Goal: Information Seeking & Learning: Learn about a topic

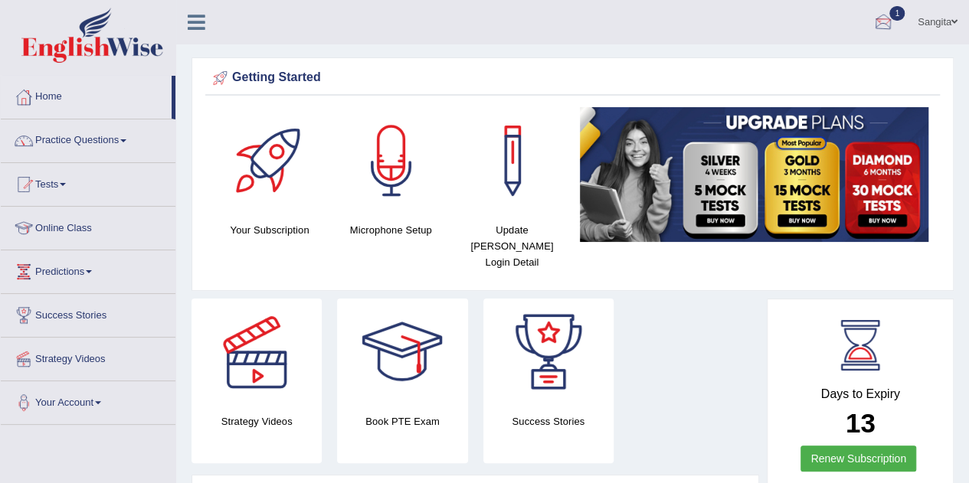
click at [889, 20] on div at bounding box center [883, 22] width 23 height 23
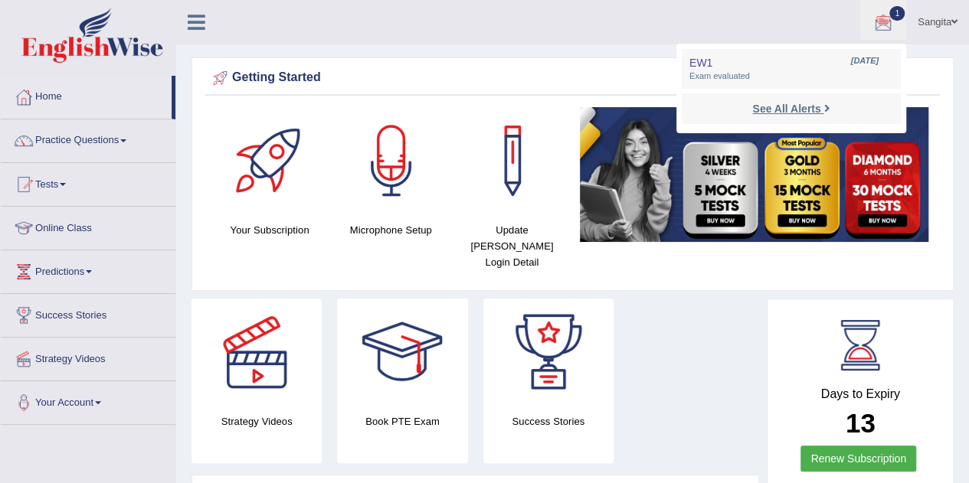
click at [796, 105] on strong "See All Alerts" at bounding box center [786, 109] width 68 height 12
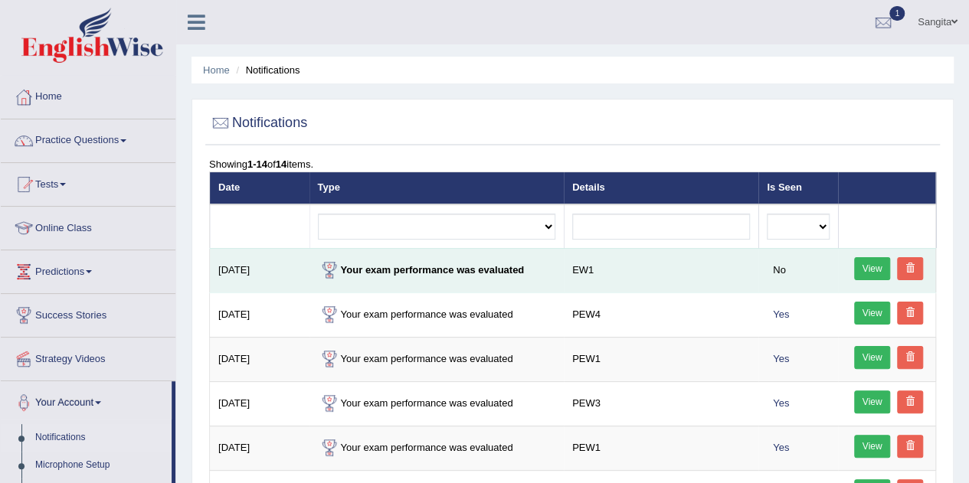
click at [876, 267] on link "View" at bounding box center [872, 268] width 37 height 23
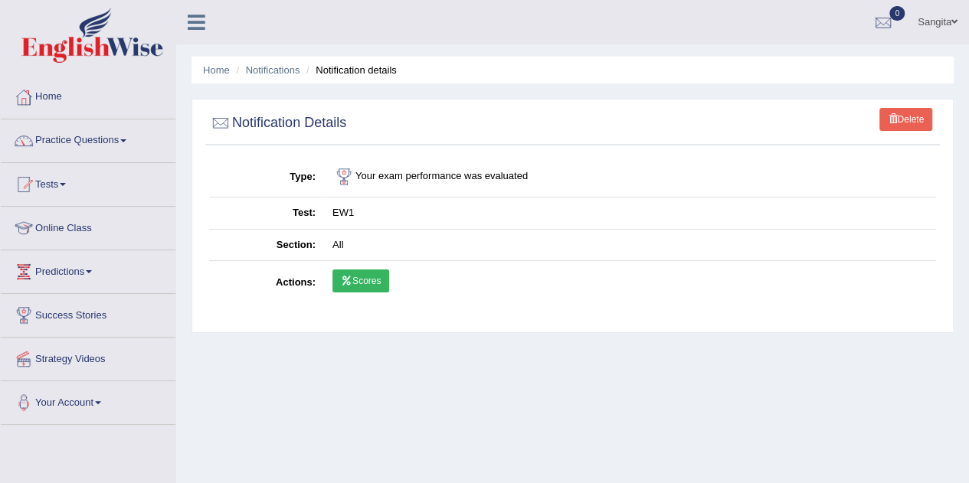
click at [363, 277] on link "Scores" at bounding box center [361, 281] width 57 height 23
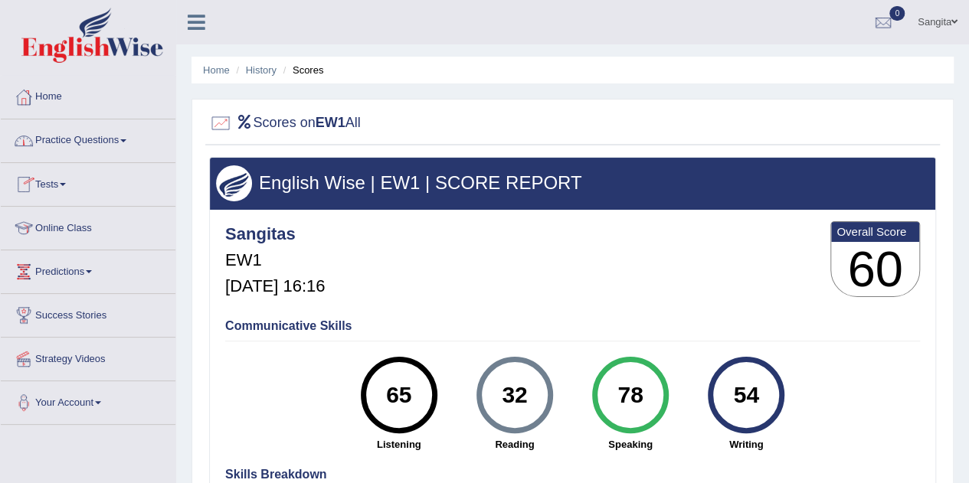
click at [63, 186] on link "Tests" at bounding box center [88, 182] width 175 height 38
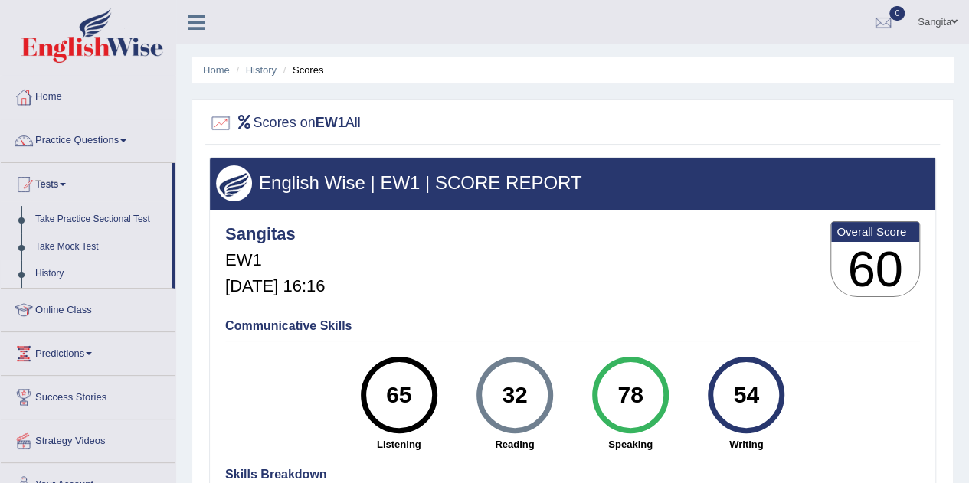
click at [53, 275] on link "History" at bounding box center [99, 274] width 143 height 28
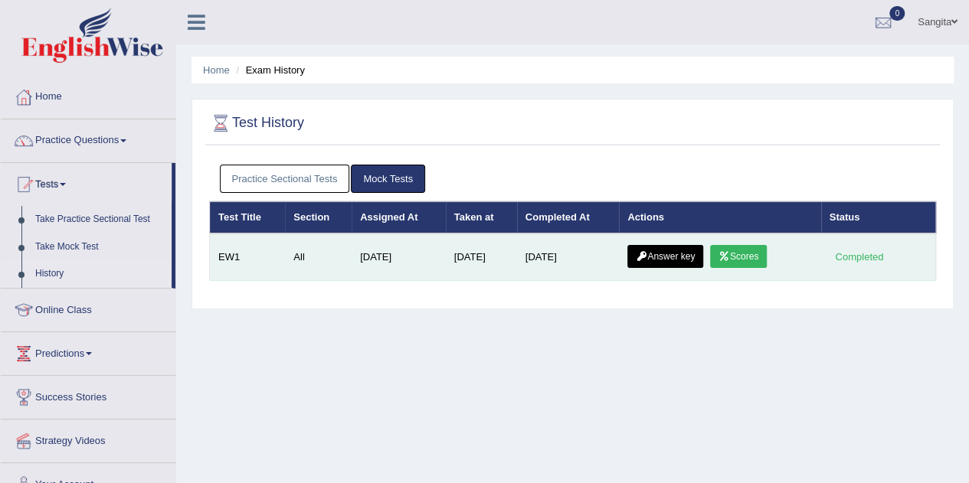
click at [674, 254] on link "Answer key" at bounding box center [665, 256] width 76 height 23
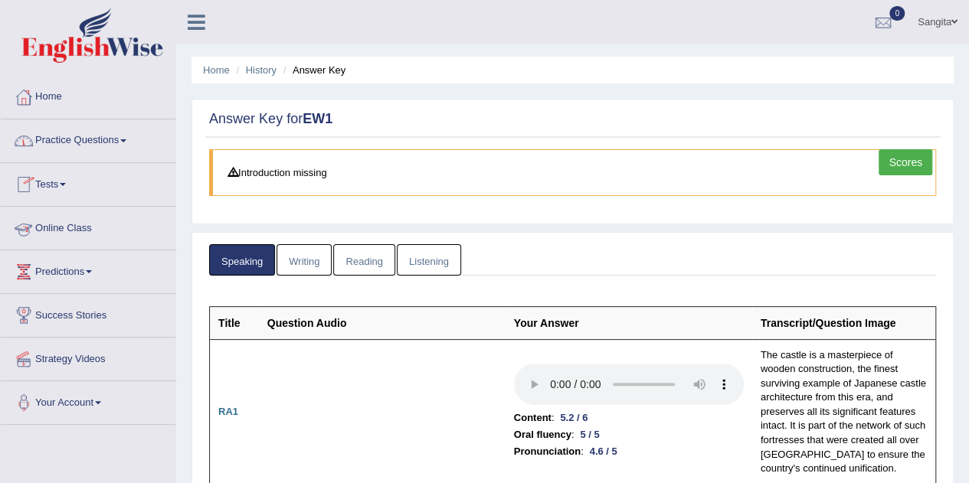
click at [83, 224] on link "Online Class" at bounding box center [88, 226] width 175 height 38
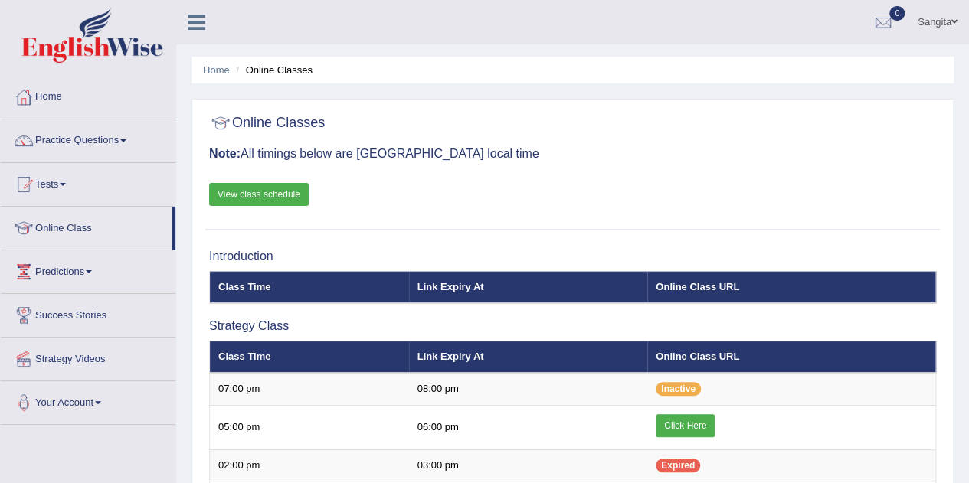
click at [233, 195] on link "View class schedule" at bounding box center [259, 194] width 100 height 23
click at [280, 192] on link "View class schedule" at bounding box center [259, 194] width 100 height 23
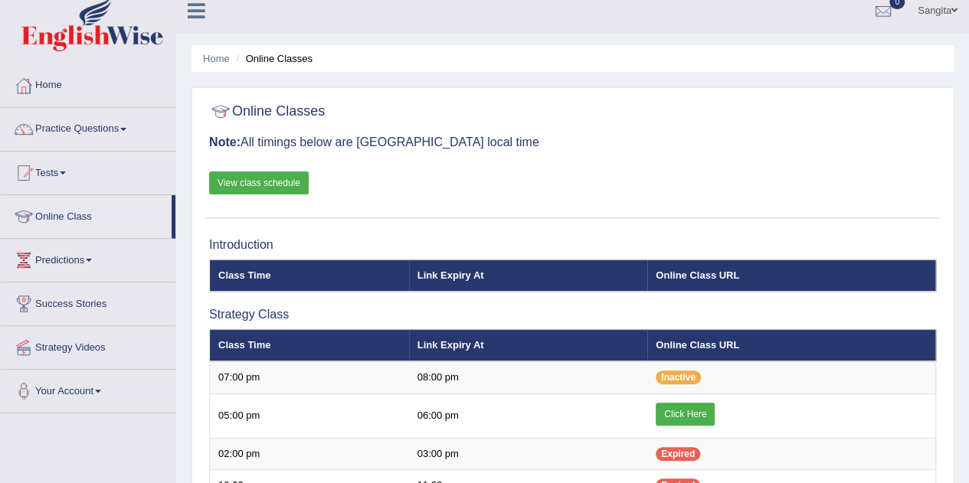
scroll to position [9, 0]
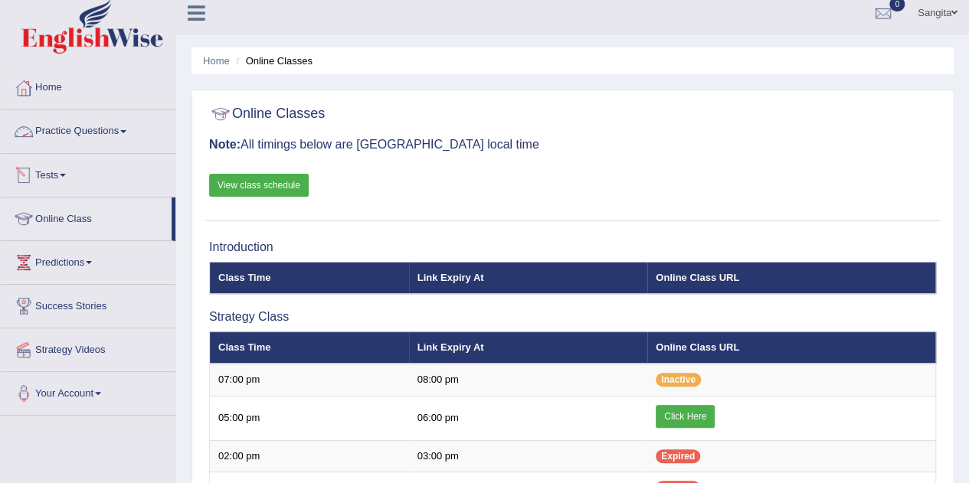
click at [61, 175] on link "Tests" at bounding box center [88, 173] width 175 height 38
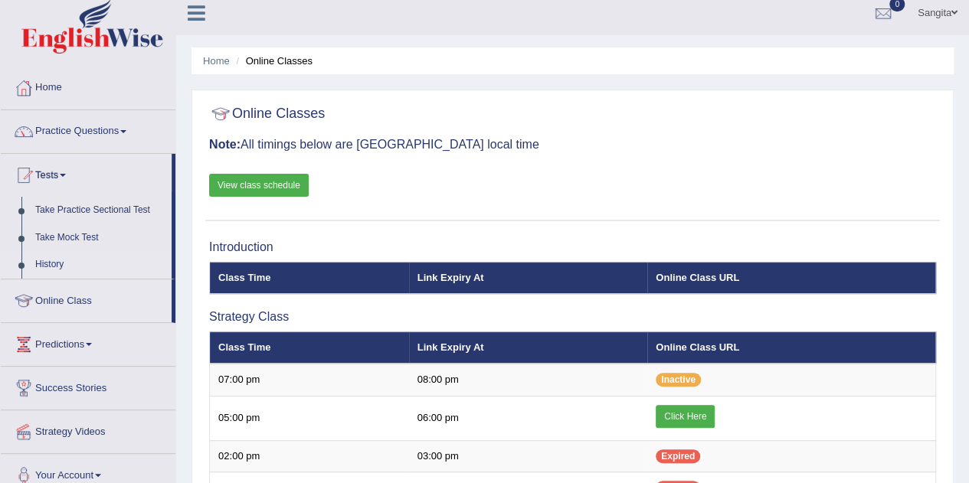
click at [60, 264] on link "History" at bounding box center [99, 265] width 143 height 28
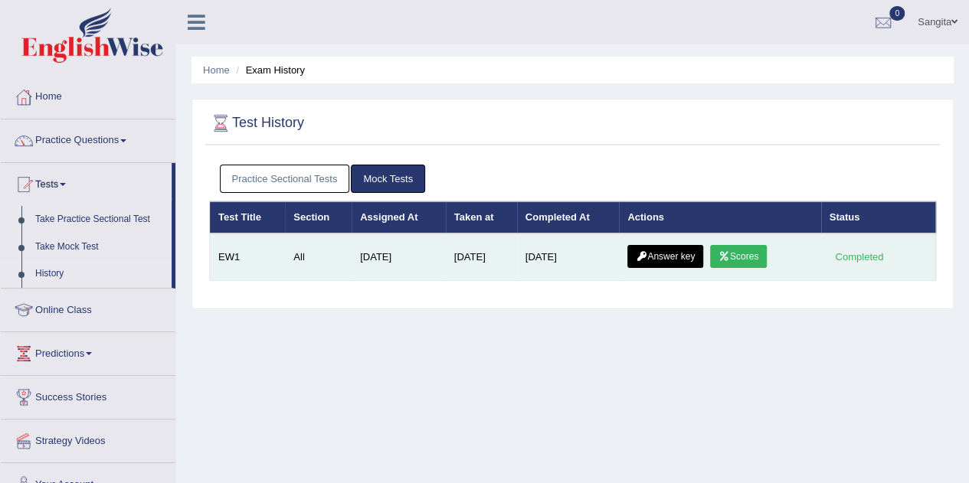
click at [661, 254] on link "Answer key" at bounding box center [665, 256] width 76 height 23
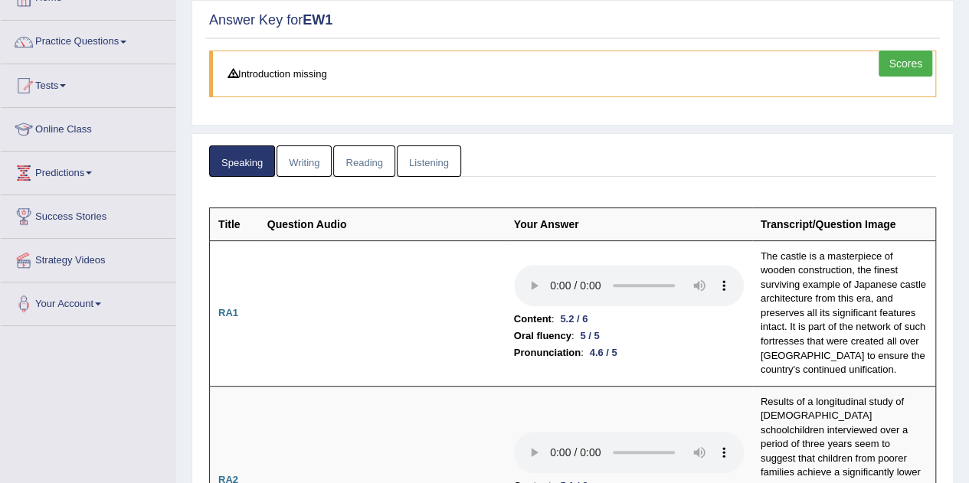
scroll to position [100, 0]
click at [305, 165] on link "Writing" at bounding box center [304, 160] width 55 height 31
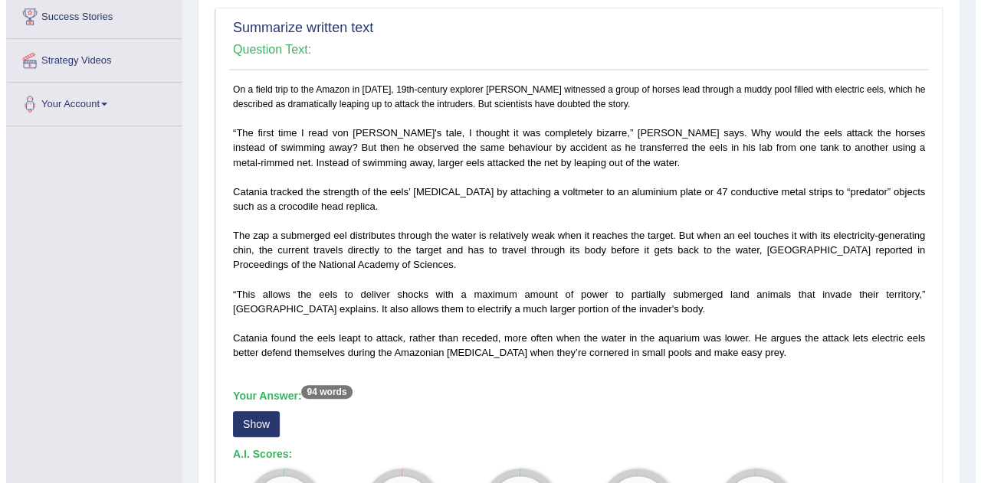
scroll to position [296, 0]
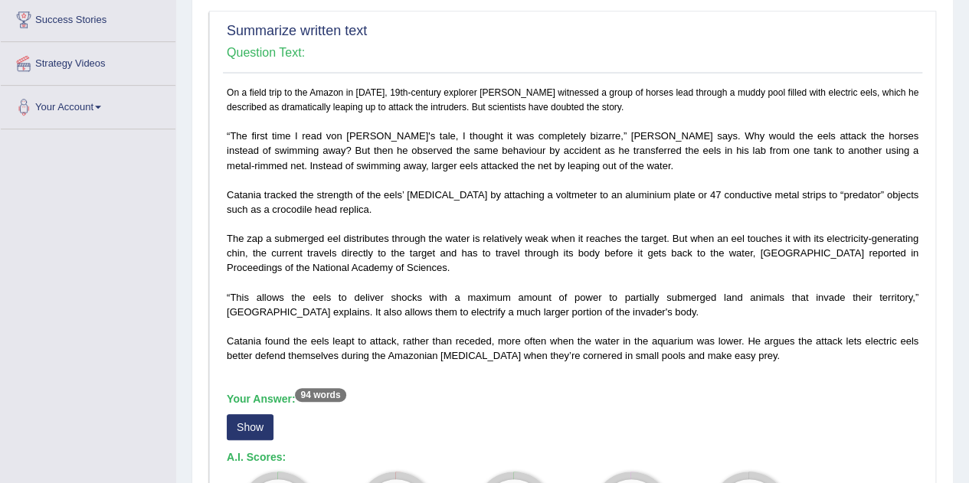
click at [248, 420] on button "Show" at bounding box center [250, 427] width 47 height 26
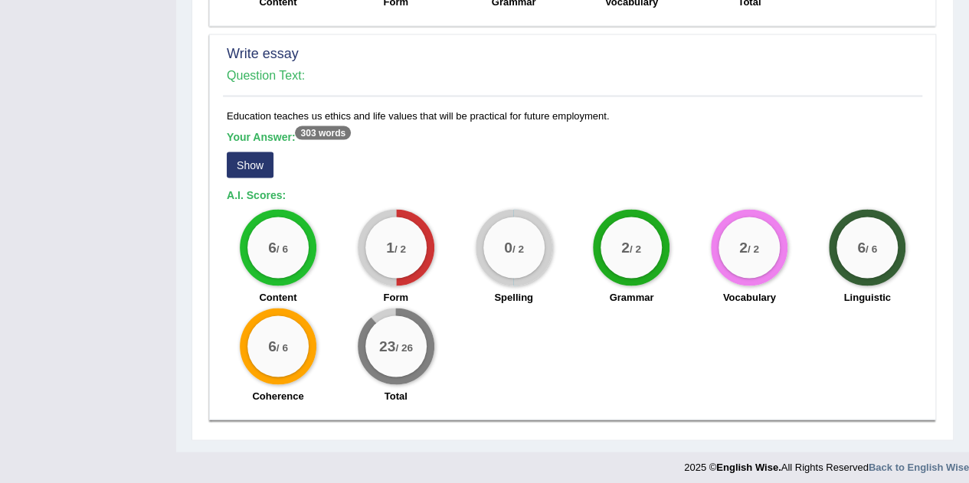
scroll to position [1354, 0]
click at [258, 165] on button "Show" at bounding box center [250, 164] width 47 height 26
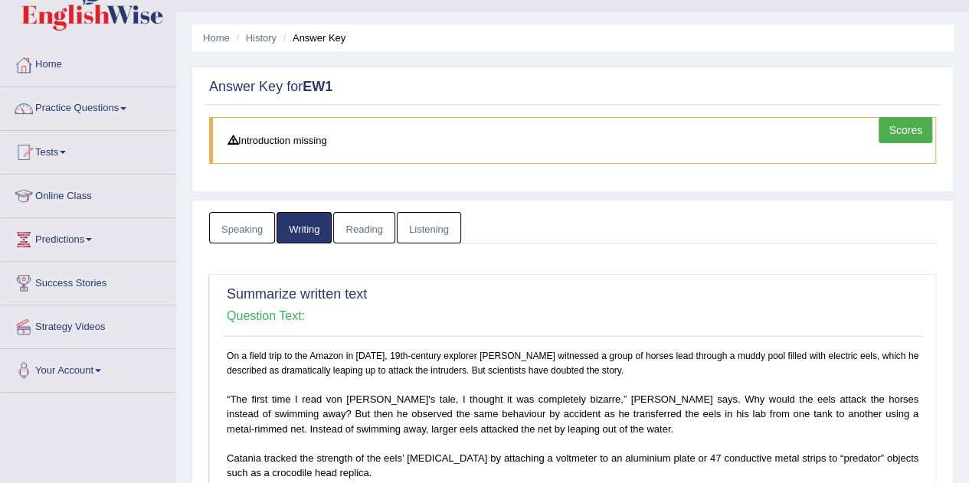
scroll to position [0, 0]
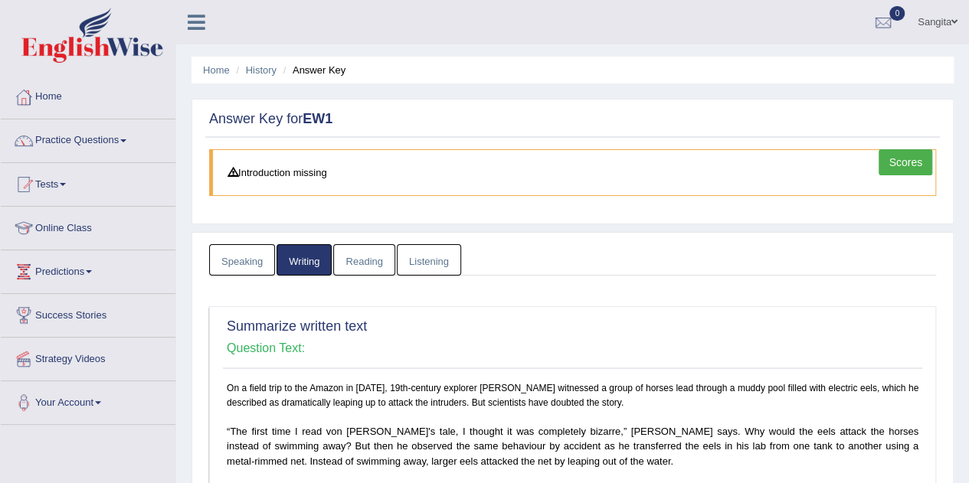
click at [355, 264] on link "Reading" at bounding box center [363, 259] width 61 height 31
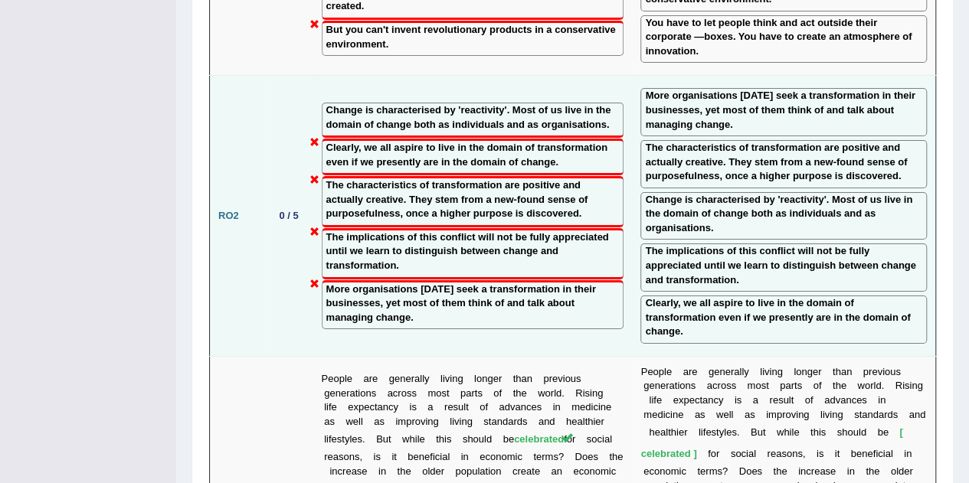
scroll to position [2727, 0]
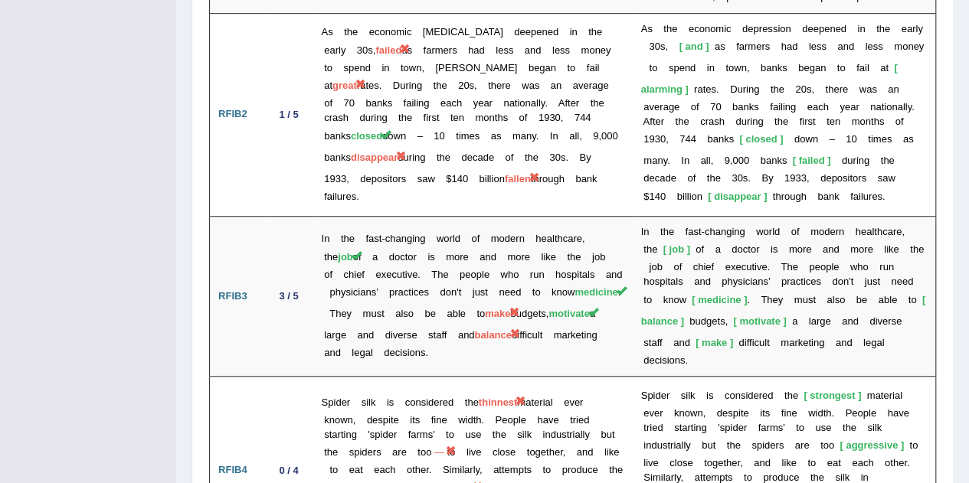
scroll to position [3347, 0]
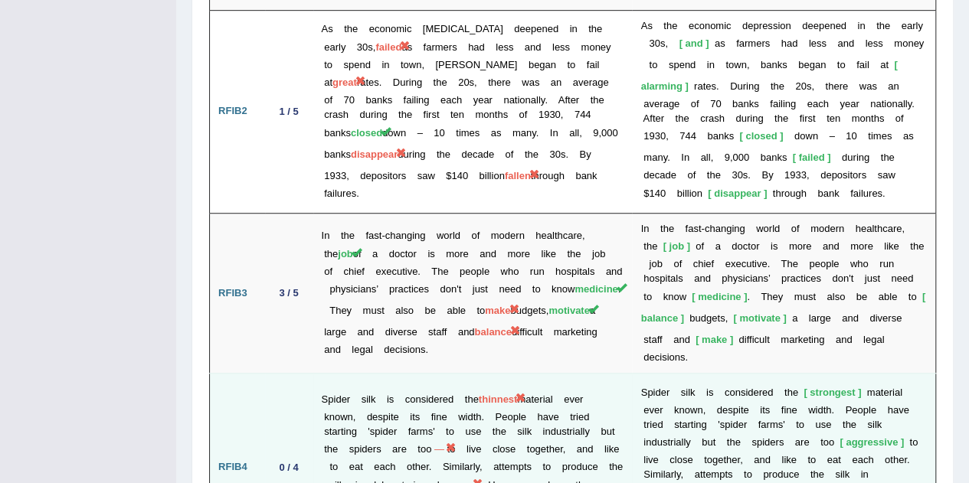
click at [834, 437] on b at bounding box center [836, 442] width 5 height 11
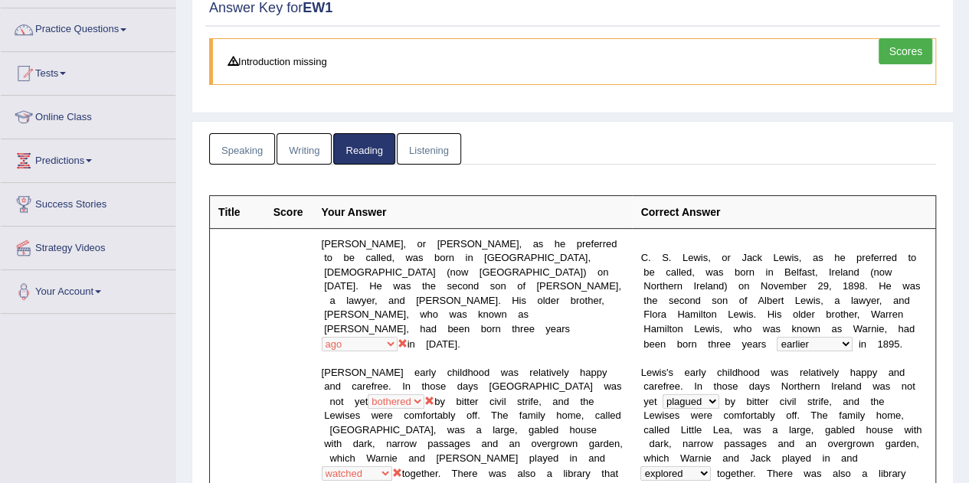
scroll to position [0, 0]
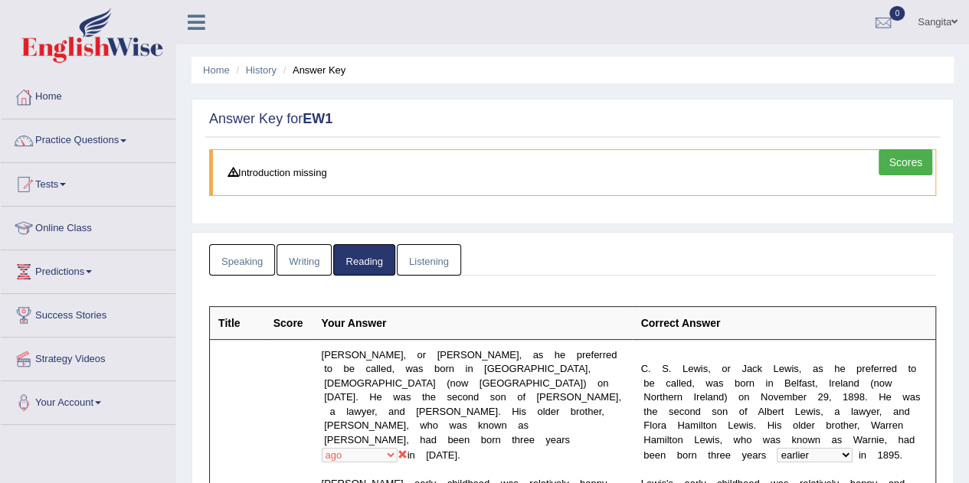
click at [434, 261] on link "Listening" at bounding box center [429, 259] width 64 height 31
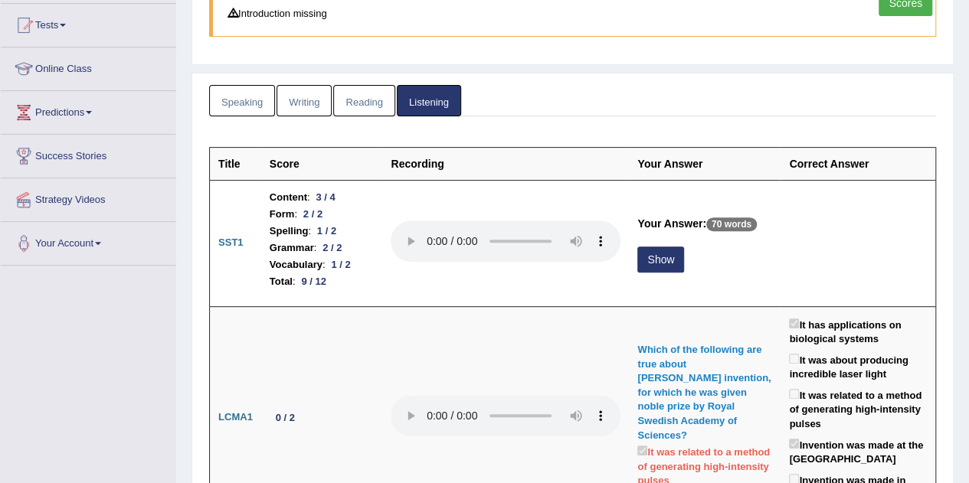
scroll to position [160, 0]
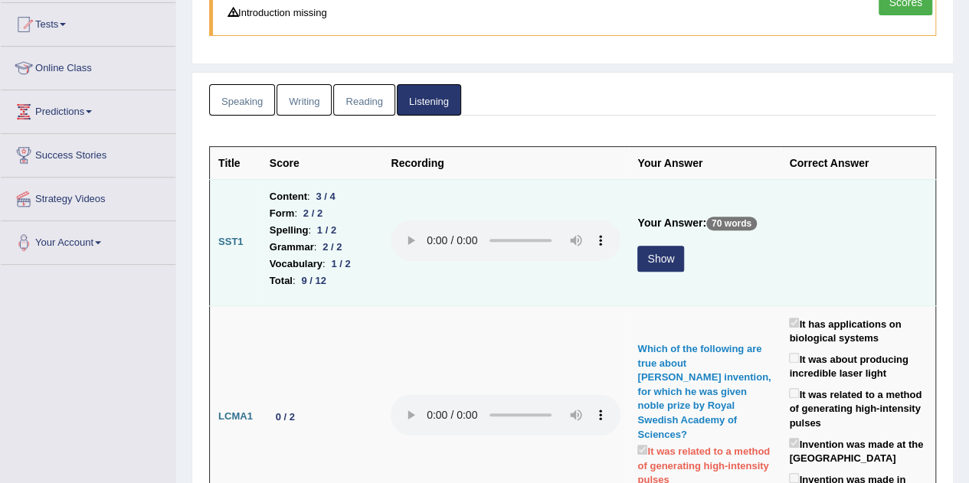
click at [639, 263] on button "Show" at bounding box center [660, 259] width 47 height 26
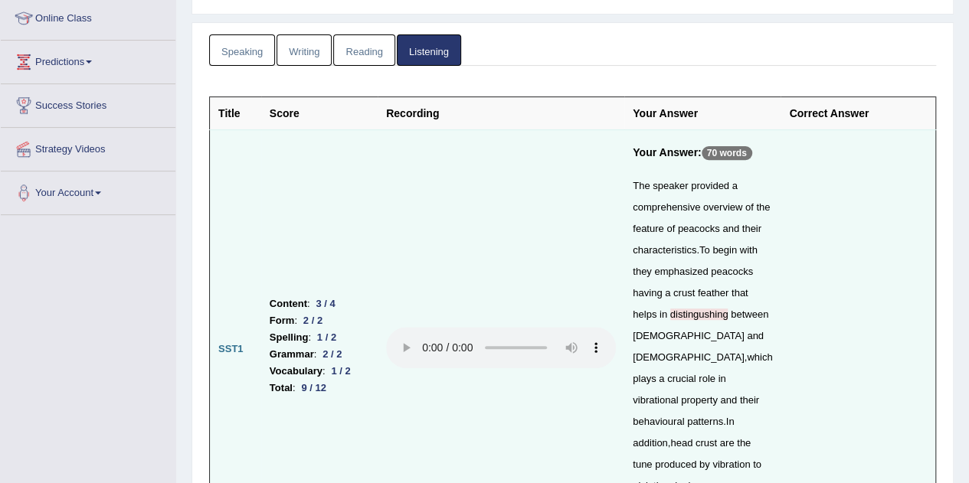
scroll to position [0, 0]
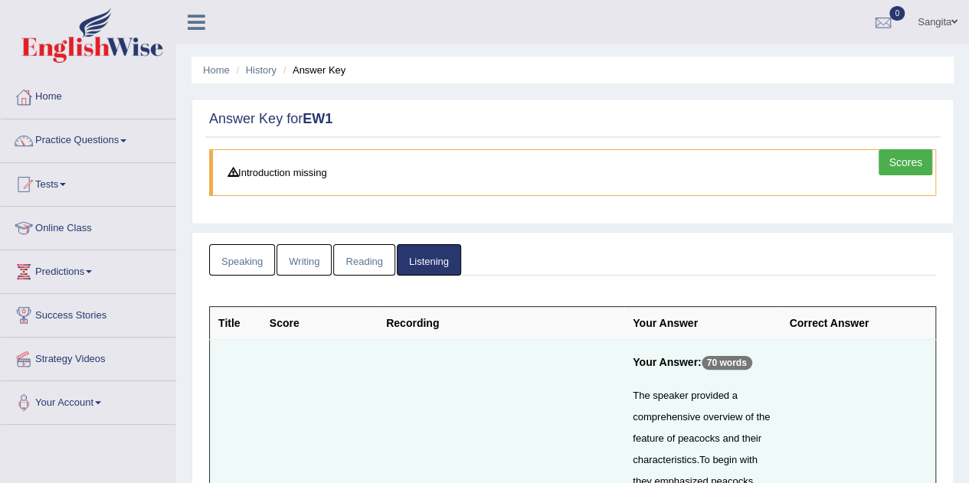
click at [240, 264] on link "Speaking" at bounding box center [242, 259] width 66 height 31
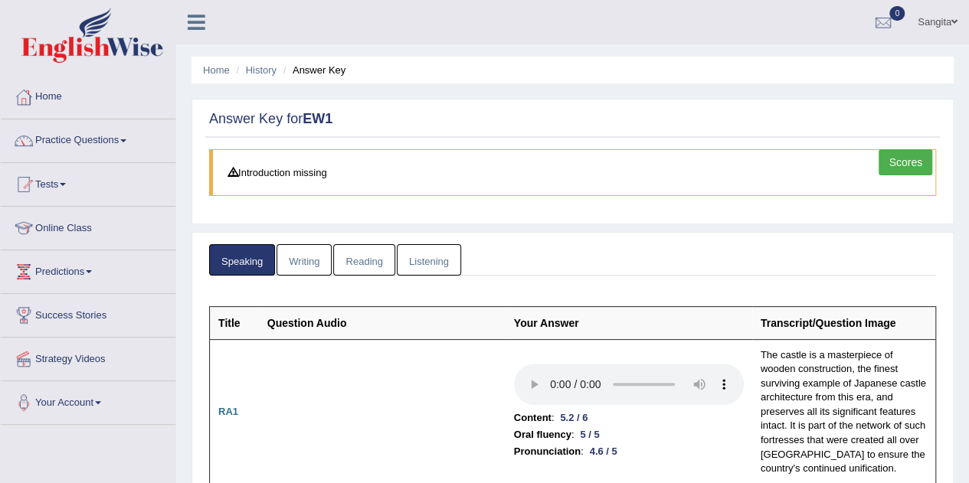
click at [906, 156] on link "Scores" at bounding box center [906, 162] width 54 height 26
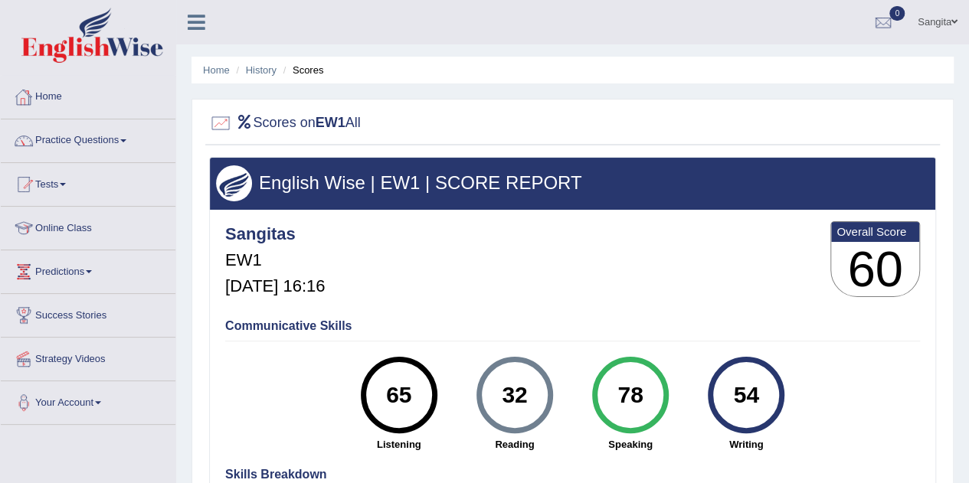
click at [54, 93] on link "Home" at bounding box center [88, 95] width 175 height 38
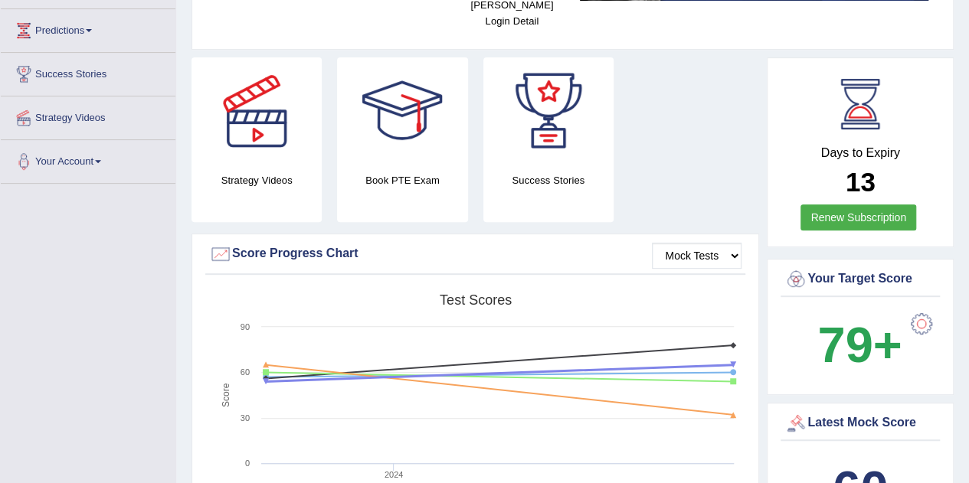
scroll to position [241, 0]
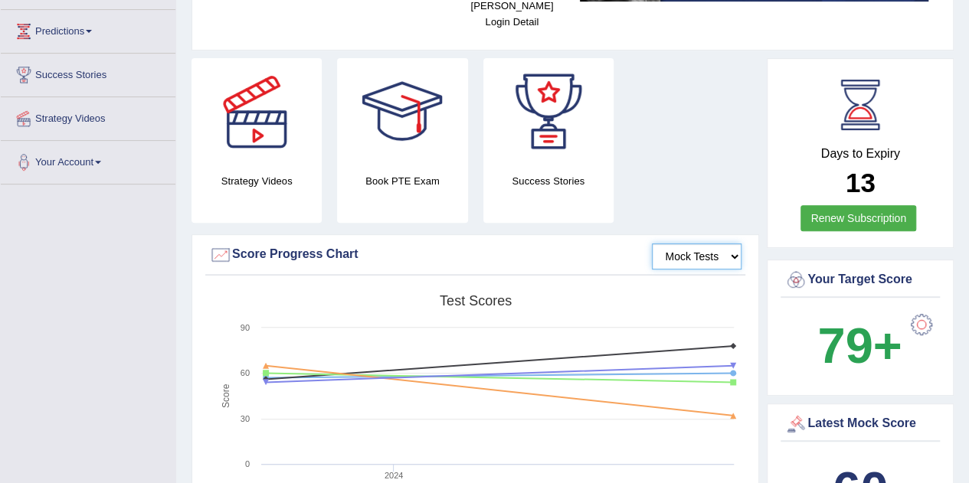
click at [712, 244] on select "Mock Tests" at bounding box center [697, 257] width 90 height 26
click at [674, 142] on div "Strategy Videos Book PTE Exam Success Stories" at bounding box center [475, 146] width 583 height 176
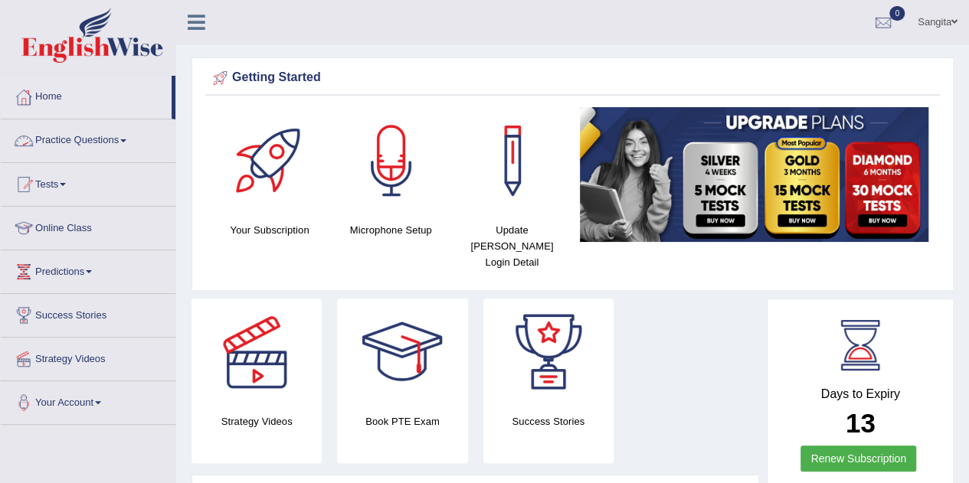
click at [83, 135] on link "Practice Questions" at bounding box center [88, 139] width 175 height 38
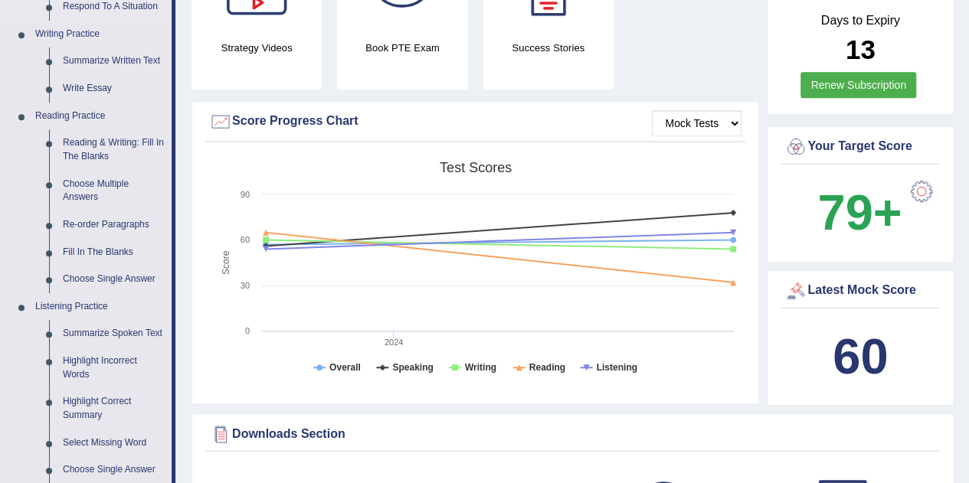
scroll to position [382, 0]
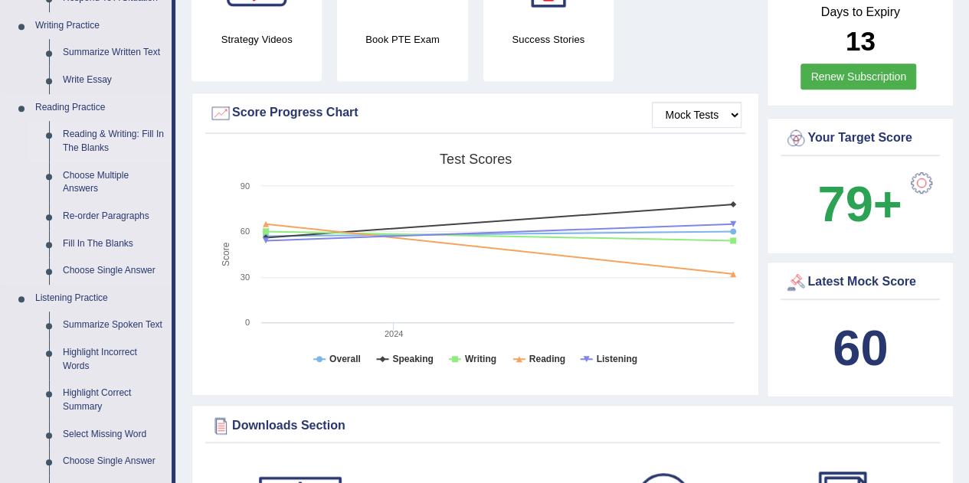
click at [96, 138] on link "Reading & Writing: Fill In The Blanks" at bounding box center [114, 141] width 116 height 41
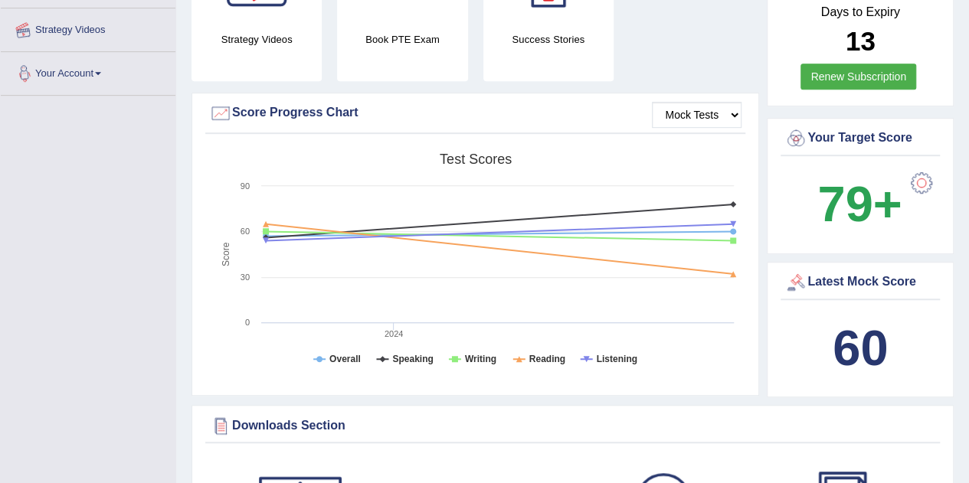
scroll to position [550, 0]
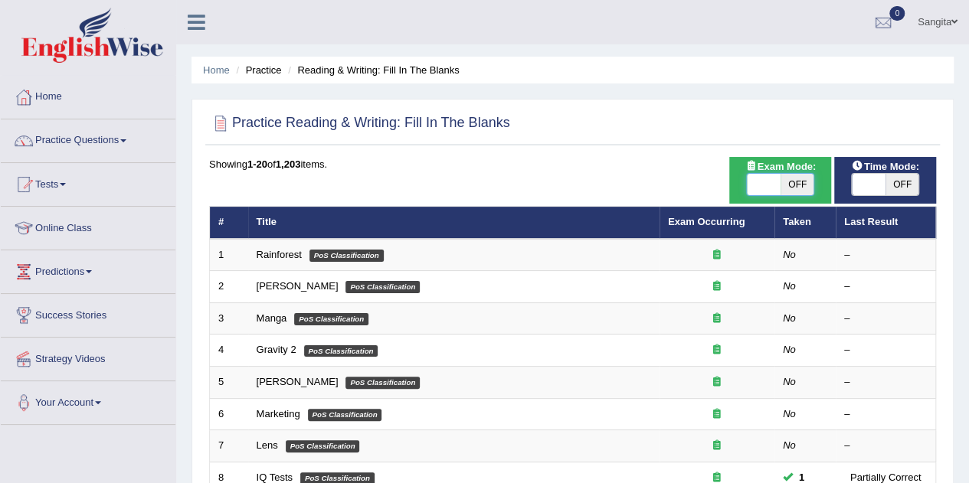
click at [760, 179] on span at bounding box center [764, 184] width 34 height 21
checkbox input "true"
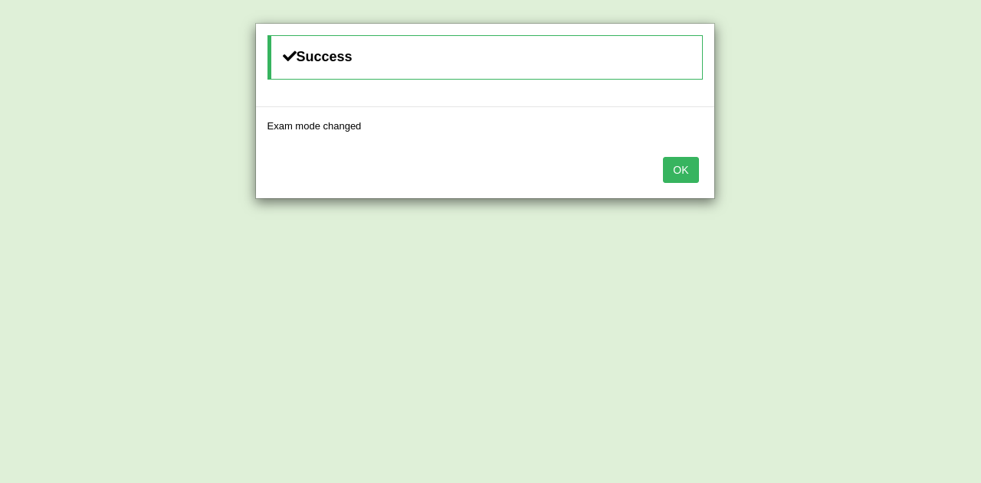
click at [676, 174] on button "OK" at bounding box center [680, 170] width 35 height 26
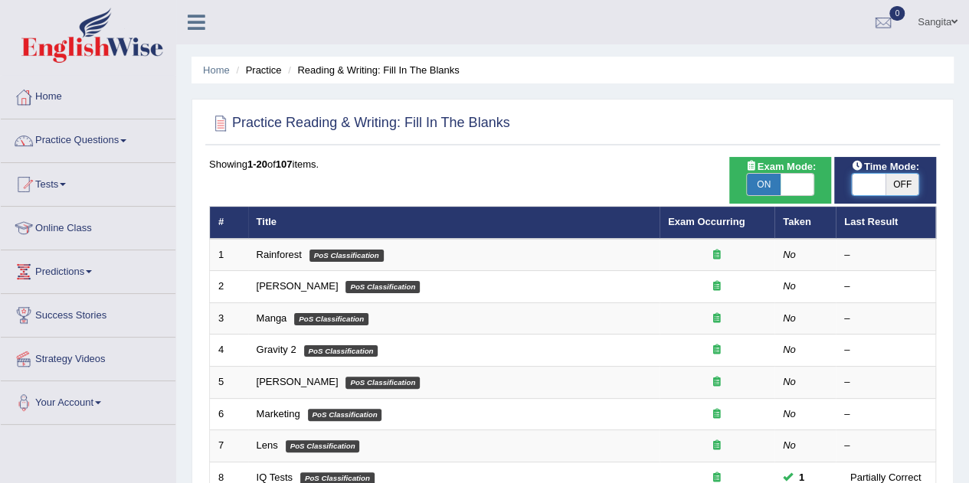
click at [872, 174] on span at bounding box center [869, 184] width 34 height 21
checkbox input "true"
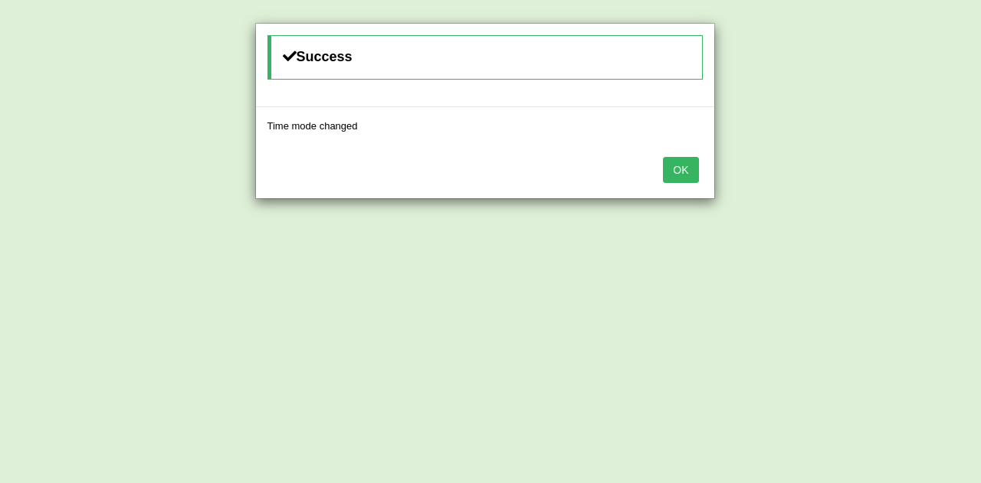
click at [682, 176] on button "OK" at bounding box center [680, 170] width 35 height 26
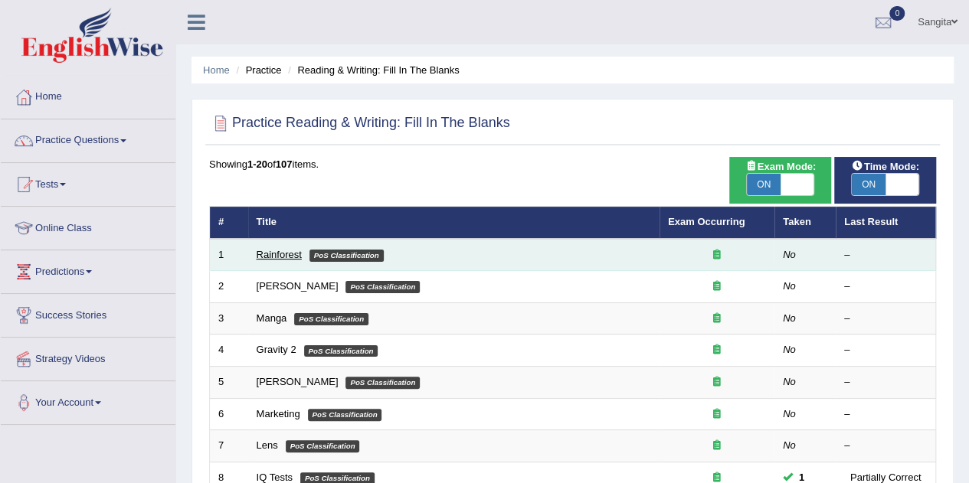
click at [280, 254] on link "Rainforest" at bounding box center [279, 254] width 45 height 11
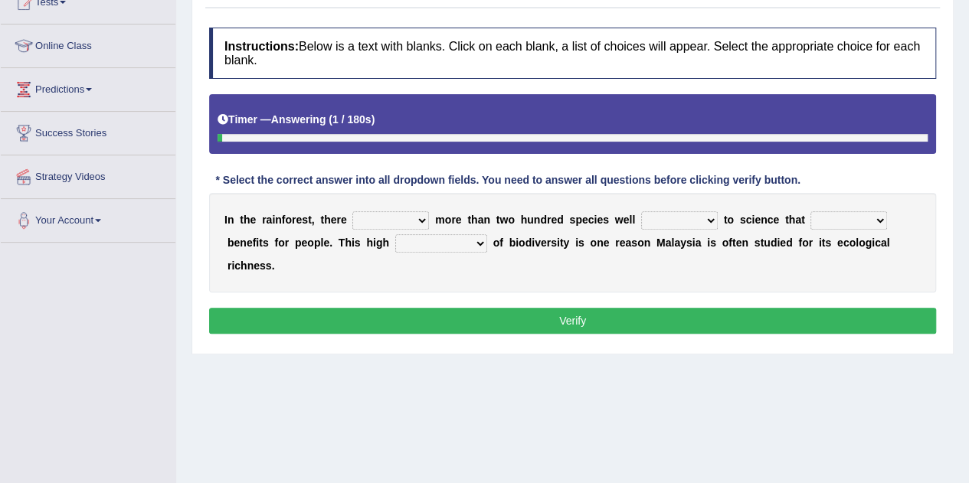
scroll to position [184, 0]
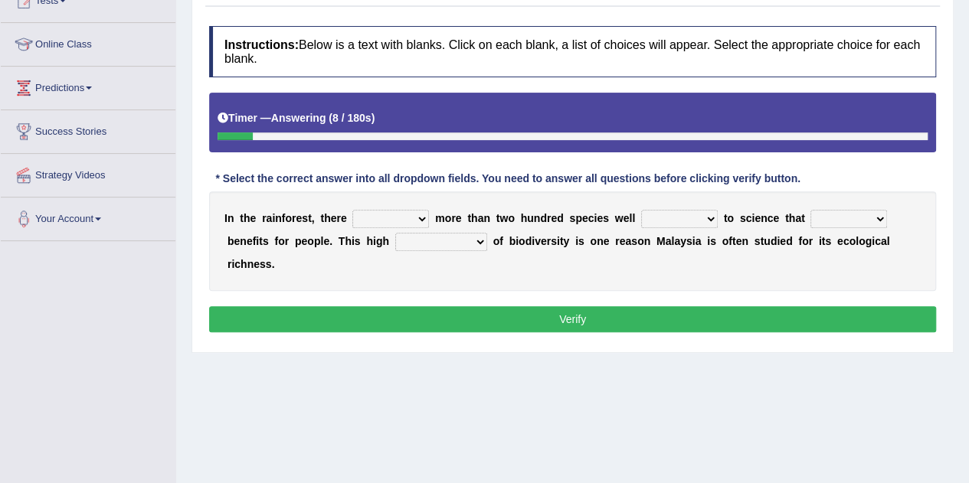
click at [388, 216] on select "have can be has is" at bounding box center [390, 219] width 77 height 18
select select "can be"
click at [352, 210] on select "have can be has is" at bounding box center [390, 219] width 77 height 18
click at [680, 218] on select "knowing known knew know" at bounding box center [679, 219] width 77 height 18
select select "known"
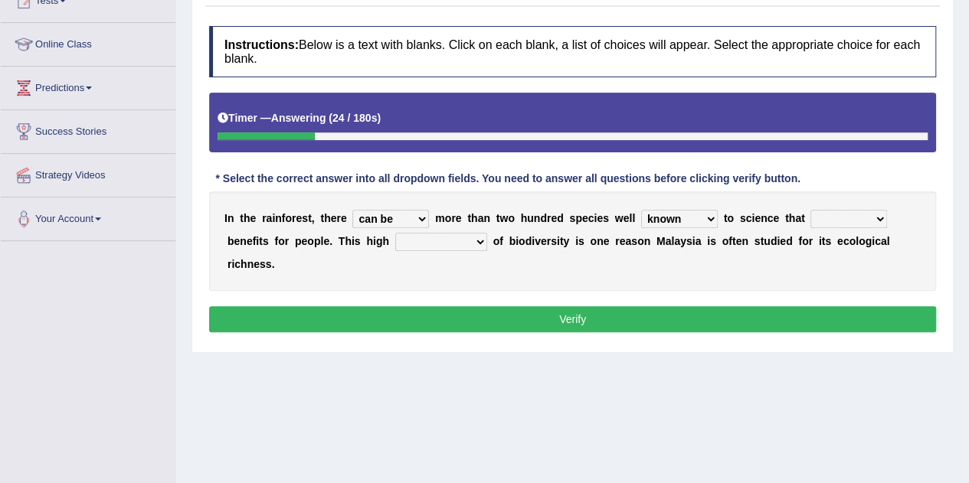
click at [641, 210] on select "knowing known knew know" at bounding box center [679, 219] width 77 height 18
click at [813, 217] on select "contain contained containing contains" at bounding box center [849, 219] width 77 height 18
select select "contain"
click at [811, 210] on select "contain contained containing contains" at bounding box center [849, 219] width 77 height 18
click at [432, 240] on select "condensation conjunction continuity complexity" at bounding box center [441, 242] width 92 height 18
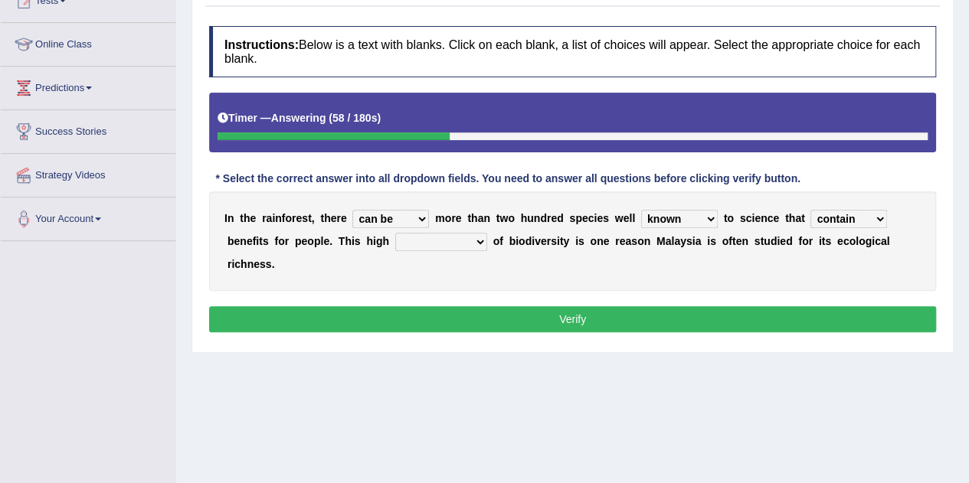
select select "complexity"
click at [395, 233] on select "condensation conjunction continuity complexity" at bounding box center [441, 242] width 92 height 18
click at [513, 316] on button "Verify" at bounding box center [572, 319] width 727 height 26
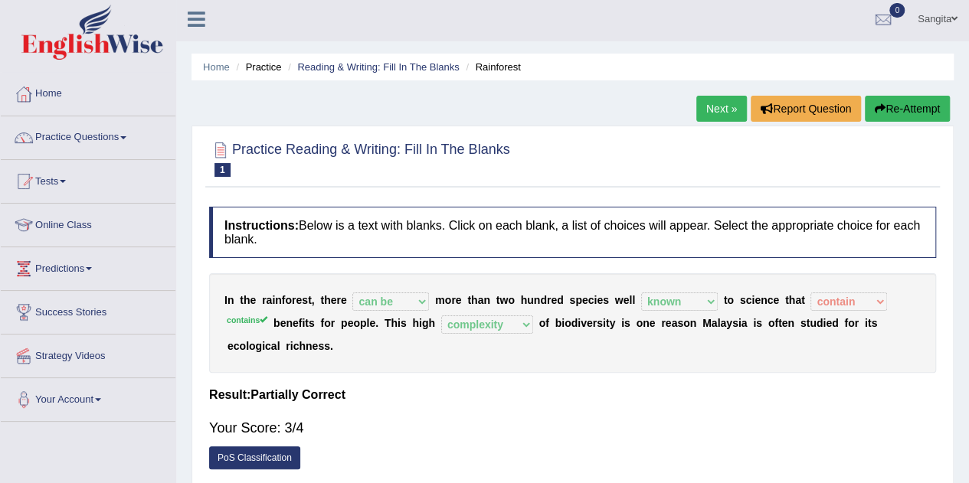
scroll to position [4, 0]
click at [718, 109] on link "Next »" at bounding box center [721, 108] width 51 height 26
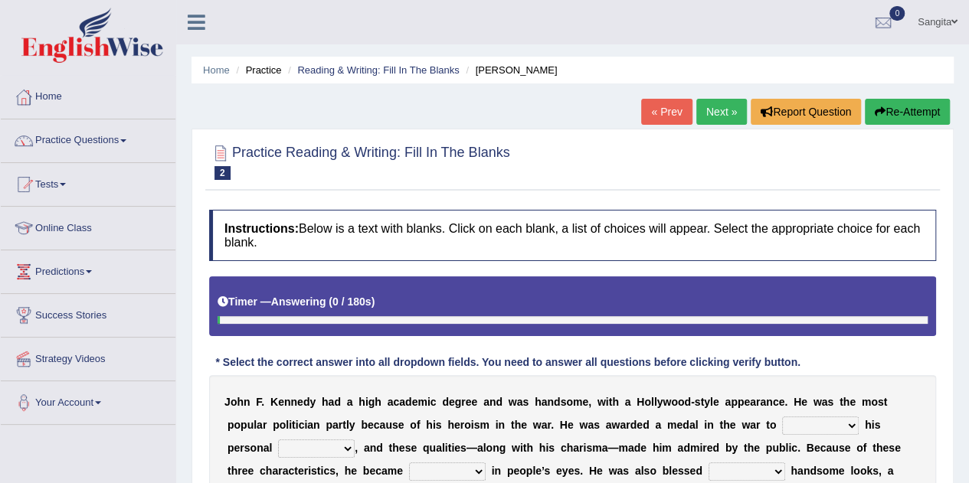
scroll to position [192, 0]
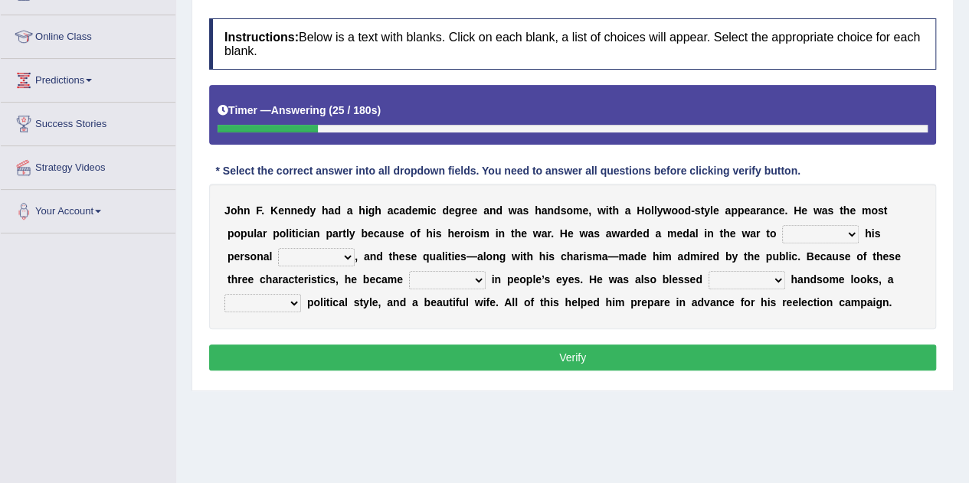
click at [804, 233] on select "prove show evidence upthrow" at bounding box center [820, 234] width 77 height 18
select select "show"
click at [782, 225] on select "prove show evidence upthrow" at bounding box center [820, 234] width 77 height 18
click at [319, 251] on select "passion courage charm liking" at bounding box center [316, 257] width 77 height 18
select select "courage"
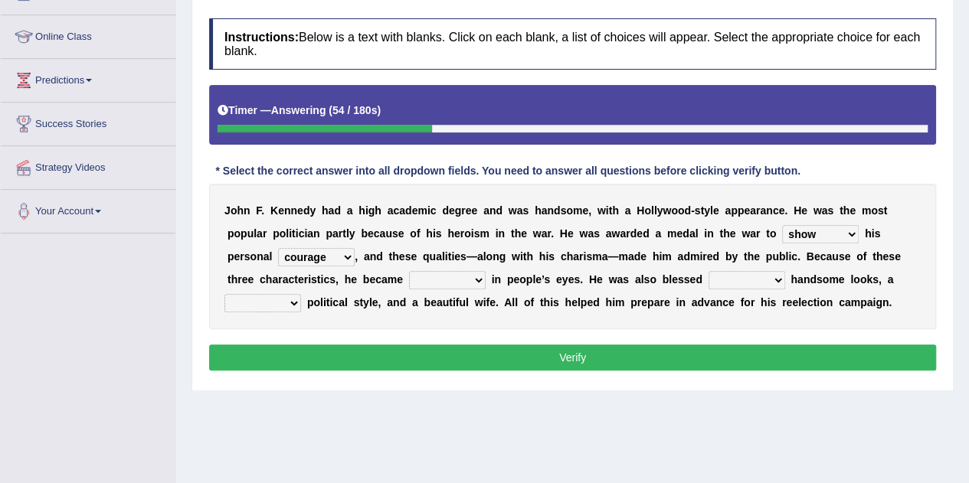
click at [278, 248] on select "passion courage charm liking" at bounding box center [316, 257] width 77 height 18
click at [347, 252] on select "passion courage charm liking" at bounding box center [316, 257] width 77 height 18
click at [411, 326] on div "J o h n F . K e n n e d y h a d a h i g h a c a d e m i c d e g r e e a n d w a…" at bounding box center [572, 257] width 727 height 146
click at [427, 274] on select "iconic ironic identical impotent" at bounding box center [447, 280] width 77 height 18
select select "iconic"
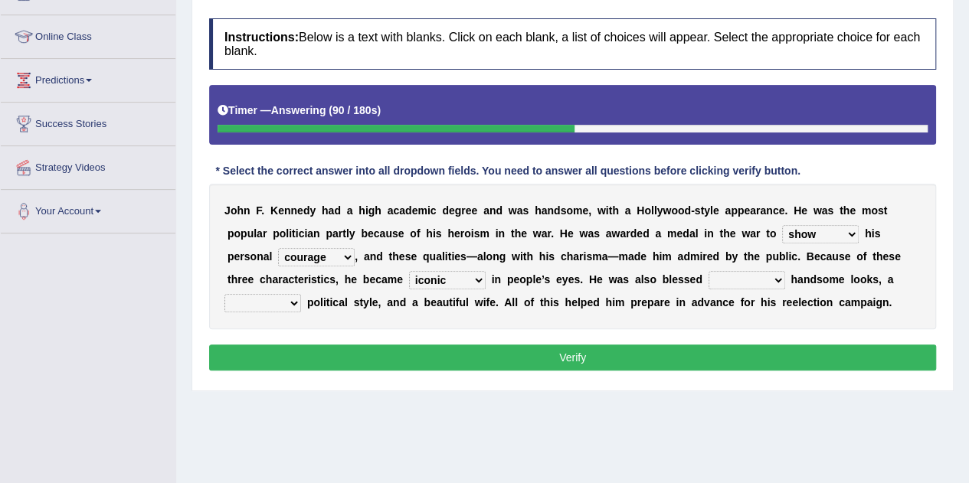
click at [409, 271] on select "iconic ironic identical impotent" at bounding box center [447, 280] width 77 height 18
click at [736, 277] on select "with in upon to" at bounding box center [747, 280] width 77 height 18
select select "with"
click at [709, 271] on select "with in upon to" at bounding box center [747, 280] width 77 height 18
click at [275, 302] on select "mending mends mended mend" at bounding box center [262, 303] width 77 height 18
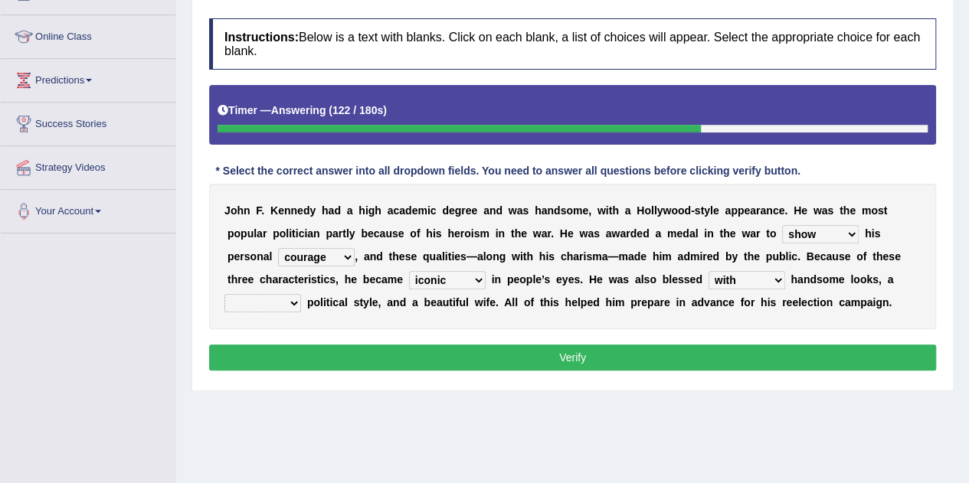
select select "mended"
click at [224, 294] on select "mending mends mended mend" at bounding box center [262, 303] width 77 height 18
click at [557, 353] on button "Verify" at bounding box center [572, 358] width 727 height 26
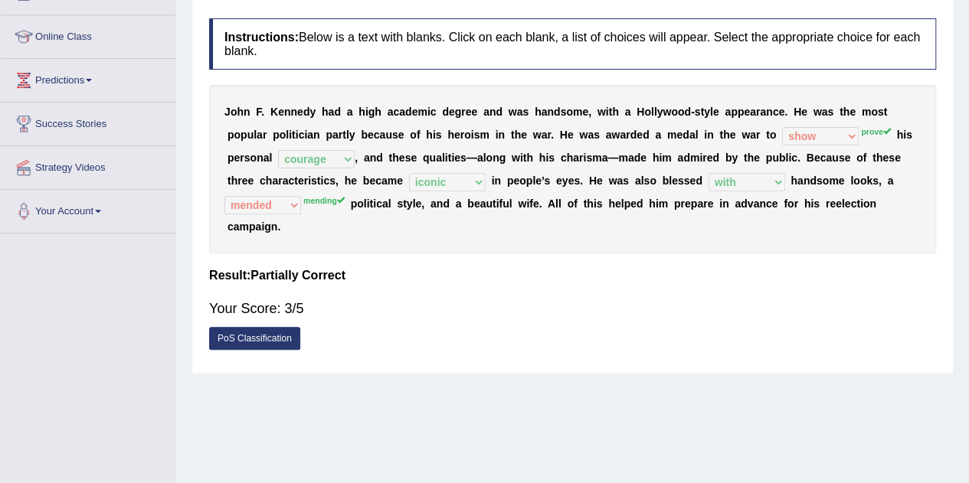
scroll to position [0, 0]
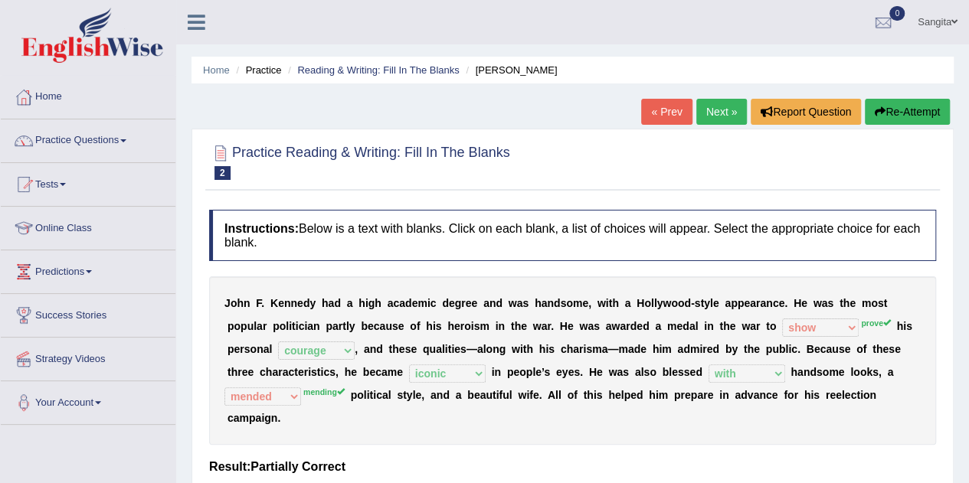
click at [716, 108] on link "Next »" at bounding box center [721, 112] width 51 height 26
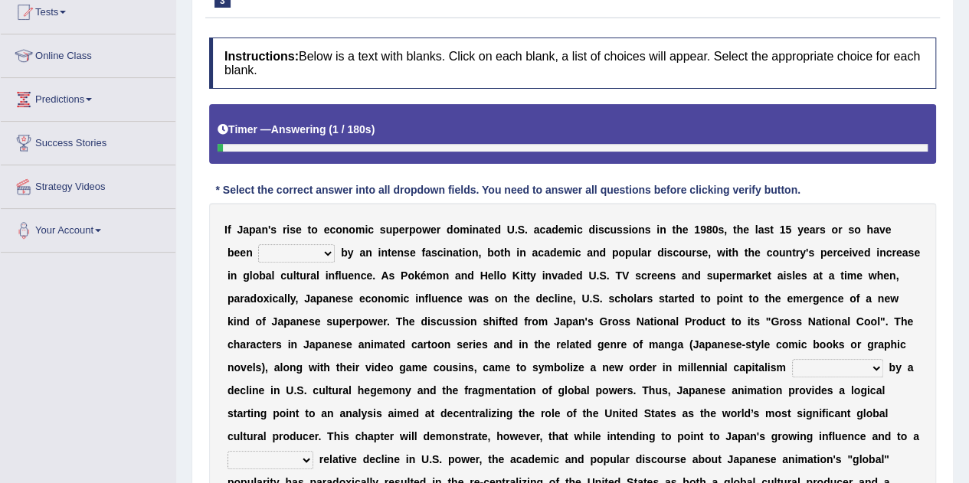
scroll to position [173, 0]
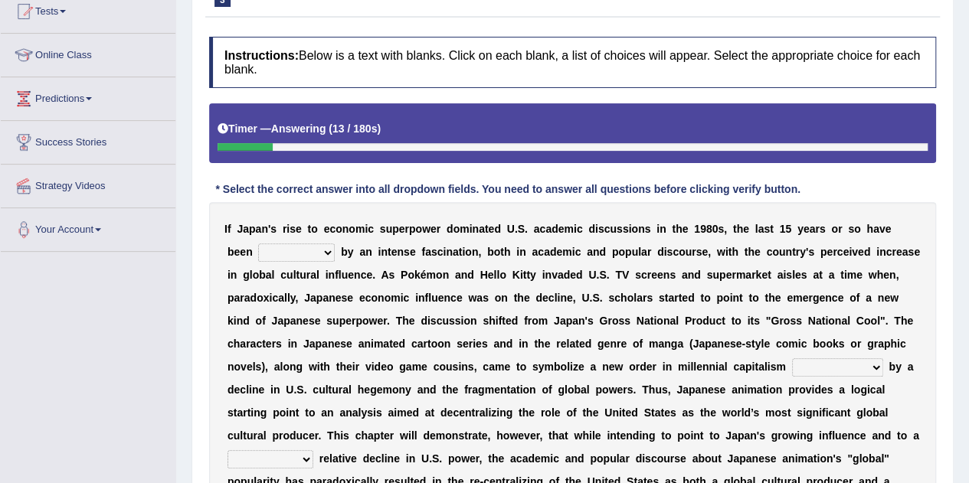
click at [288, 257] on select "marked dedicated made inspired" at bounding box center [296, 253] width 77 height 18
select select "marked"
click at [258, 244] on select "marked dedicated made inspired" at bounding box center [296, 253] width 77 height 18
click at [334, 251] on select "marked dedicated made inspired" at bounding box center [296, 253] width 77 height 18
click at [358, 255] on b at bounding box center [357, 252] width 6 height 12
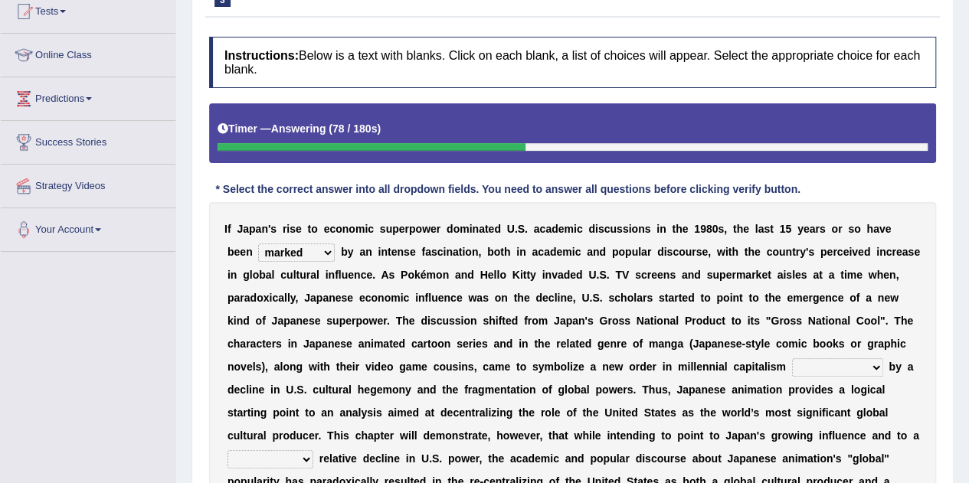
click at [808, 370] on select "pocessed characterized opposed tangled" at bounding box center [837, 368] width 91 height 18
select select "characterized"
click at [792, 359] on select "pocessed characterized opposed tangled" at bounding box center [837, 368] width 91 height 18
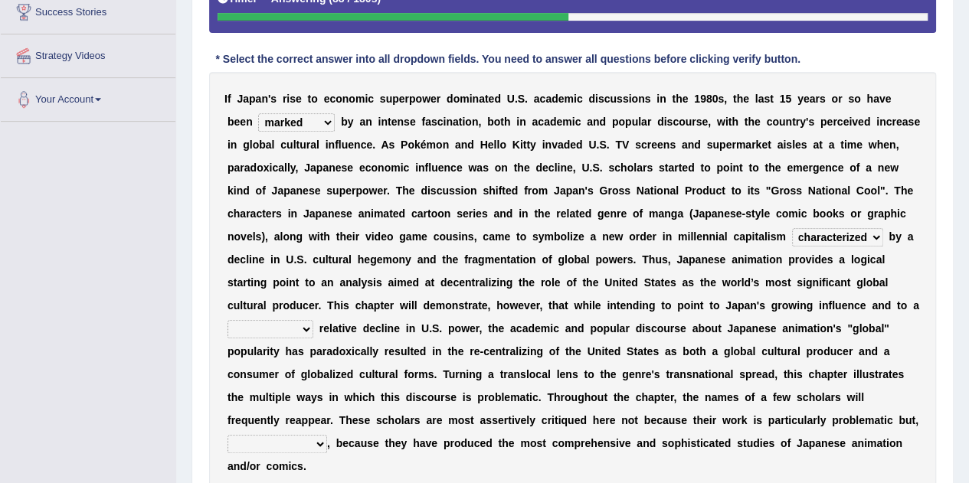
scroll to position [306, 0]
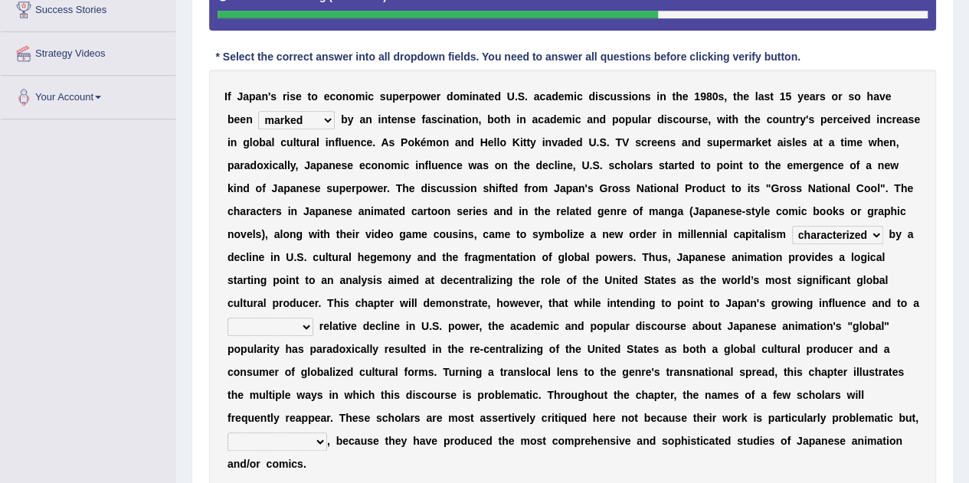
click at [261, 329] on select "concomitant discrete proportional legitimate" at bounding box center [271, 327] width 86 height 18
select select "discrete"
click at [228, 318] on select "concomitant discrete proportional legitimate" at bounding box center [271, 327] width 86 height 18
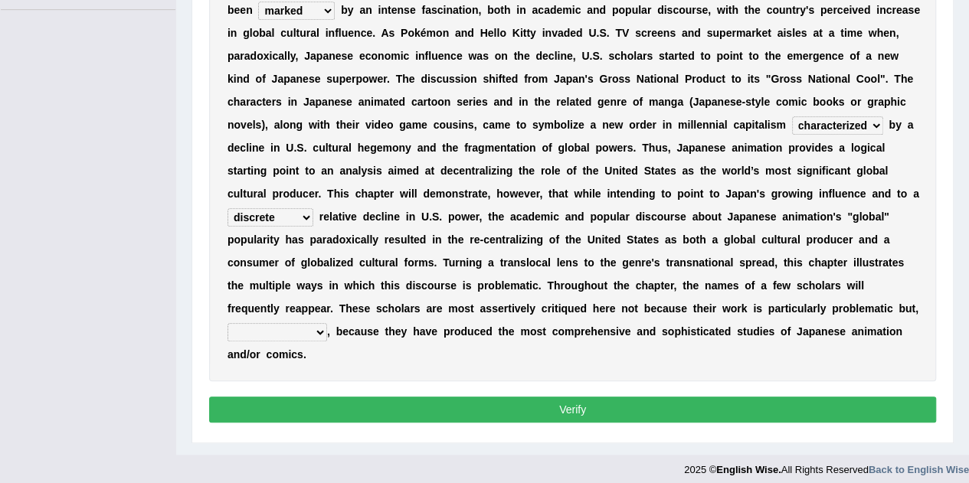
scroll to position [416, 0]
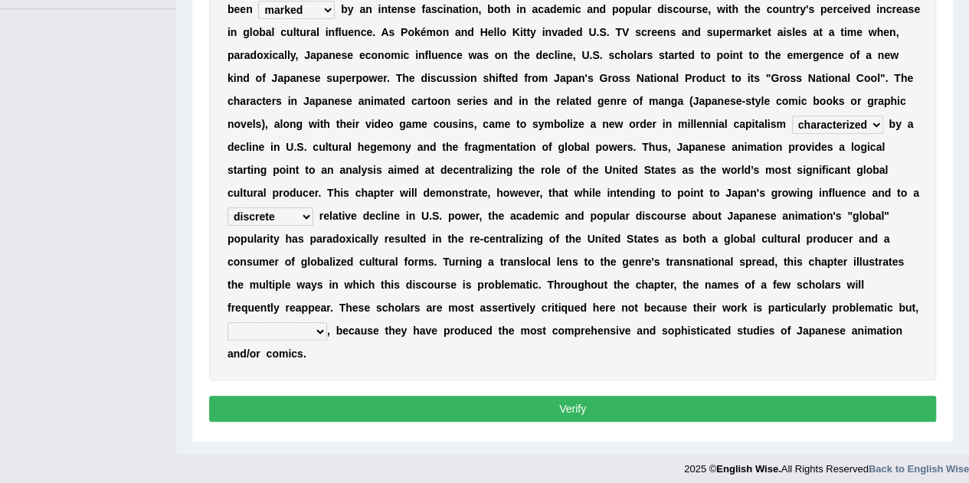
click at [290, 338] on select "however on the contrary in addition on the whole" at bounding box center [278, 332] width 100 height 18
click at [228, 323] on select "however on the contrary in addition on the whole" at bounding box center [278, 332] width 100 height 18
click at [292, 326] on select "however on the contrary in addition on the whole" at bounding box center [278, 332] width 100 height 18
select select "however"
click at [228, 323] on select "however on the contrary in addition on the whole" at bounding box center [278, 332] width 100 height 18
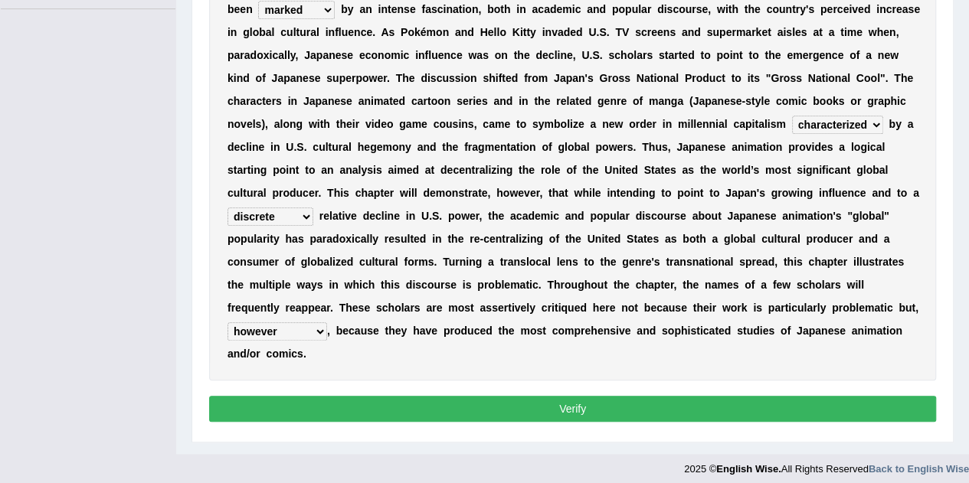
click at [363, 404] on button "Verify" at bounding box center [572, 409] width 727 height 26
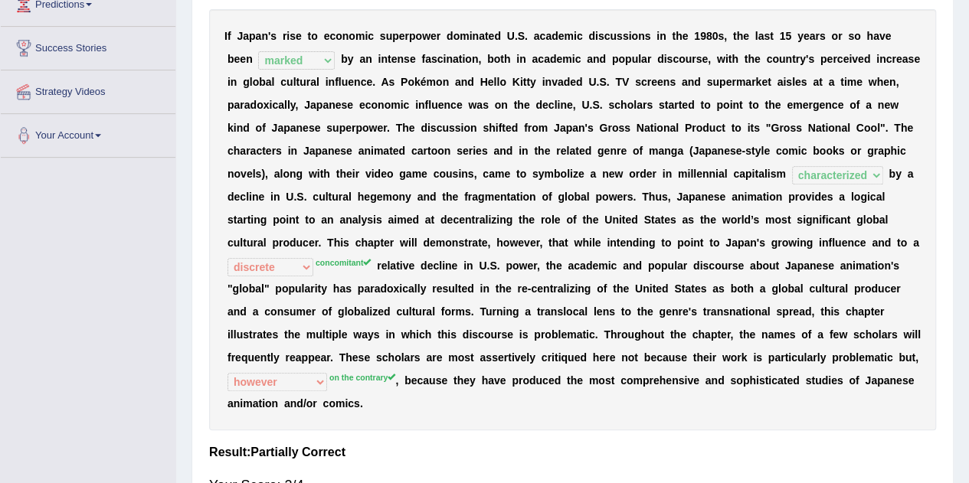
scroll to position [270, 0]
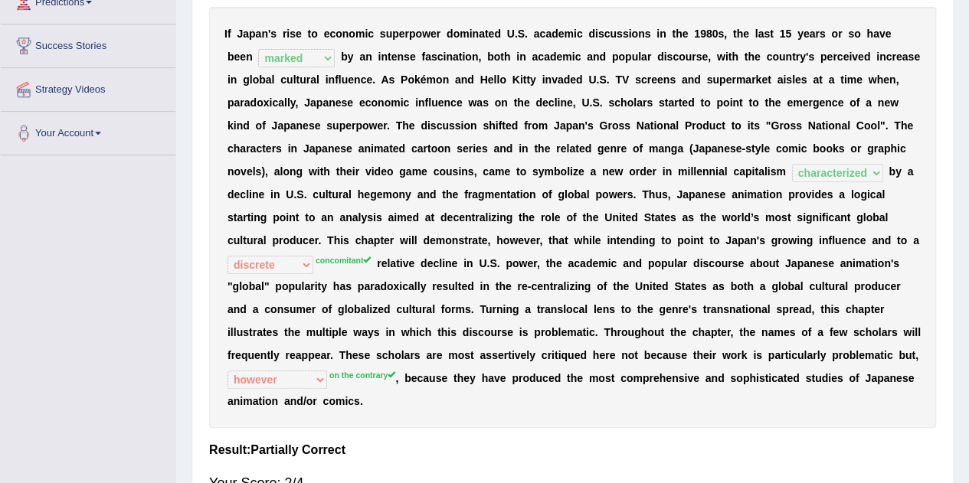
drag, startPoint x: 314, startPoint y: 260, endPoint x: 363, endPoint y: 251, distance: 49.8
click at [363, 251] on div "I f J a p a n ' s r i s e t o e c o n o m i c s u p e r p o w e r d o m i n a t…" at bounding box center [572, 217] width 727 height 421
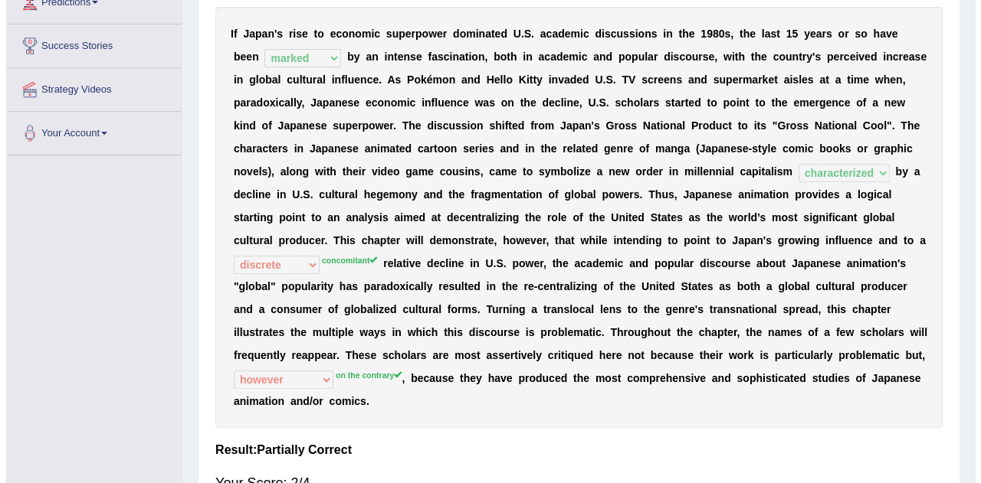
scroll to position [383, 0]
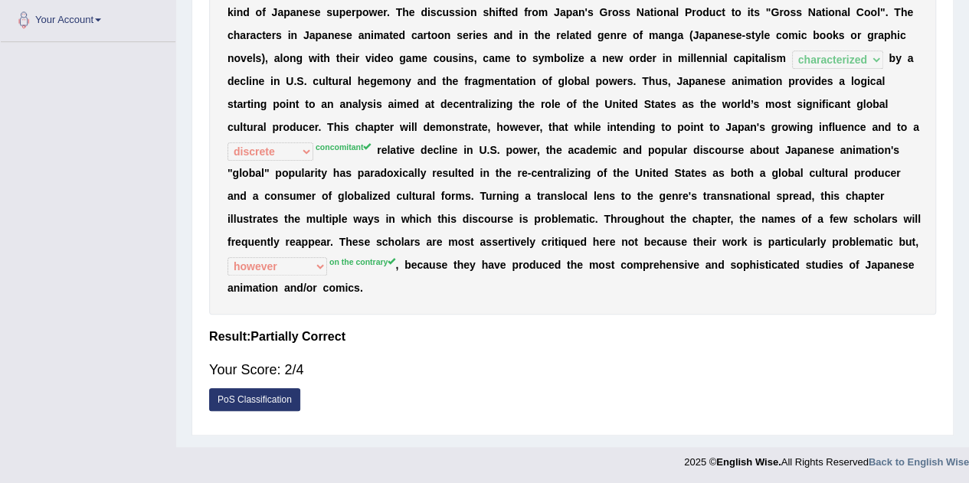
click at [236, 404] on link "PoS Classification" at bounding box center [254, 399] width 91 height 23
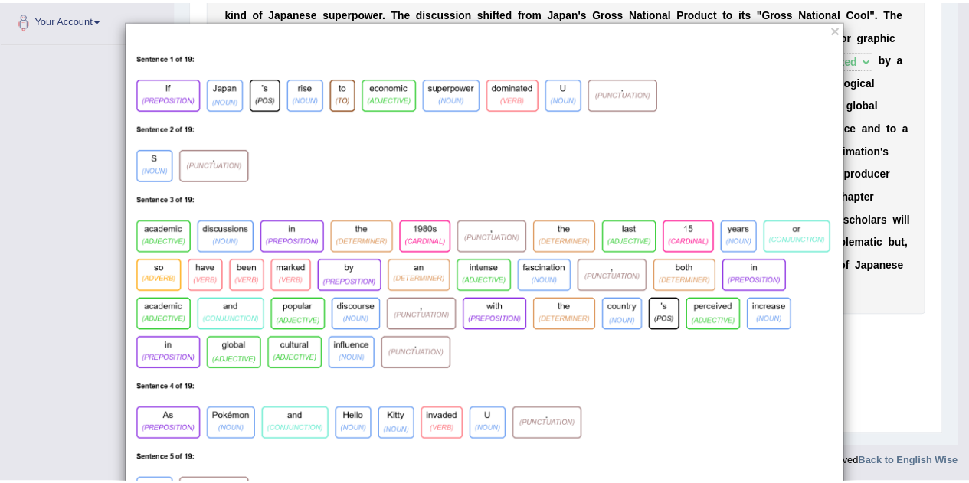
scroll to position [0, 0]
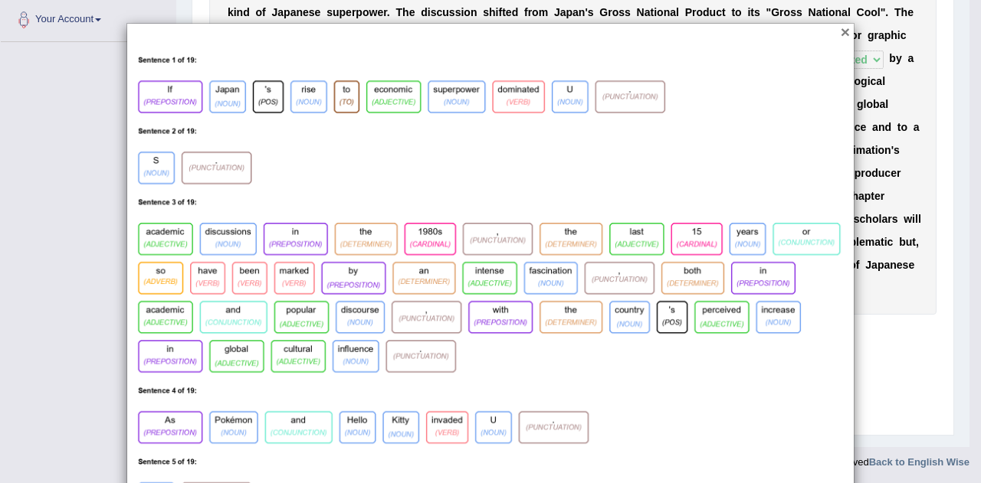
click at [843, 28] on button "×" at bounding box center [844, 32] width 9 height 16
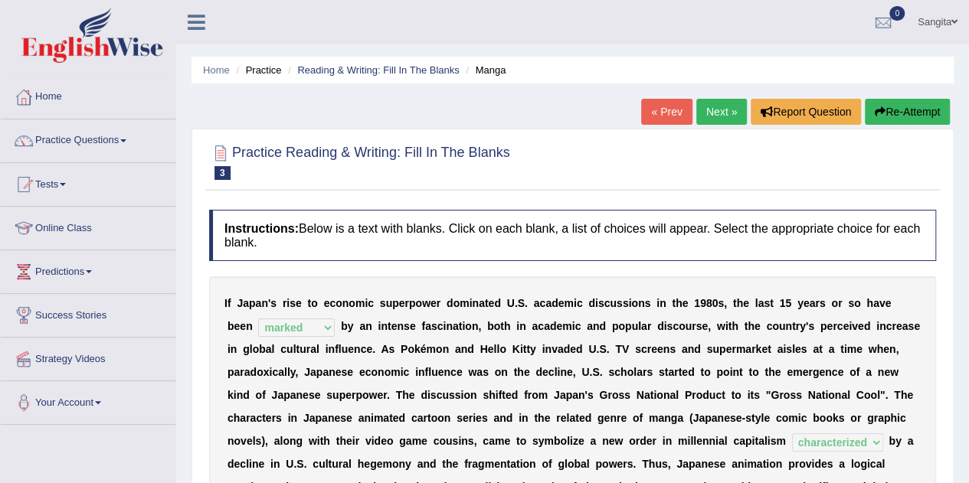
click at [697, 112] on link "Next »" at bounding box center [721, 112] width 51 height 26
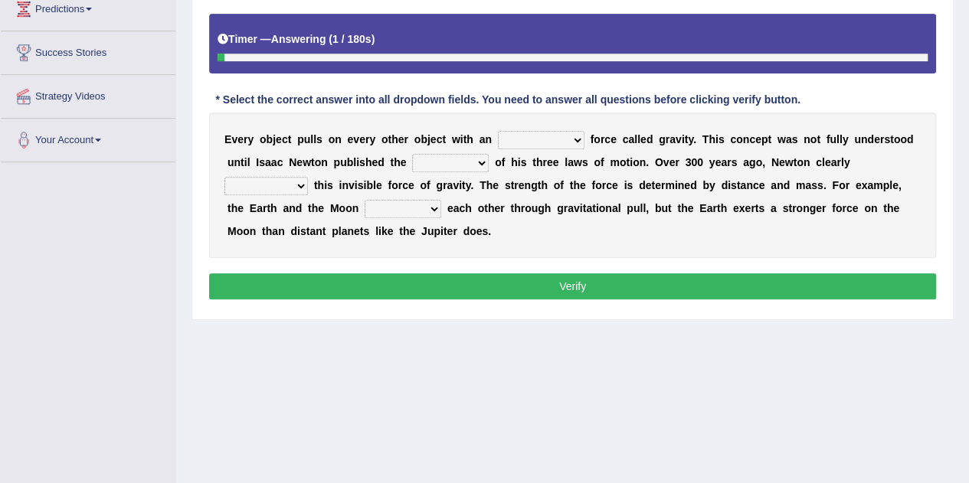
scroll to position [270, 0]
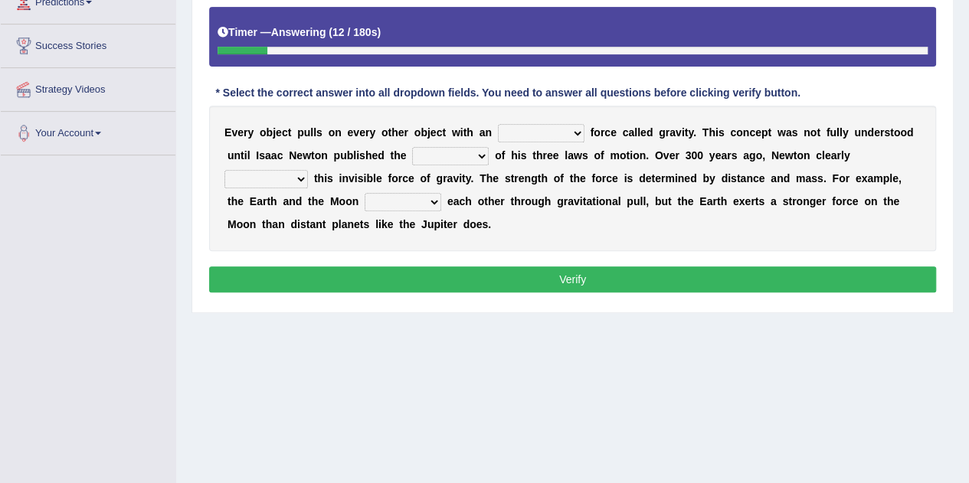
click at [519, 127] on select "invisible unknown unbelievable inconsistent" at bounding box center [541, 133] width 87 height 18
select select "invisible"
click at [498, 124] on select "invisible unknown unbelievable inconsistent" at bounding box center [541, 133] width 87 height 18
click at [421, 149] on select "concept theory method argument" at bounding box center [450, 156] width 77 height 18
select select "theory"
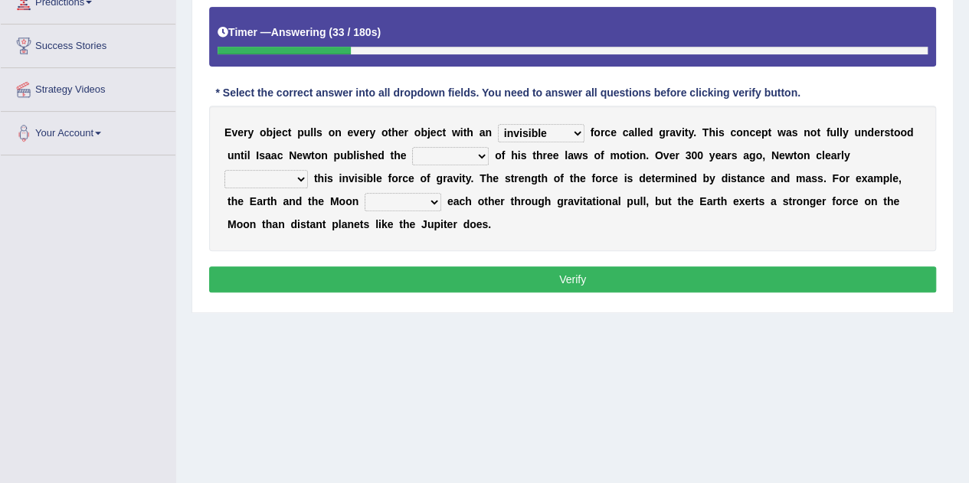
click at [412, 147] on select "concept theory method argument" at bounding box center [450, 156] width 77 height 18
click at [247, 177] on select "explained undermined overturned realized" at bounding box center [266, 179] width 84 height 18
select select "explained"
click at [224, 170] on select "explained undermined overturned realized" at bounding box center [266, 179] width 84 height 18
click at [400, 195] on select "affect spin evade span" at bounding box center [403, 202] width 77 height 18
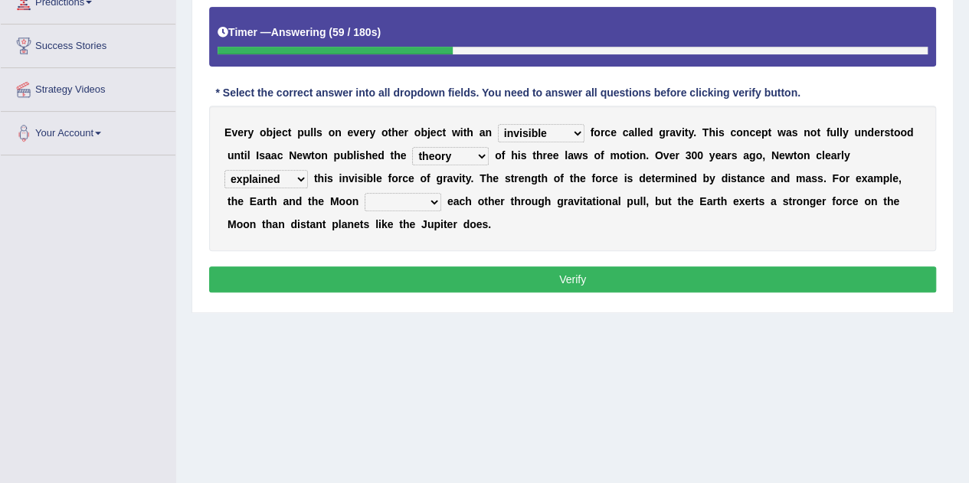
select select "spin"
click at [365, 193] on select "affect spin evade span" at bounding box center [403, 202] width 77 height 18
click at [484, 268] on button "Verify" at bounding box center [572, 280] width 727 height 26
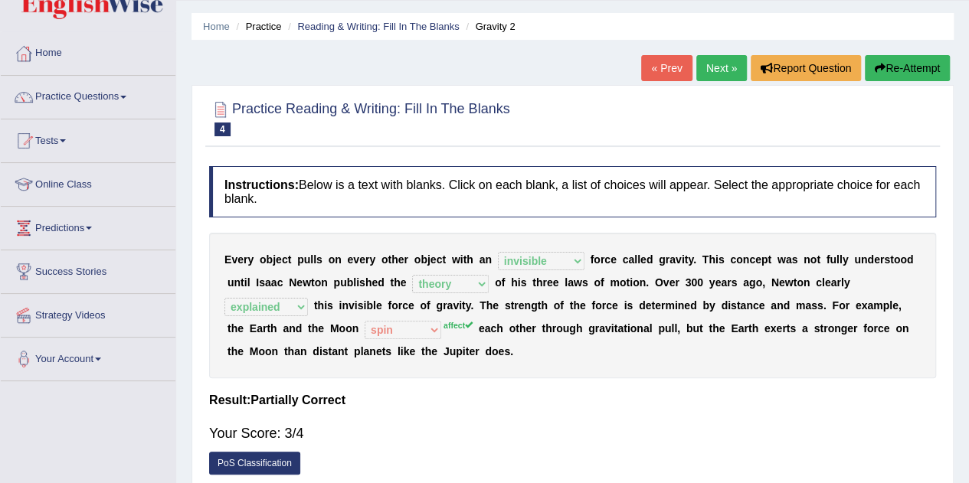
scroll to position [38, 0]
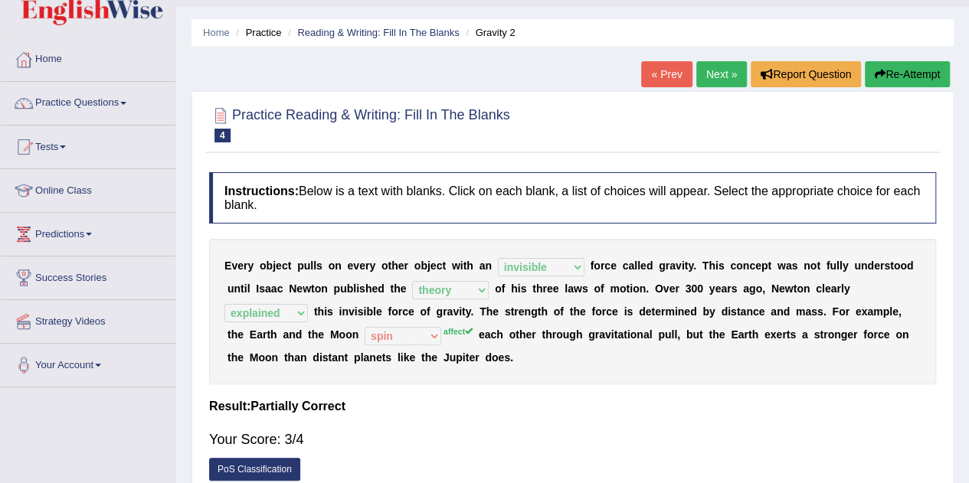
click at [729, 73] on link "Next »" at bounding box center [721, 74] width 51 height 26
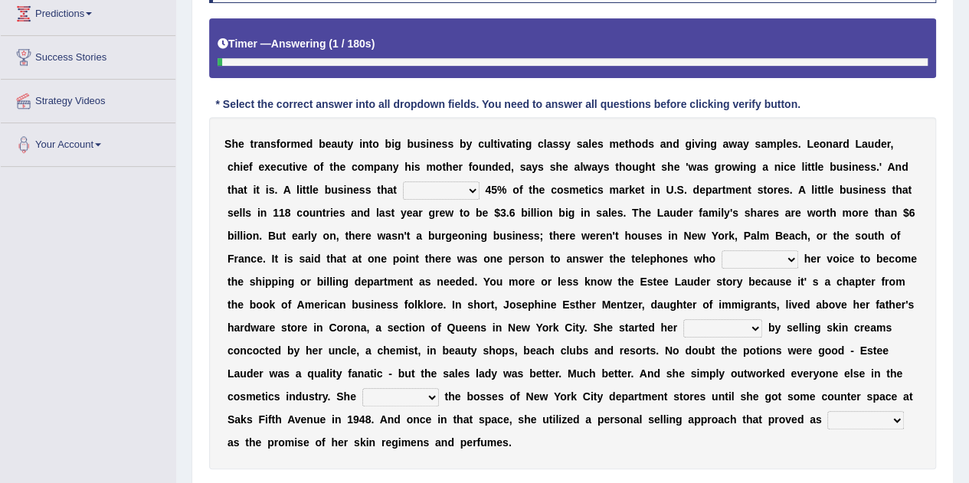
scroll to position [259, 0]
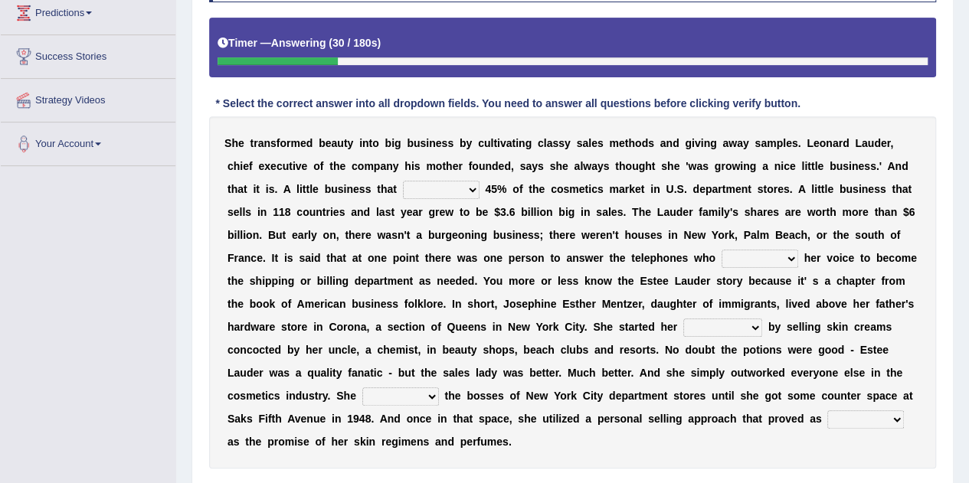
click at [420, 185] on select "has controls makes maintains" at bounding box center [441, 190] width 77 height 18
select select "has"
click at [403, 181] on select "has controls makes maintains" at bounding box center [441, 190] width 77 height 18
click at [734, 258] on select "switched changed raised used" at bounding box center [760, 259] width 77 height 18
click at [722, 250] on select "switched changed raised used" at bounding box center [760, 259] width 77 height 18
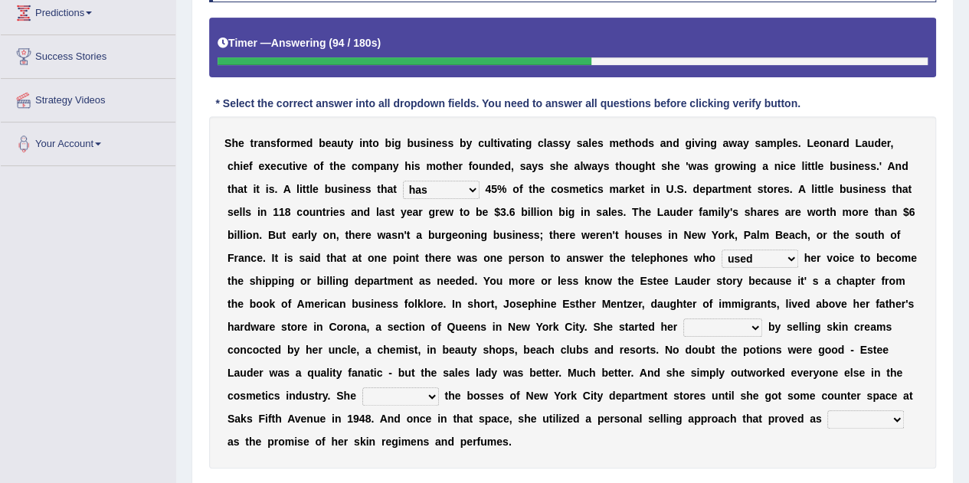
click at [785, 257] on select "switched changed raised used" at bounding box center [760, 259] width 77 height 18
select select "switched"
click at [722, 250] on select "switched changed raised used" at bounding box center [760, 259] width 77 height 18
click at [690, 324] on select "job institute companion enterprise" at bounding box center [722, 328] width 79 height 18
select select "job"
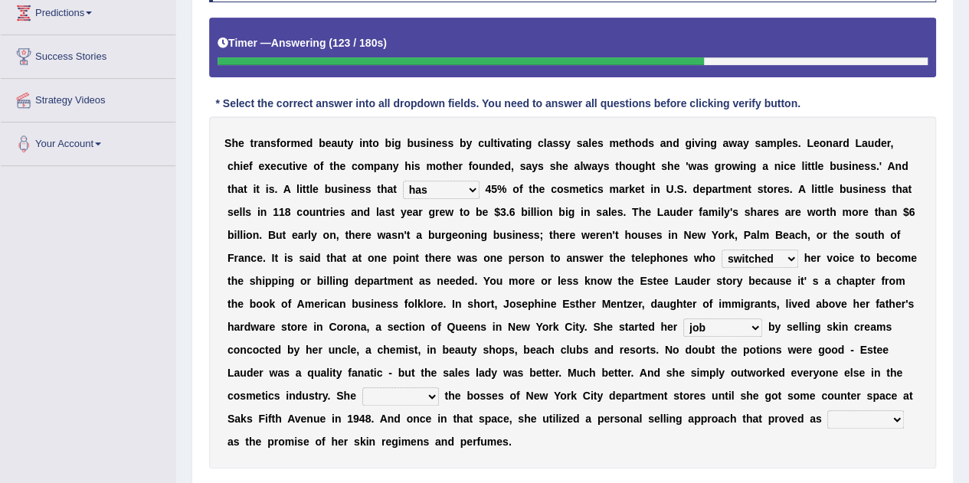
click at [683, 319] on select "job institute companion enterprise" at bounding box center [722, 328] width 79 height 18
click at [729, 330] on select "job institute companion enterprise" at bounding box center [722, 328] width 79 height 18
click at [817, 310] on div "S h e t r a n s f o r m e d b e a u t y i n t o b i g b u s i n e s s b y c u l…" at bounding box center [572, 292] width 727 height 352
click at [400, 388] on select "stated bridged stalked heaved" at bounding box center [400, 397] width 77 height 18
select select "stalked"
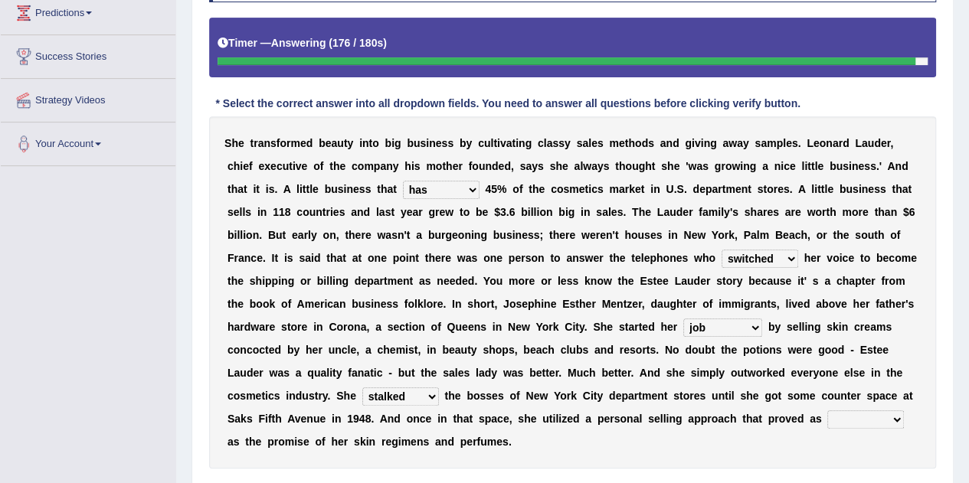
click at [362, 388] on select "stated bridged stalked heaved" at bounding box center [400, 397] width 77 height 18
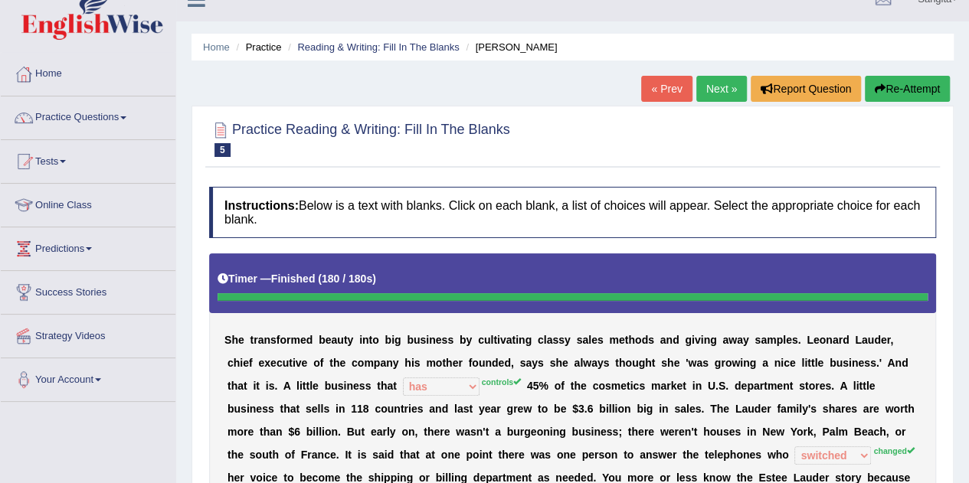
scroll to position [6, 0]
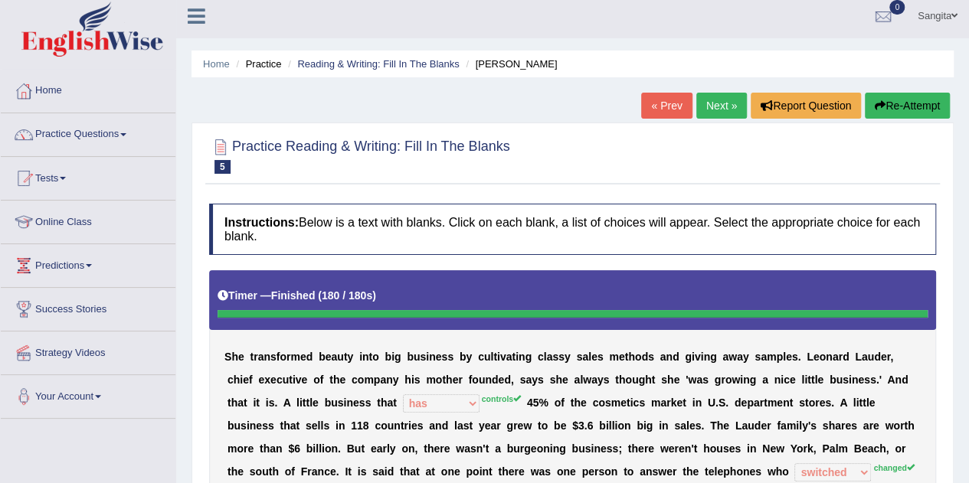
click at [918, 108] on button "Re-Attempt" at bounding box center [907, 106] width 85 height 26
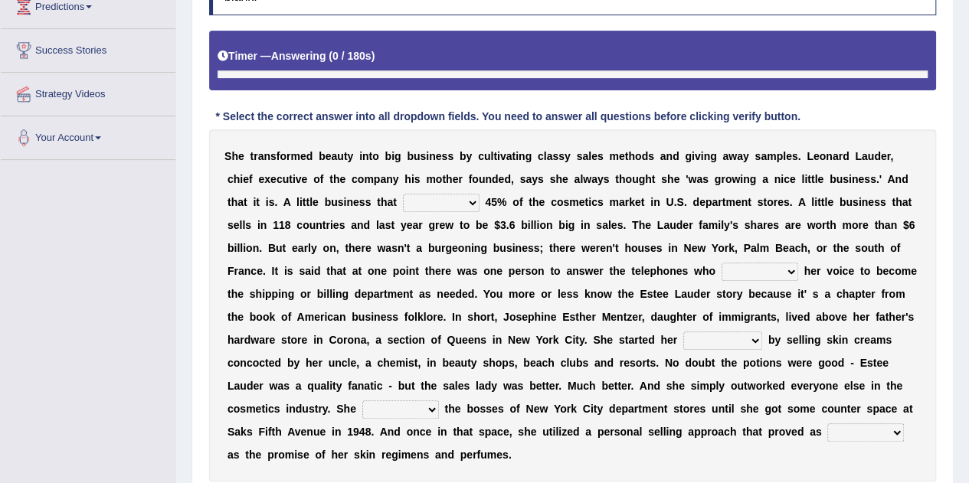
scroll to position [268, 0]
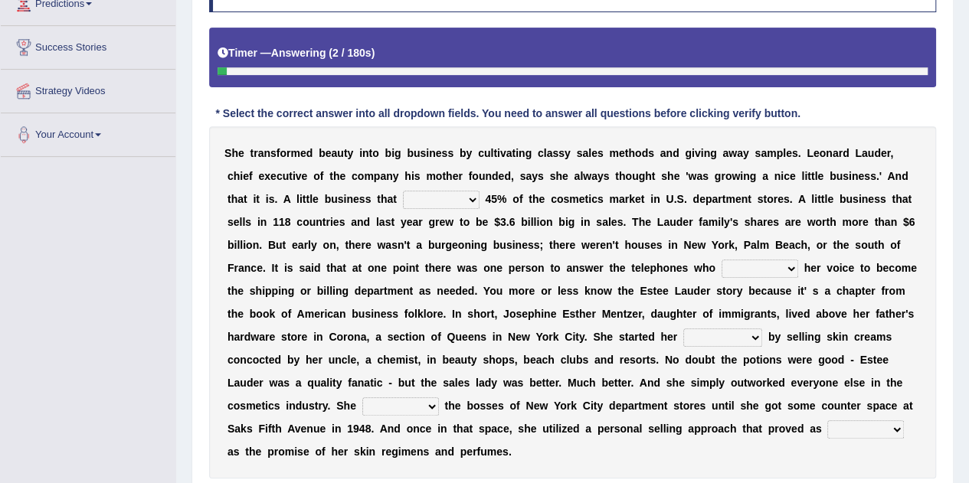
click at [417, 198] on select "has controls makes maintains" at bounding box center [441, 200] width 77 height 18
select select "controls"
click at [403, 191] on select "has controls makes maintains" at bounding box center [441, 200] width 77 height 18
click at [739, 260] on select "switched changed raised used" at bounding box center [760, 269] width 77 height 18
select select "changed"
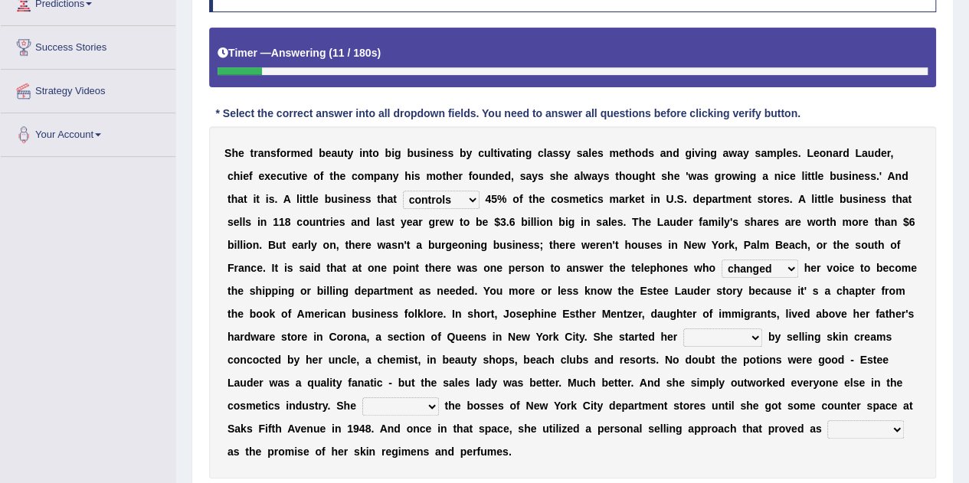
click at [722, 260] on select "switched changed raised used" at bounding box center [760, 269] width 77 height 18
click at [706, 334] on select "job institute companion enterprise" at bounding box center [722, 338] width 79 height 18
select select "institute"
click at [683, 329] on select "job institute companion enterprise" at bounding box center [722, 338] width 79 height 18
click at [376, 408] on select "stated bridged stalked heaved" at bounding box center [400, 407] width 77 height 18
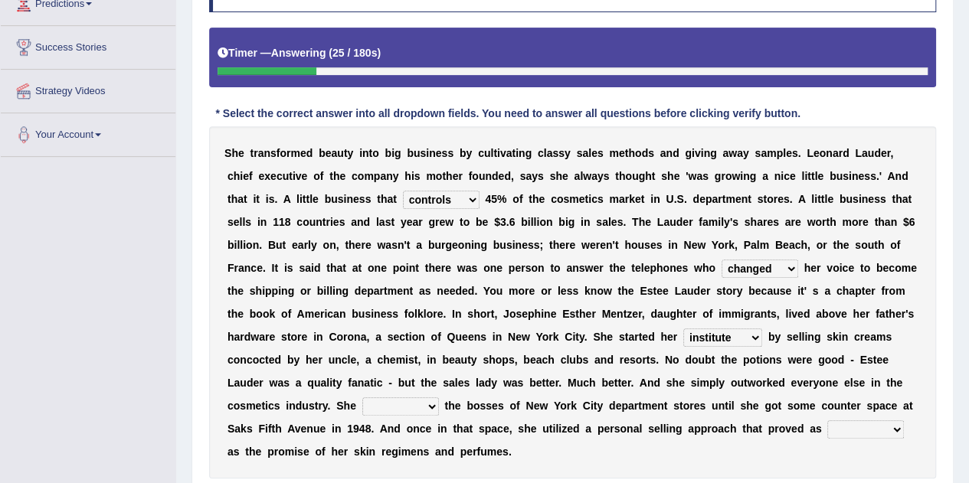
select select "stalked"
click at [362, 398] on select "stated bridged stalked heaved" at bounding box center [400, 407] width 77 height 18
click at [859, 421] on select "potent ruthless potential expensive" at bounding box center [865, 430] width 77 height 18
click at [827, 421] on select "potent ruthless potential expensive" at bounding box center [865, 430] width 77 height 18
click at [849, 431] on select "potent ruthless potential expensive" at bounding box center [865, 430] width 77 height 18
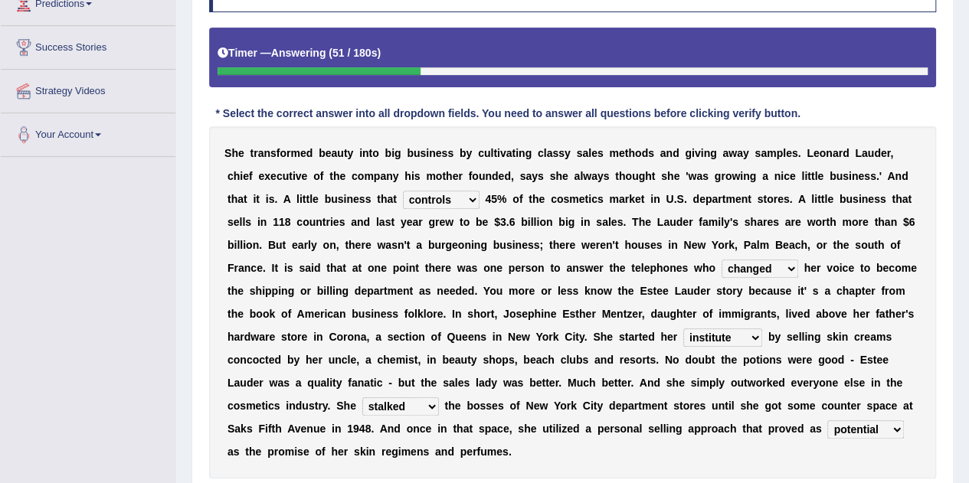
select select "potent"
click at [827, 421] on select "potent ruthless potential expensive" at bounding box center [865, 430] width 77 height 18
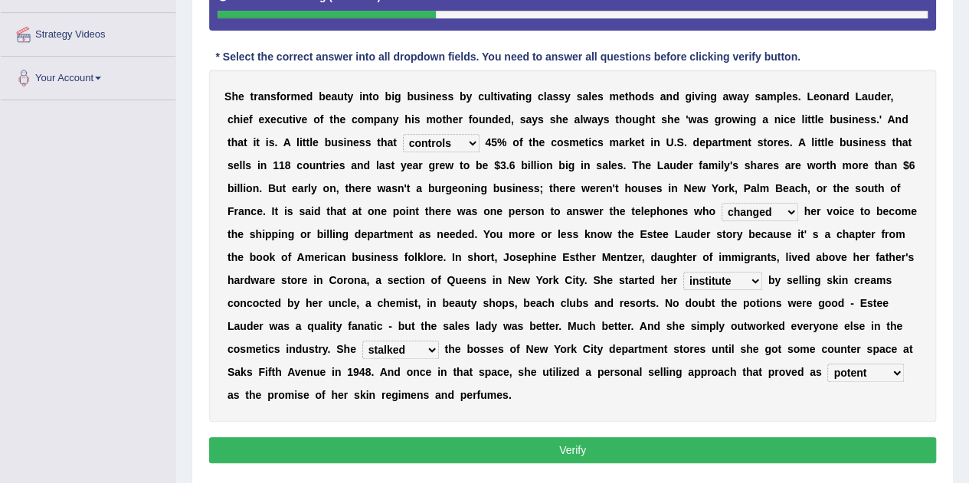
click at [788, 450] on button "Verify" at bounding box center [572, 450] width 727 height 26
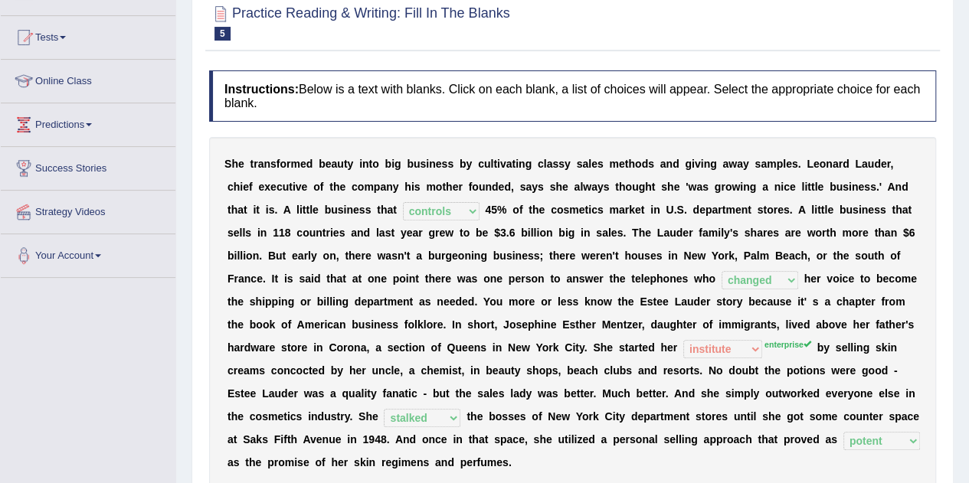
scroll to position [0, 0]
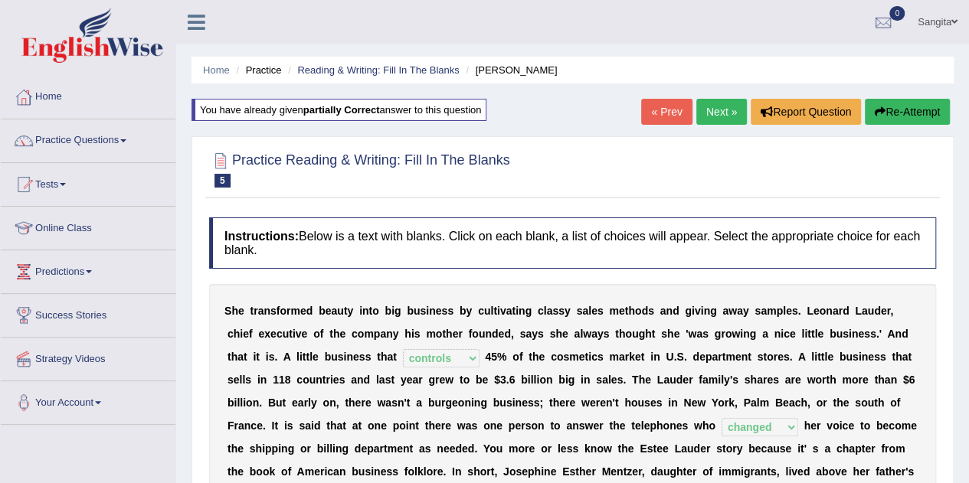
click at [707, 108] on link "Next »" at bounding box center [721, 112] width 51 height 26
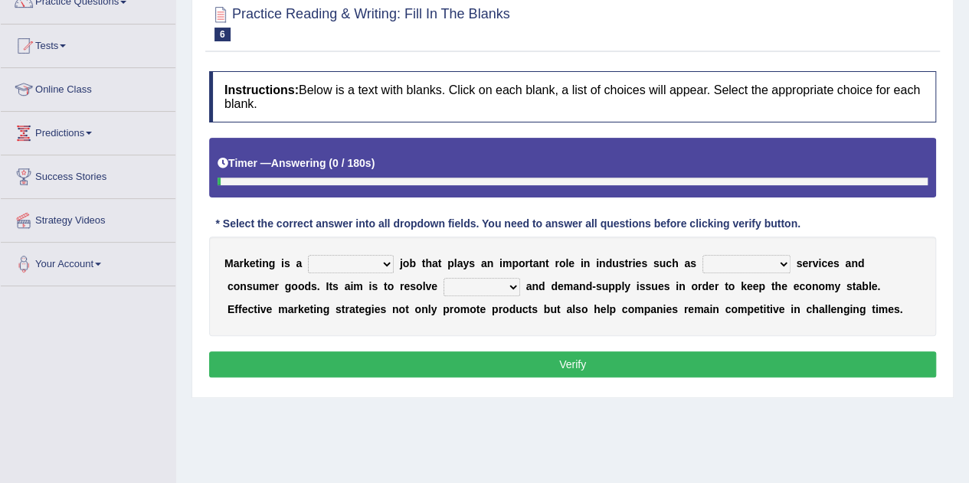
scroll to position [139, 0]
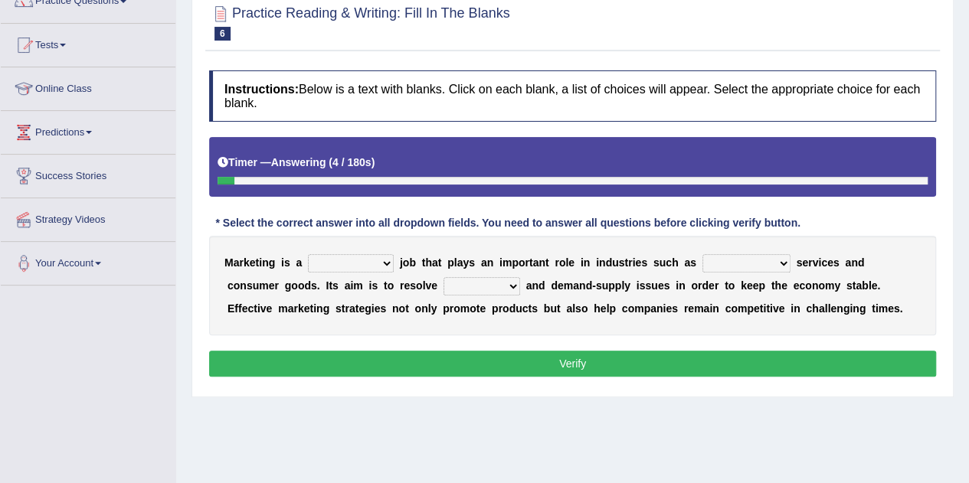
click at [360, 254] on select "professional flexible parochial descriptive" at bounding box center [351, 263] width 86 height 18
select select "professional"
click at [308, 254] on select "professional flexible parochial descriptive" at bounding box center [351, 263] width 86 height 18
click at [717, 257] on select "civil financial conventional foremost" at bounding box center [747, 263] width 88 height 18
select select "financial"
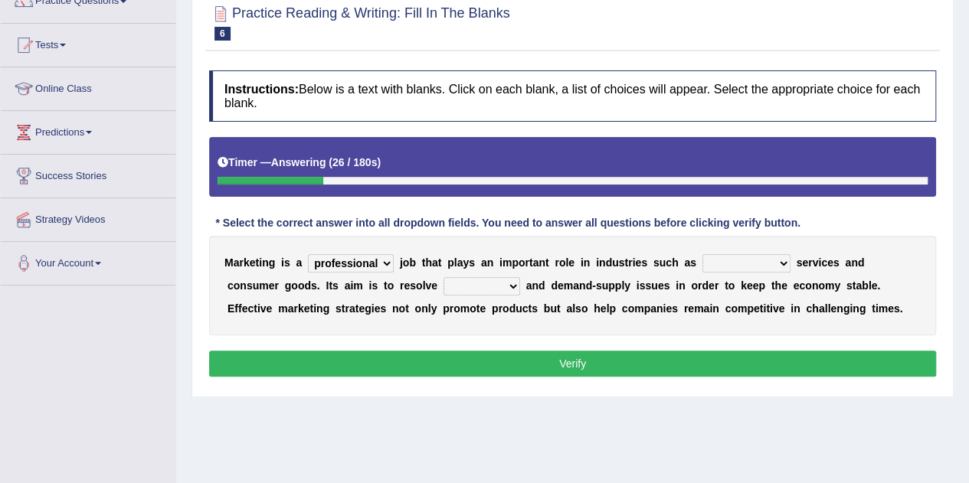
click at [703, 254] on select "civil financial conventional foremost" at bounding box center [747, 263] width 88 height 18
click at [444, 289] on select "imbalance excess symmetry budget" at bounding box center [482, 286] width 77 height 18
select select "imbalance"
click at [444, 277] on select "imbalance excess symmetry budget" at bounding box center [482, 286] width 77 height 18
click at [581, 360] on button "Verify" at bounding box center [572, 364] width 727 height 26
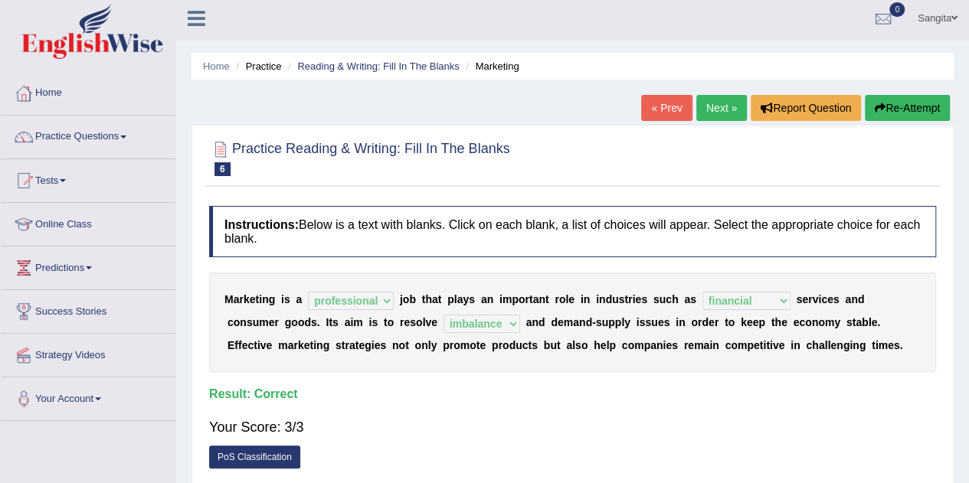
scroll to position [3, 0]
click at [715, 108] on link "Next »" at bounding box center [721, 109] width 51 height 26
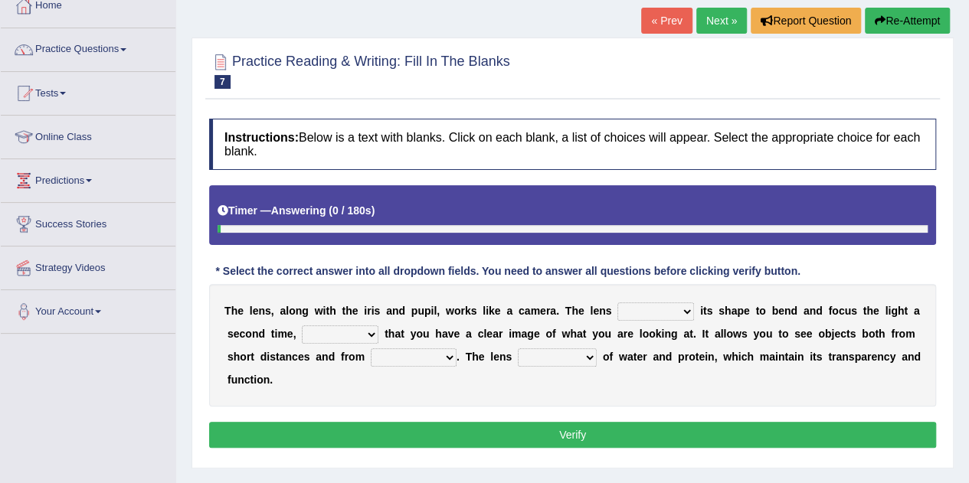
scroll to position [106, 0]
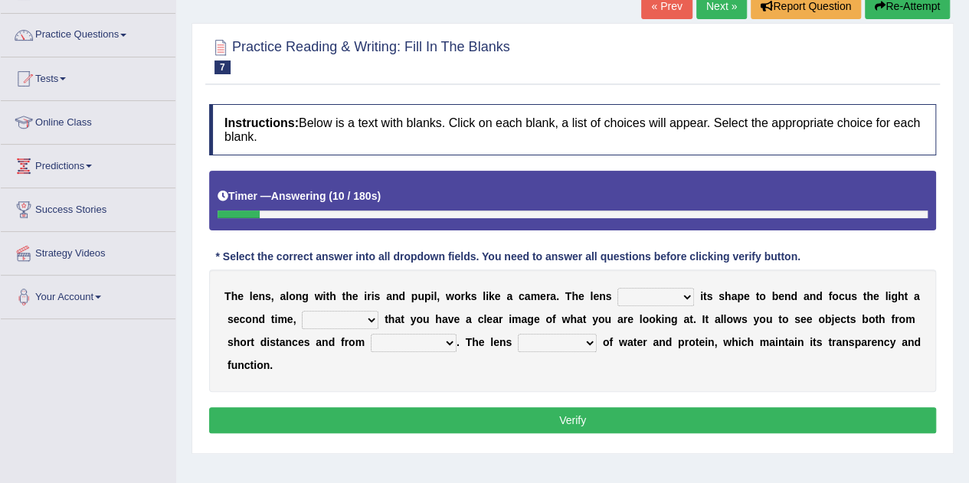
click at [628, 292] on select "adjusts shows selects presents" at bounding box center [656, 297] width 77 height 18
select select "adjusts"
click at [618, 288] on select "adjusts shows selects presents" at bounding box center [656, 297] width 77 height 18
click at [324, 318] on select "ensures to ensure ensure ensured" at bounding box center [340, 320] width 77 height 18
select select "to ensure"
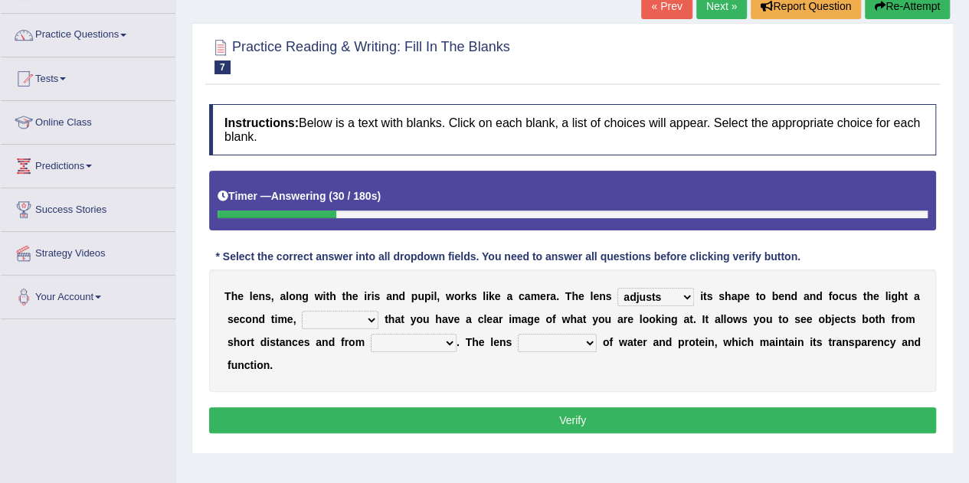
click at [302, 311] on select "ensures to ensure ensure ensured" at bounding box center [340, 320] width 77 height 18
click at [395, 342] on select "far away in between further apart all along" at bounding box center [414, 343] width 86 height 18
select select "far away"
click at [371, 334] on select "far away in between further apart all along" at bounding box center [414, 343] width 86 height 18
click at [530, 335] on select "constitutes comprises composes consists" at bounding box center [557, 343] width 79 height 18
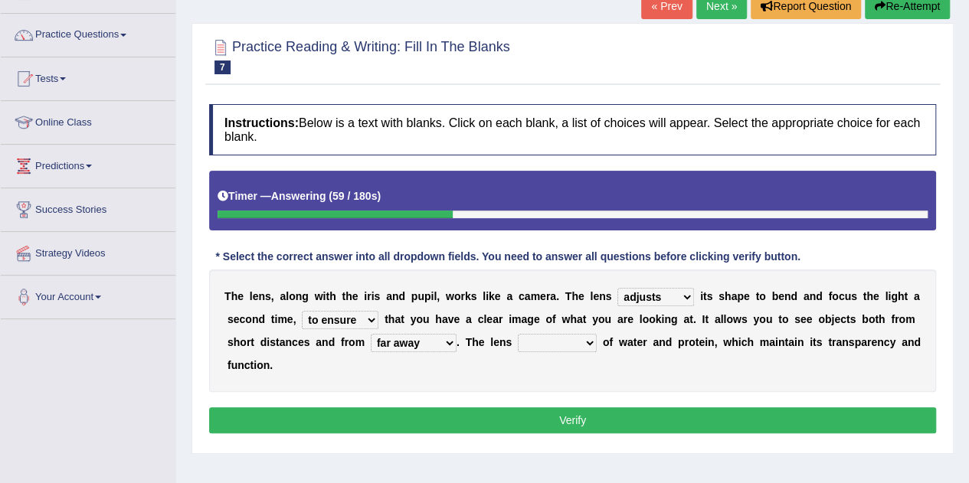
select select "comprises"
click at [518, 334] on select "constitutes comprises composes consists" at bounding box center [557, 343] width 79 height 18
click at [508, 420] on button "Verify" at bounding box center [572, 421] width 727 height 26
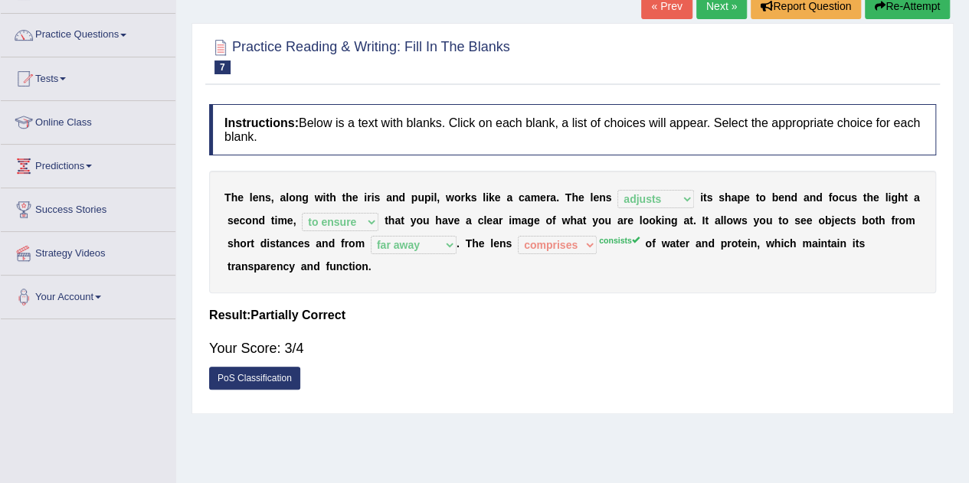
click at [719, 5] on link "Next »" at bounding box center [721, 6] width 51 height 26
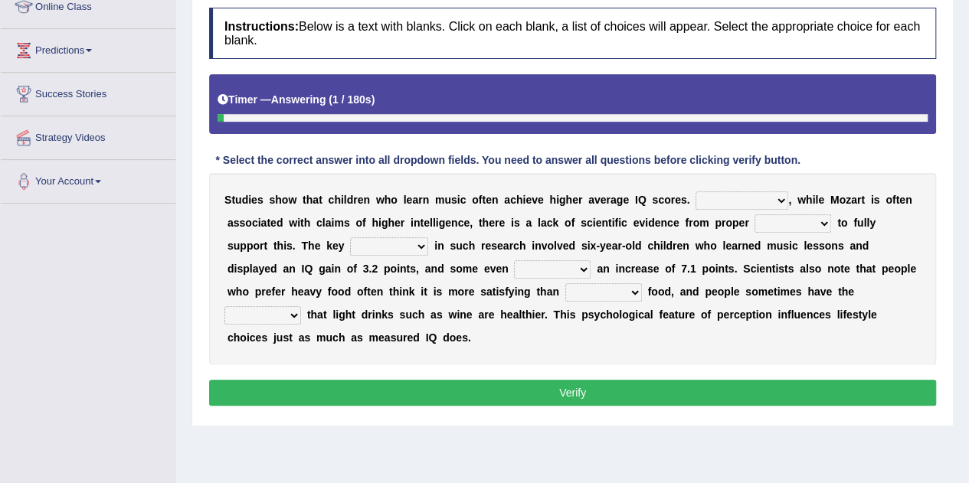
scroll to position [225, 0]
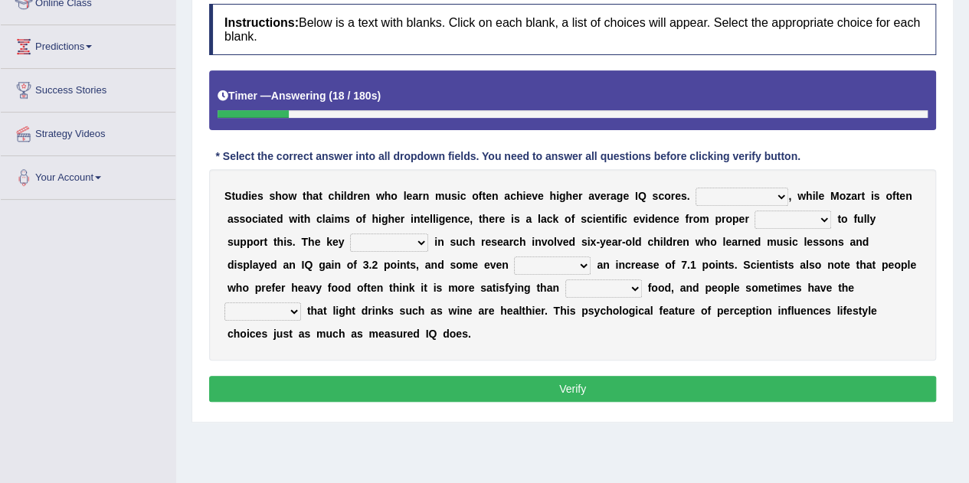
click at [735, 193] on select "However Therefore Consequently While" at bounding box center [742, 197] width 93 height 18
select select "Therefore"
click at [696, 188] on select "However Therefore Consequently While" at bounding box center [742, 197] width 93 height 18
click at [778, 216] on select "test tests testing tested" at bounding box center [793, 220] width 77 height 18
select select "test"
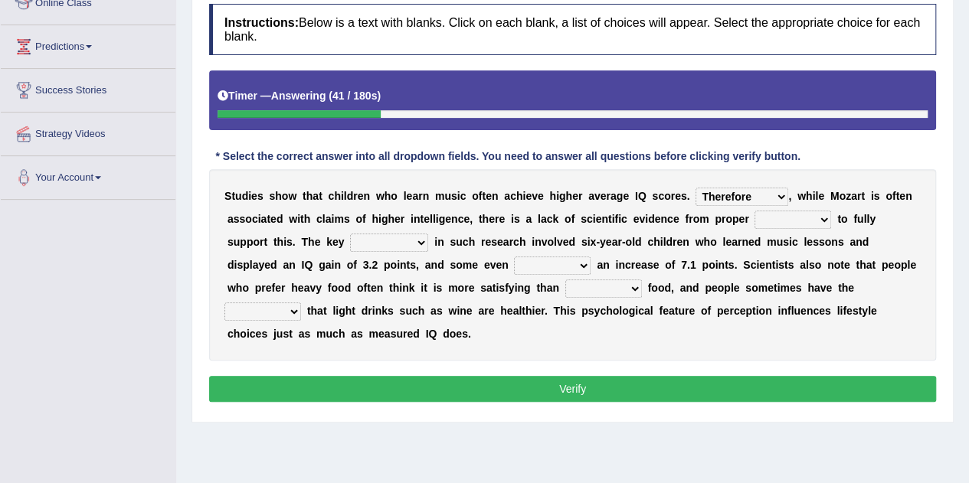
click at [755, 211] on select "test tests testing tested" at bounding box center [793, 220] width 77 height 18
click at [353, 239] on select "process goal implication odd" at bounding box center [389, 243] width 78 height 18
select select "process"
click at [350, 234] on select "process goal implication odd" at bounding box center [389, 243] width 78 height 18
click at [514, 266] on select "exhibited taught learned threatened" at bounding box center [552, 266] width 77 height 18
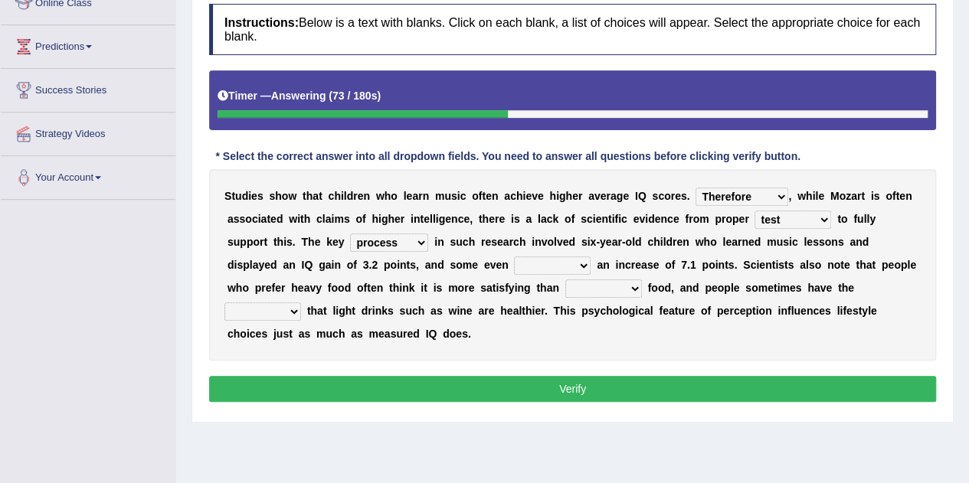
select select "exhibited"
click at [514, 257] on select "exhibited taught learned threatened" at bounding box center [552, 266] width 77 height 18
click at [565, 282] on select "choosy lighter cushiony spooky" at bounding box center [603, 289] width 77 height 18
select select "lighter"
click at [565, 280] on select "choosy lighter cushiony spooky" at bounding box center [603, 289] width 77 height 18
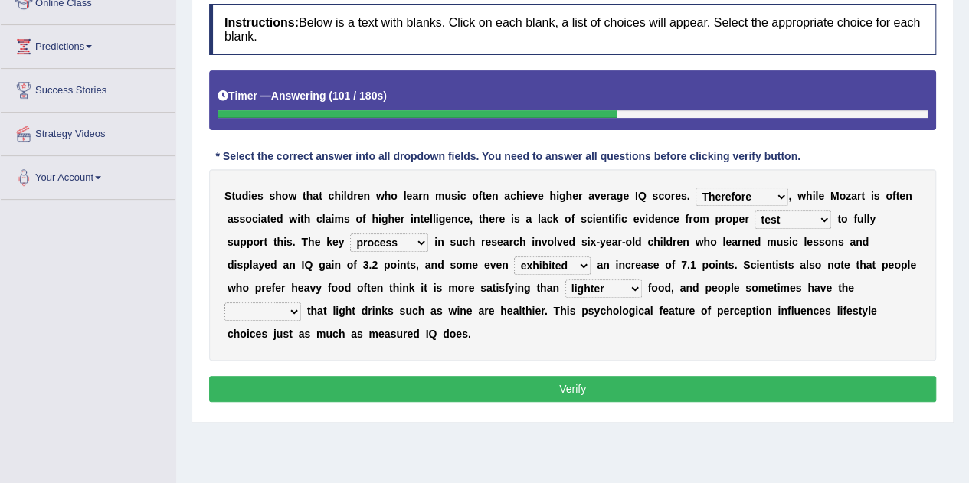
click at [301, 303] on select "illusion sight anecdote intention" at bounding box center [262, 312] width 77 height 18
select select "illusion"
click at [301, 303] on select "illusion sight anecdote intention" at bounding box center [262, 312] width 77 height 18
click at [539, 383] on button "Verify" at bounding box center [572, 389] width 727 height 26
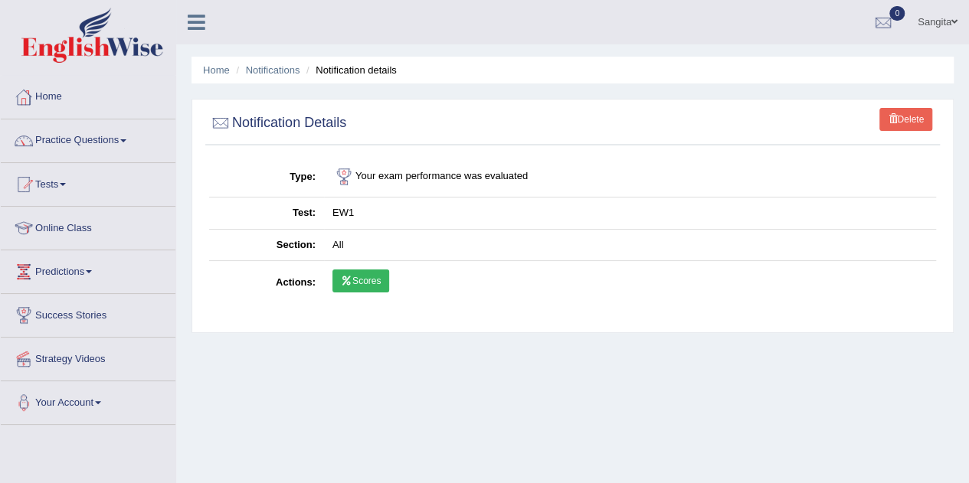
click at [64, 97] on link "Home" at bounding box center [88, 95] width 175 height 38
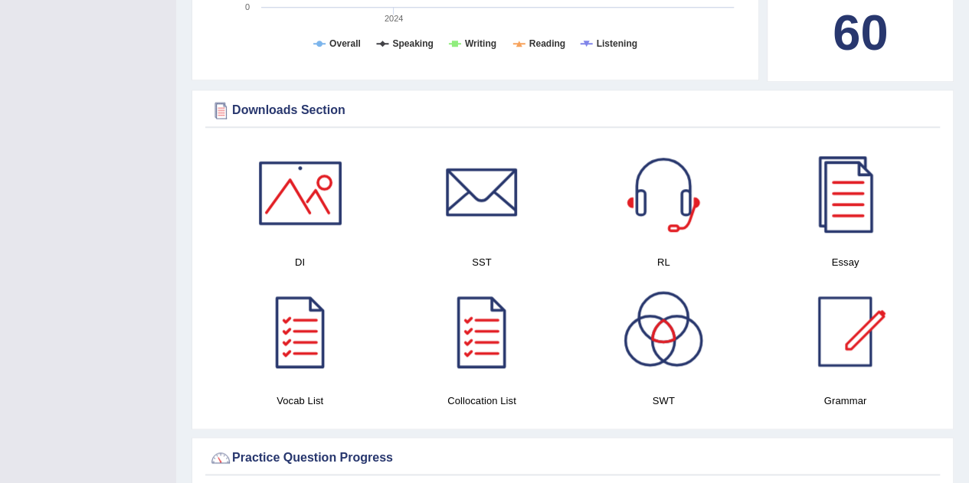
scroll to position [697, 0]
click at [639, 316] on div at bounding box center [663, 332] width 107 height 107
click at [834, 175] on div at bounding box center [844, 193] width 107 height 107
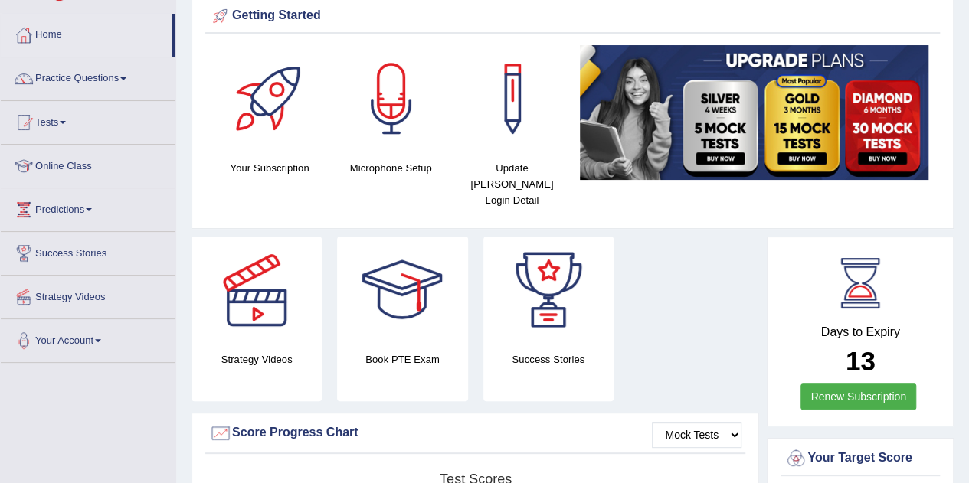
scroll to position [0, 0]
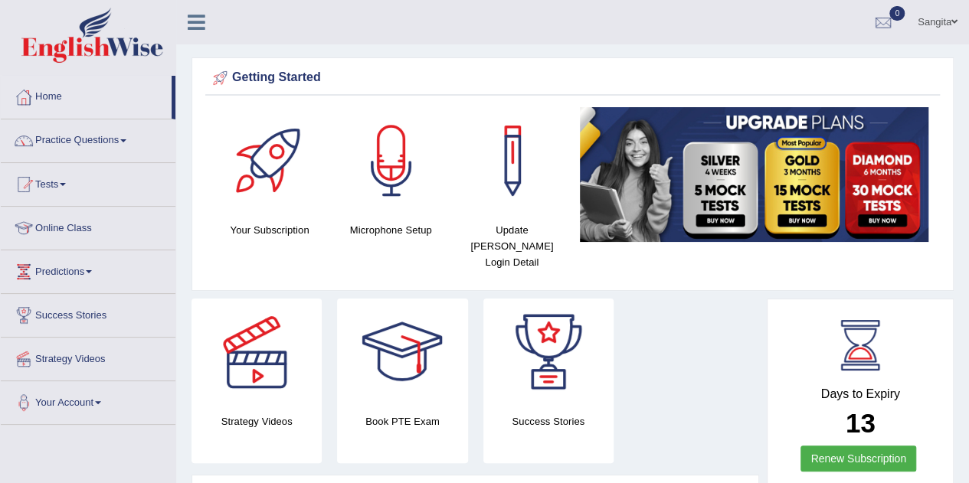
click at [102, 145] on link "Practice Questions" at bounding box center [88, 139] width 175 height 38
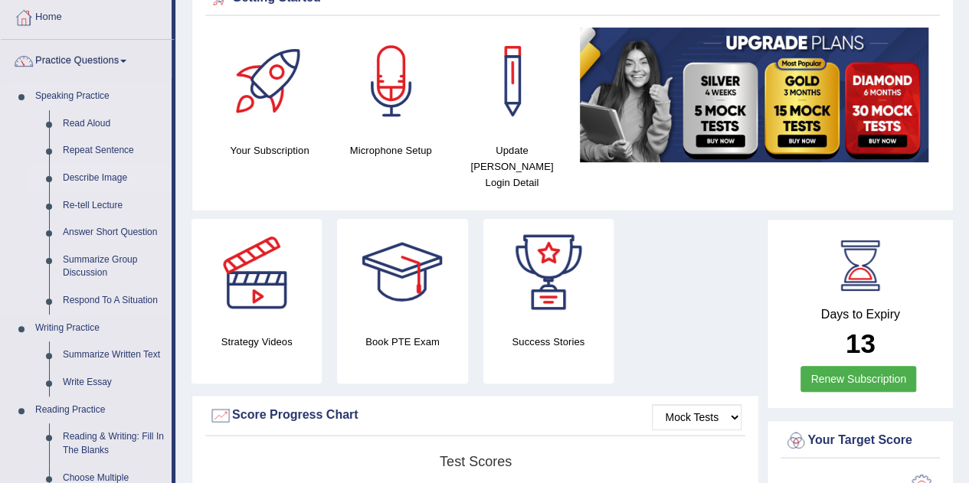
scroll to position [81, 0]
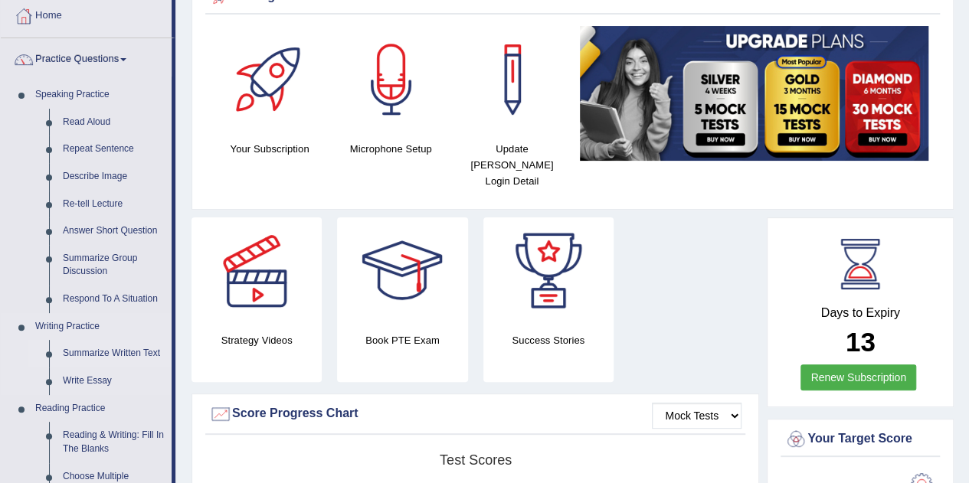
click at [120, 352] on link "Summarize Written Text" at bounding box center [114, 354] width 116 height 28
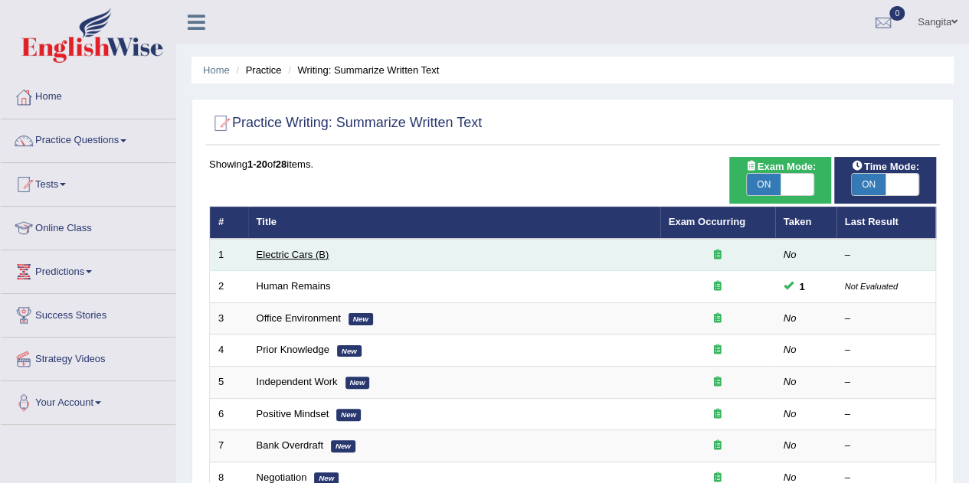
click at [296, 254] on link "Electric Cars (B)" at bounding box center [293, 254] width 73 height 11
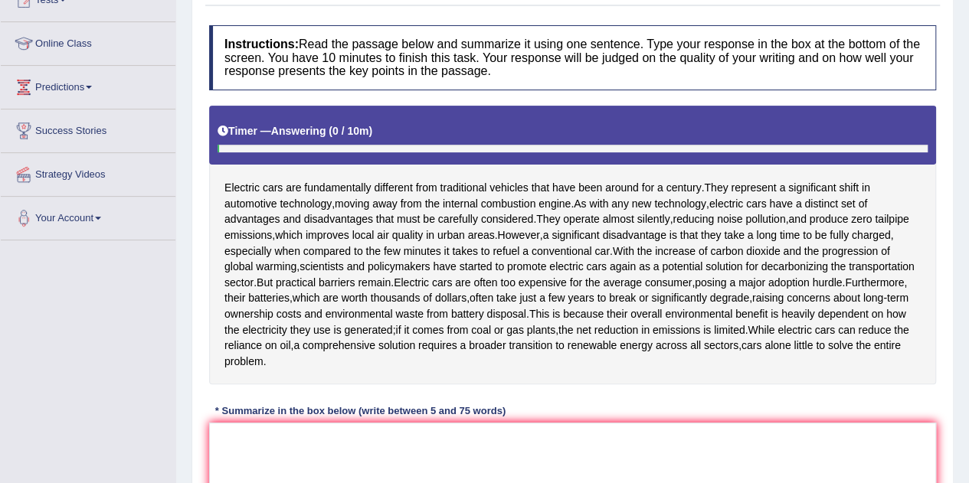
scroll to position [185, 0]
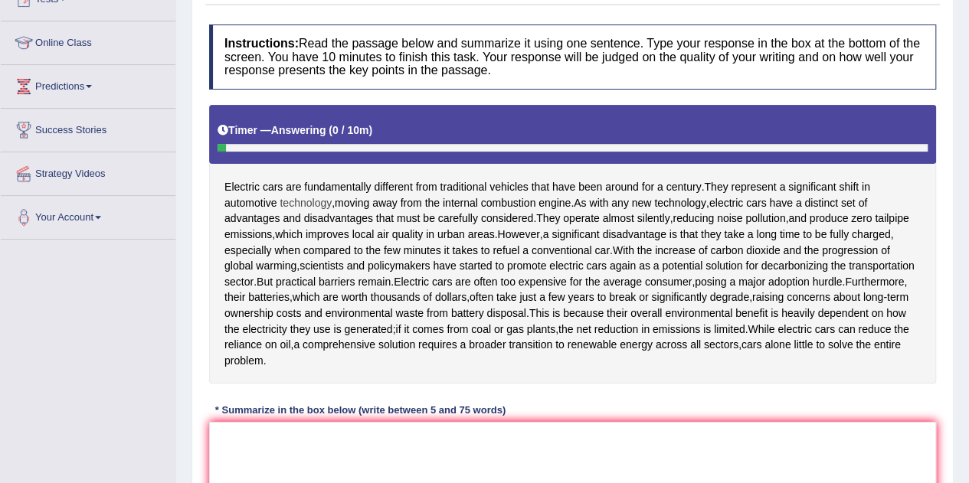
drag, startPoint x: 222, startPoint y: 183, endPoint x: 324, endPoint y: 195, distance: 102.6
click at [324, 195] on div "Electric cars are fundamentally different from traditional vehicles that have b…" at bounding box center [572, 245] width 727 height 280
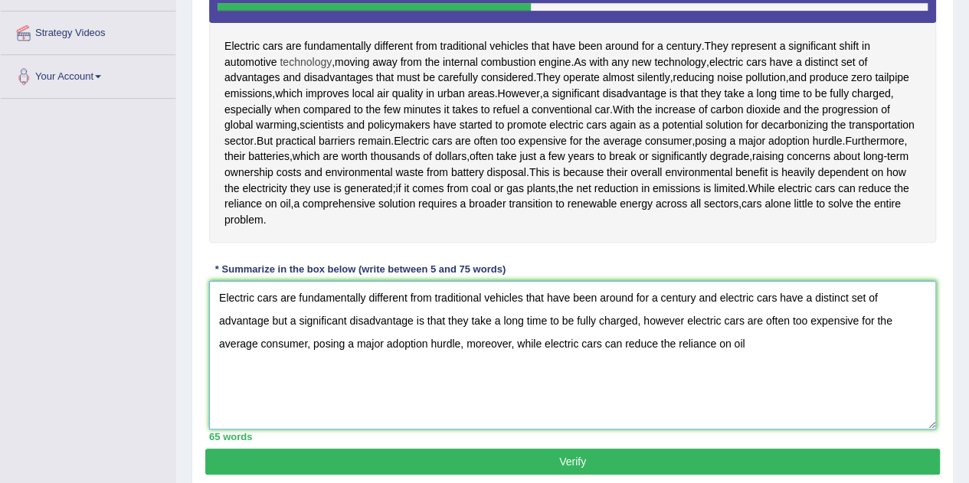
scroll to position [333, 0]
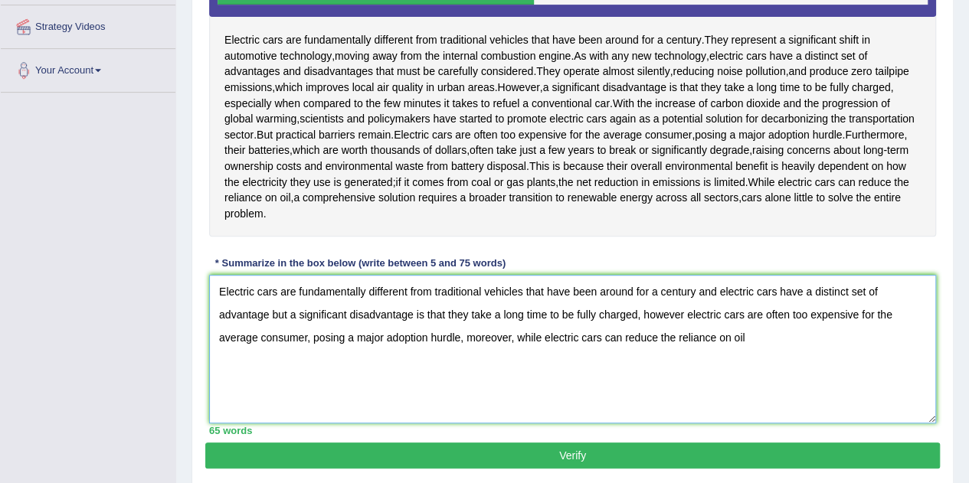
click at [467, 344] on textarea "Electric cars are fundamentally different from traditional vehicles that have b…" at bounding box center [572, 349] width 727 height 149
click at [750, 339] on textarea "Electric cars are fundamentally different from traditional vehicles that have b…" at bounding box center [572, 349] width 727 height 149
click at [863, 337] on textarea "Electric cars are fundamentally different from traditional vehicles that have b…" at bounding box center [572, 349] width 727 height 149
click at [886, 336] on textarea "Electric cars are fundamentally different from traditional vehicles that have b…" at bounding box center [572, 349] width 727 height 149
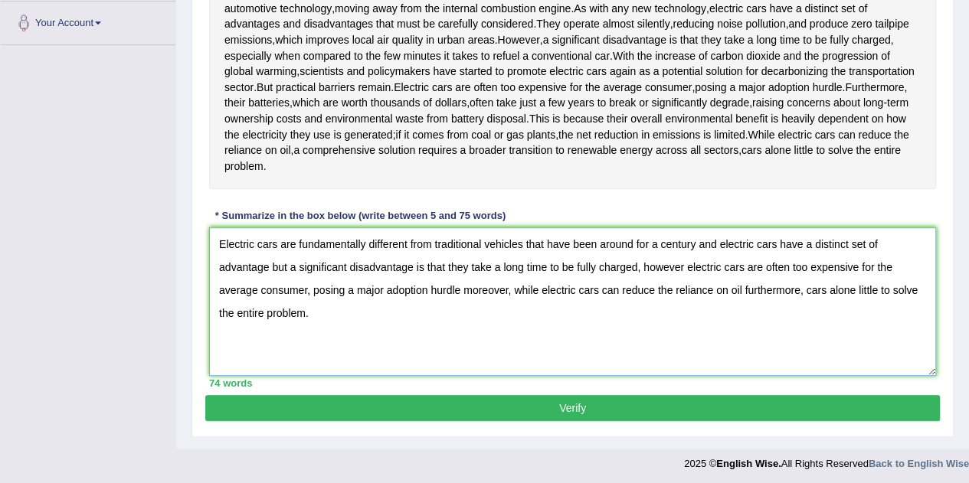
type textarea "Electric cars are fundamentally different from traditional vehicles that have b…"
click at [575, 408] on button "Verify" at bounding box center [572, 408] width 735 height 26
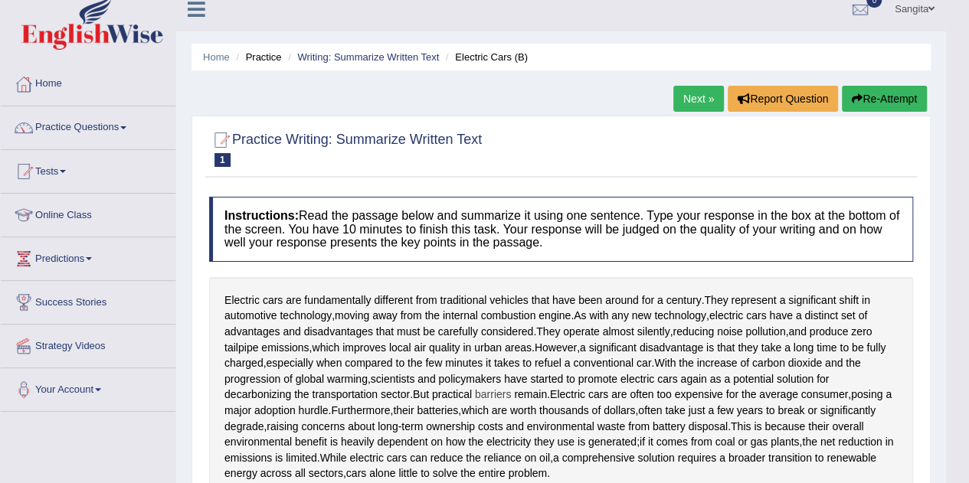
scroll to position [0, 0]
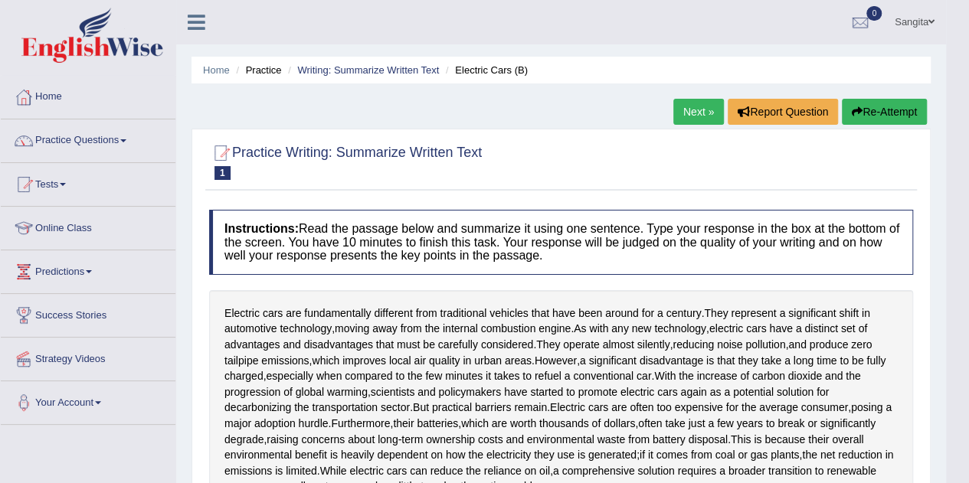
click at [76, 97] on link "Home" at bounding box center [88, 95] width 175 height 38
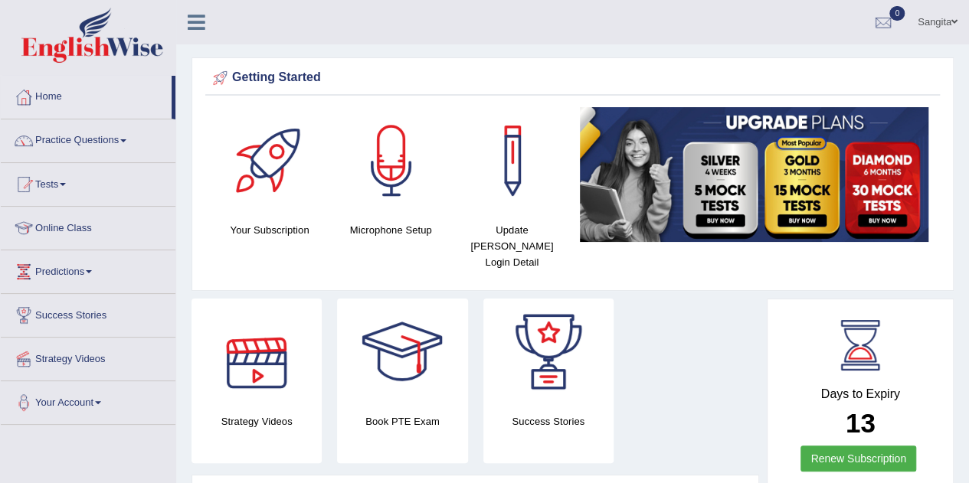
click at [270, 378] on div at bounding box center [256, 352] width 107 height 107
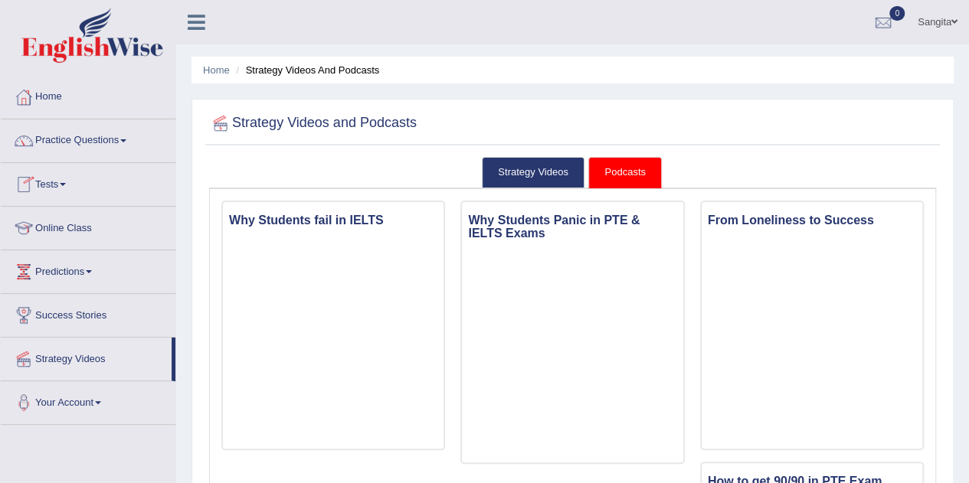
click at [79, 226] on link "Online Class" at bounding box center [88, 226] width 175 height 38
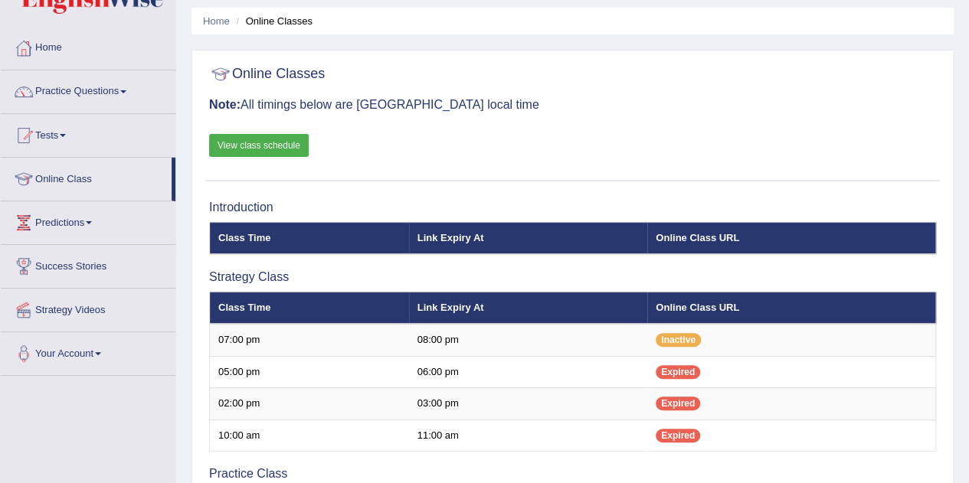
scroll to position [48, 0]
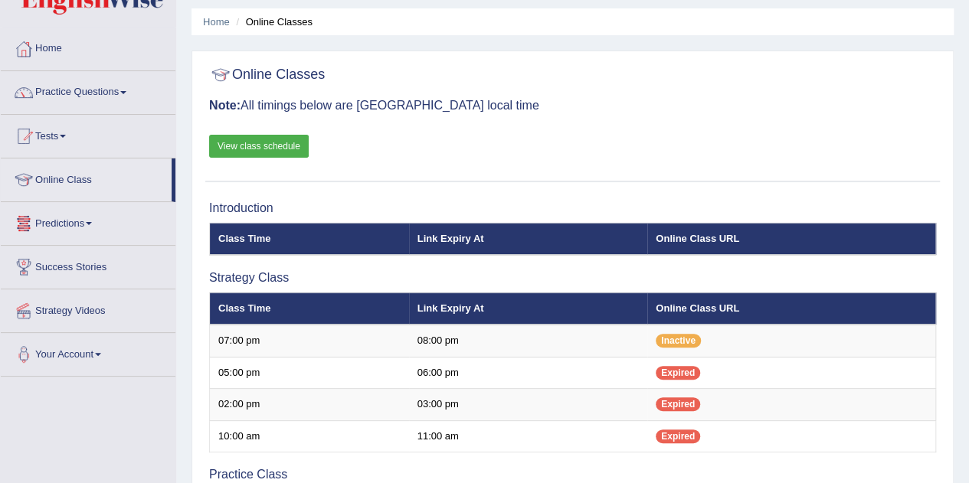
click at [62, 176] on link "Online Class" at bounding box center [86, 178] width 171 height 38
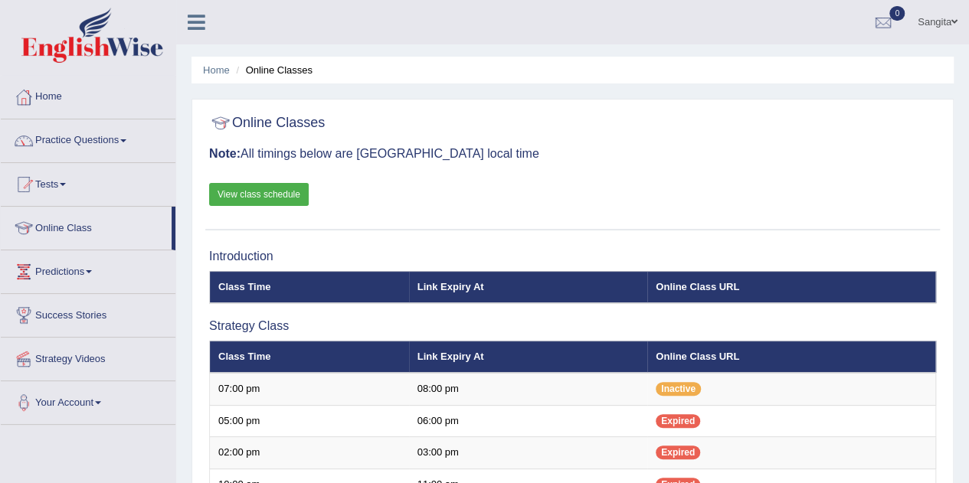
click at [257, 190] on link "View class schedule" at bounding box center [259, 194] width 100 height 23
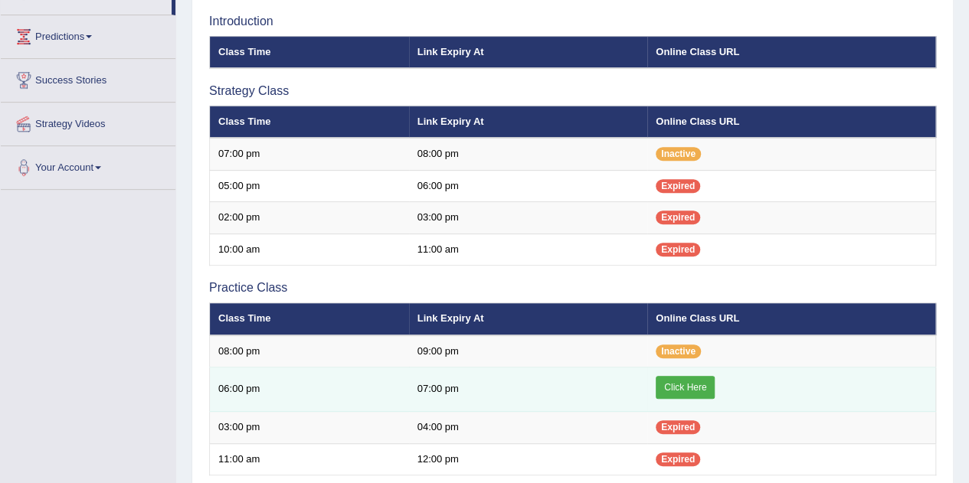
scroll to position [236, 0]
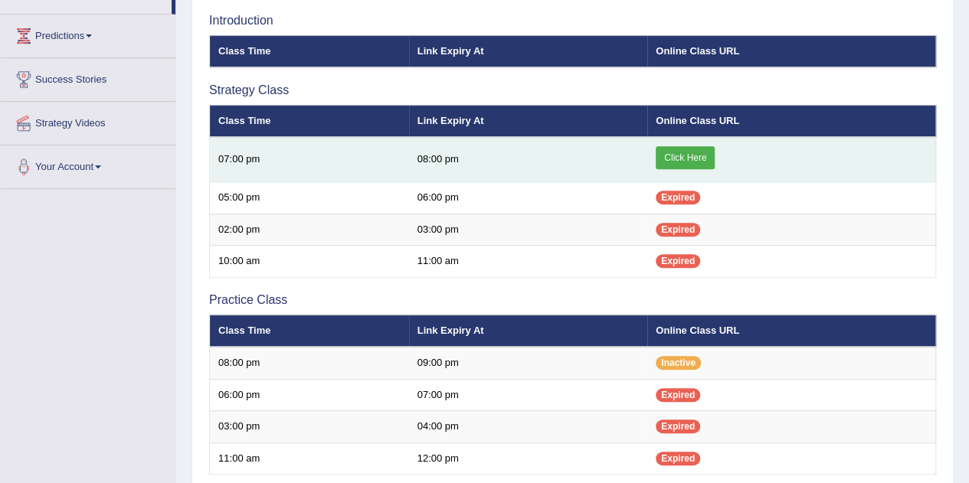
click at [693, 153] on link "Click Here" at bounding box center [685, 157] width 59 height 23
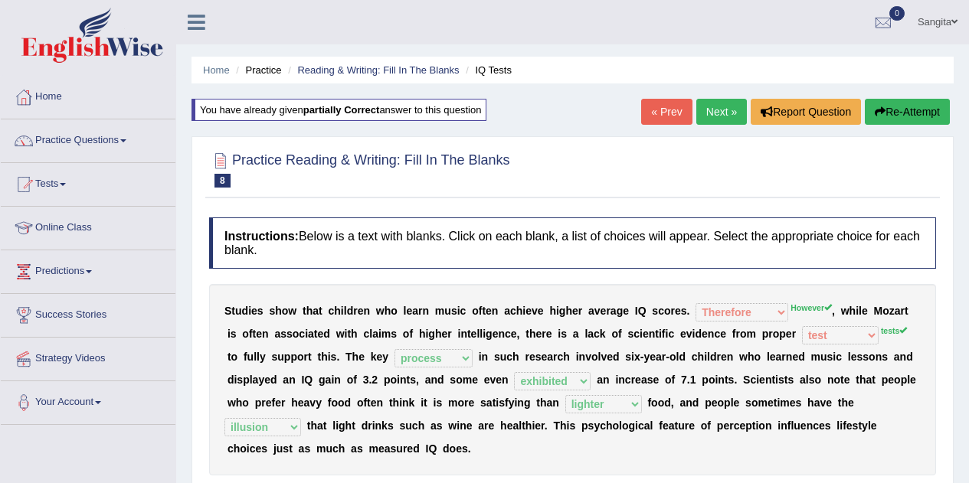
select select "Therefore"
select select "test"
select select "process"
select select "exhibited"
select select "lighter"
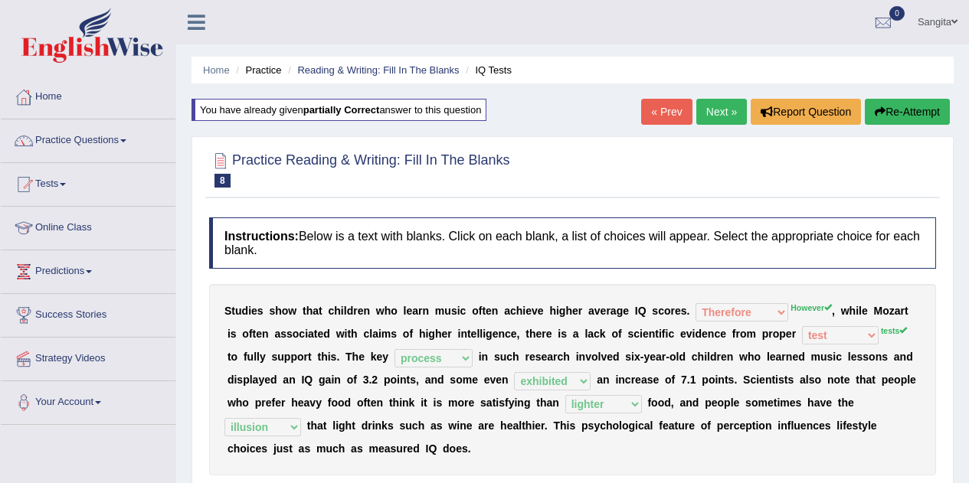
select select "illusion"
click at [61, 134] on link "Practice Questions" at bounding box center [88, 139] width 175 height 38
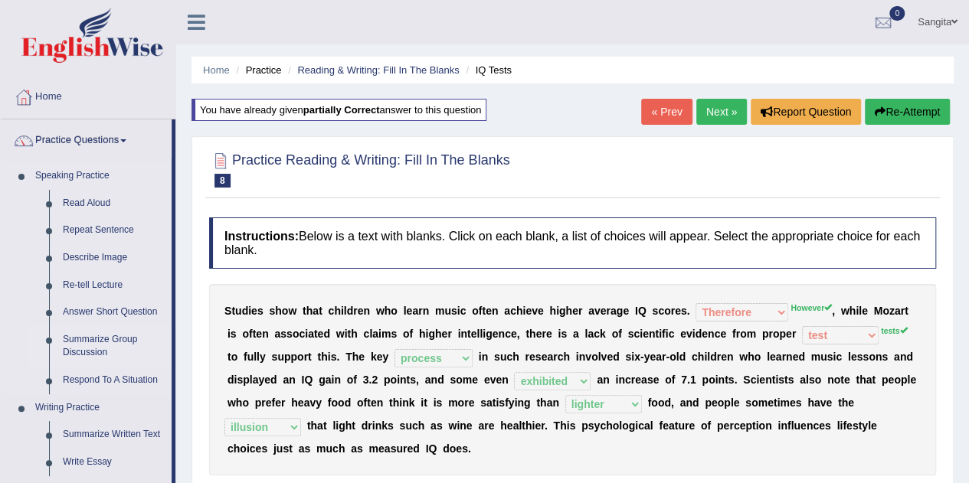
scroll to position [198, 0]
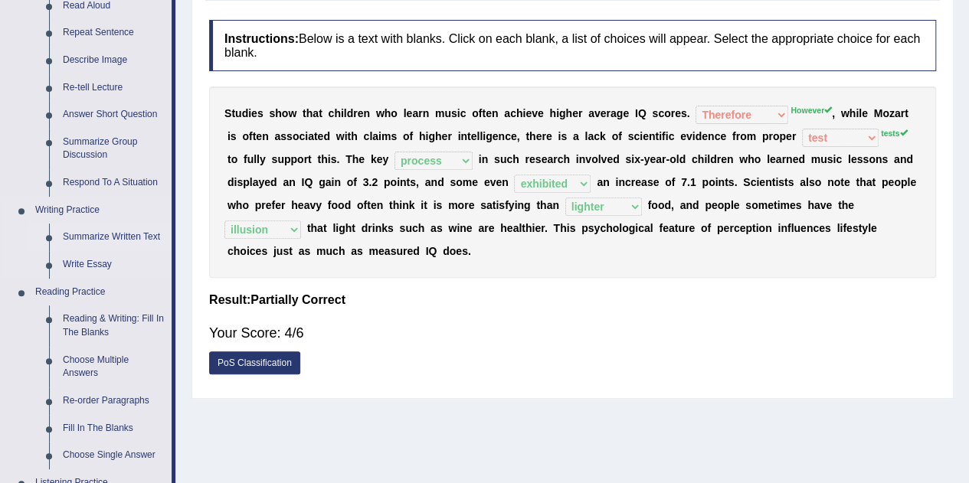
click at [110, 234] on link "Summarize Written Text" at bounding box center [114, 238] width 116 height 28
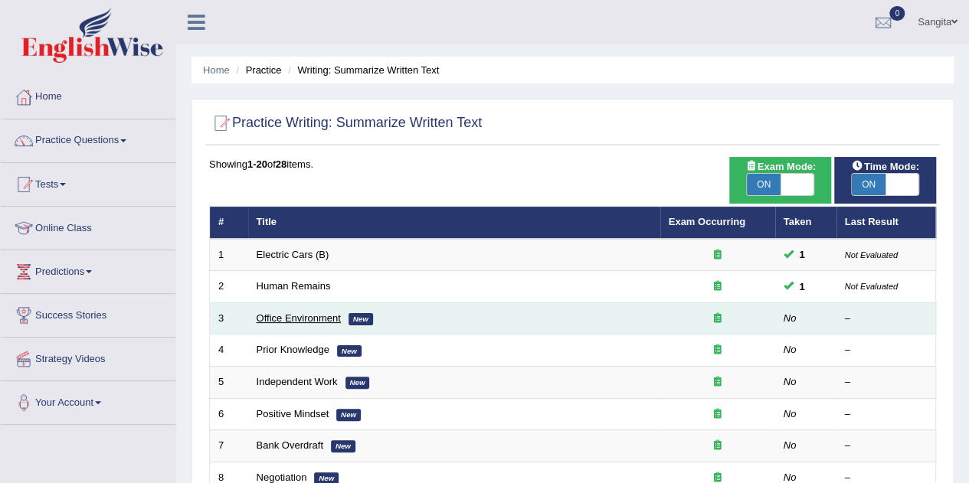
click at [288, 317] on link "Office Environment" at bounding box center [299, 318] width 84 height 11
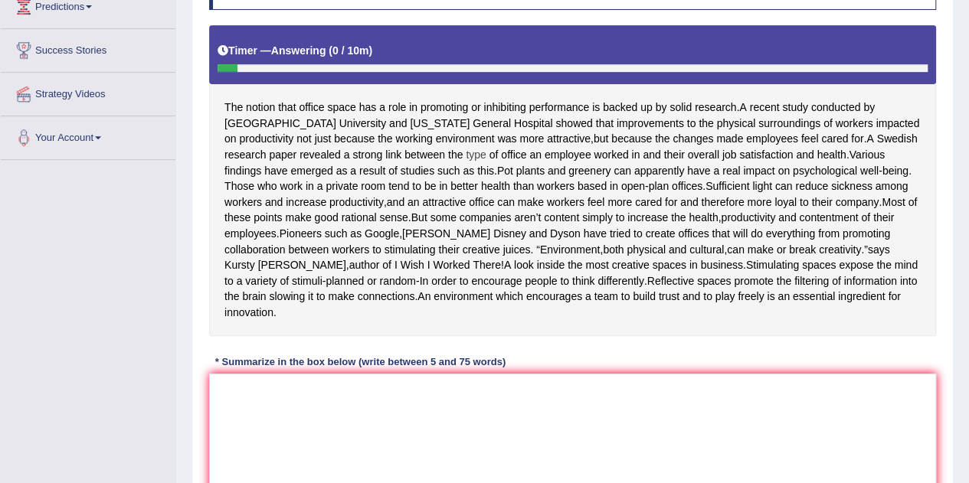
scroll to position [266, 0]
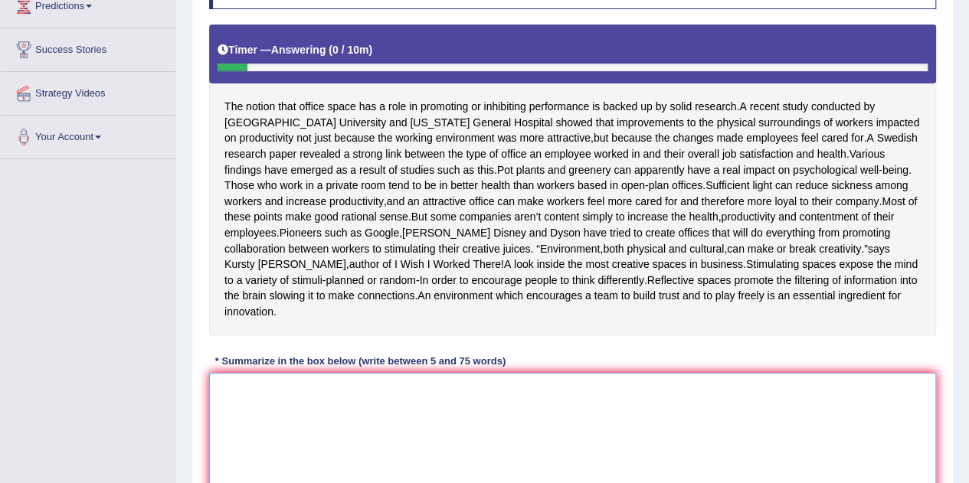
click at [351, 415] on textarea at bounding box center [572, 447] width 727 height 149
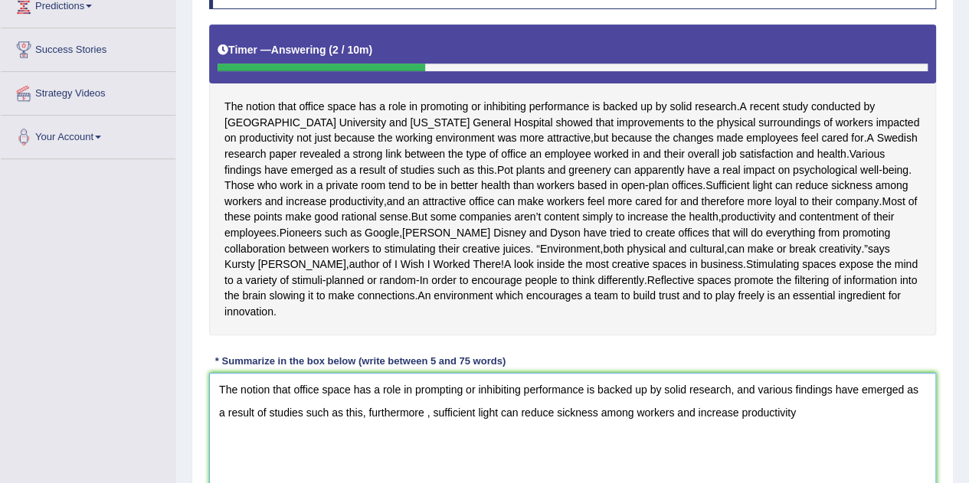
click at [422, 434] on textarea "The notion that office space has a role in prompting or inhibiting performance …" at bounding box center [572, 447] width 727 height 149
click at [798, 428] on textarea "The notion that office space has a role in prompting or inhibiting performance …" at bounding box center [572, 447] width 727 height 149
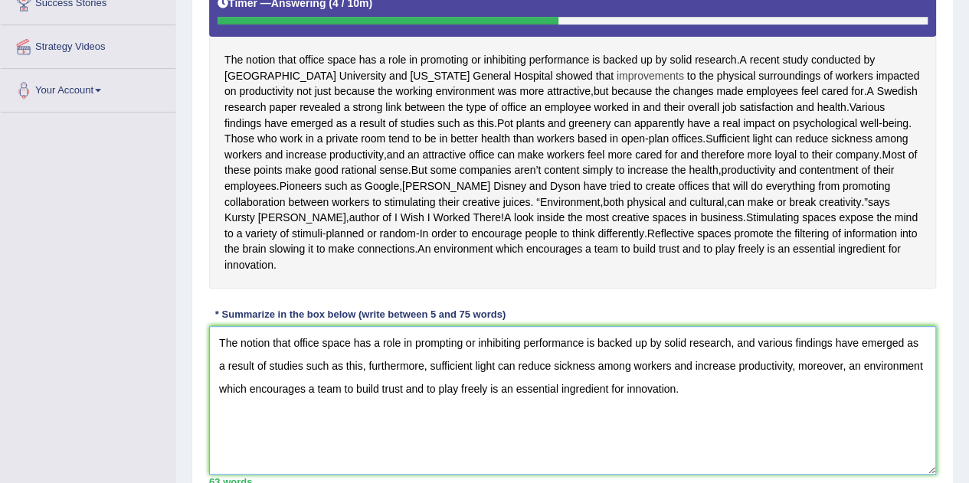
scroll to position [428, 0]
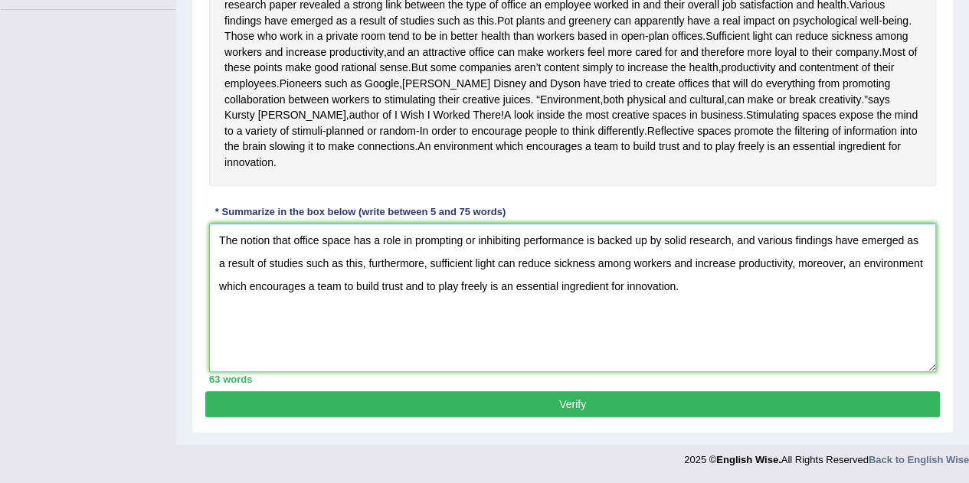
type textarea "The notion that office space has a role in prompting or inhibiting performance …"
click at [557, 408] on button "Verify" at bounding box center [572, 404] width 735 height 26
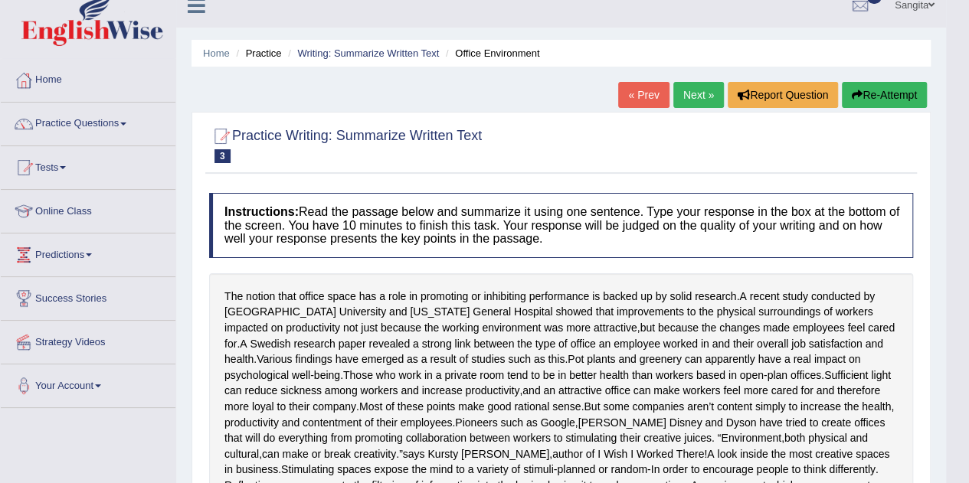
scroll to position [0, 0]
